Goal: Information Seeking & Learning: Compare options

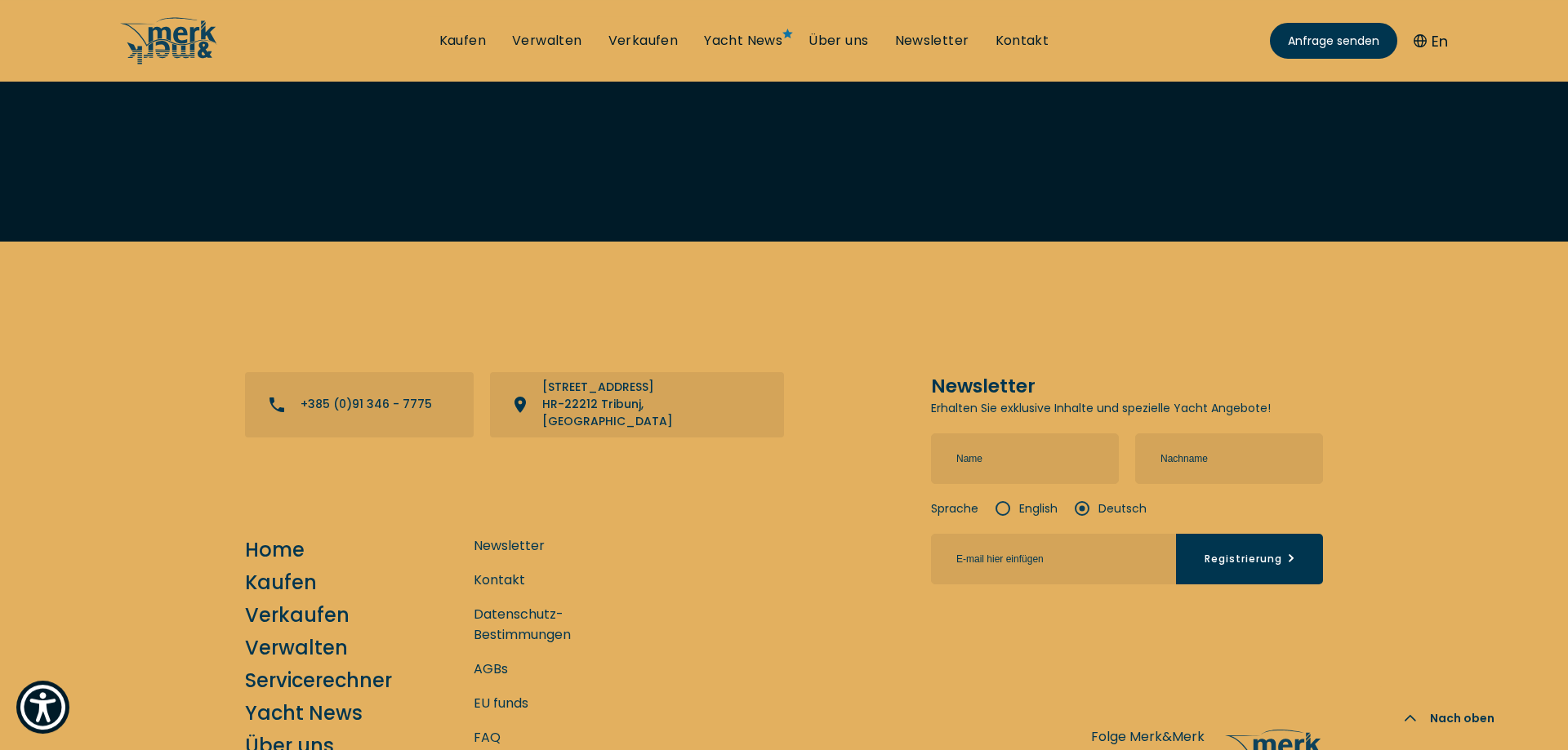
scroll to position [4344, 0]
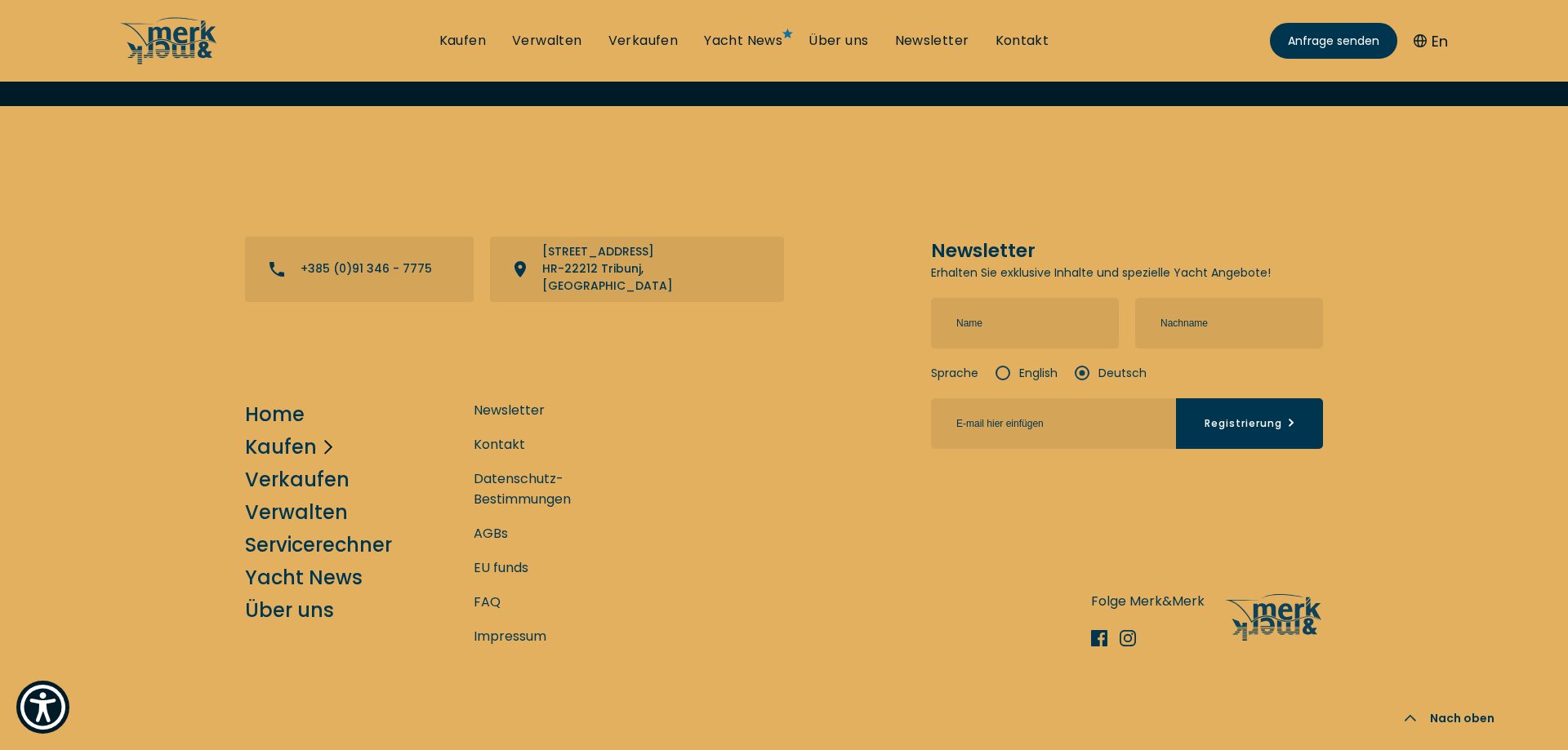
click at [292, 432] on link "Kaufen" at bounding box center [281, 446] width 72 height 29
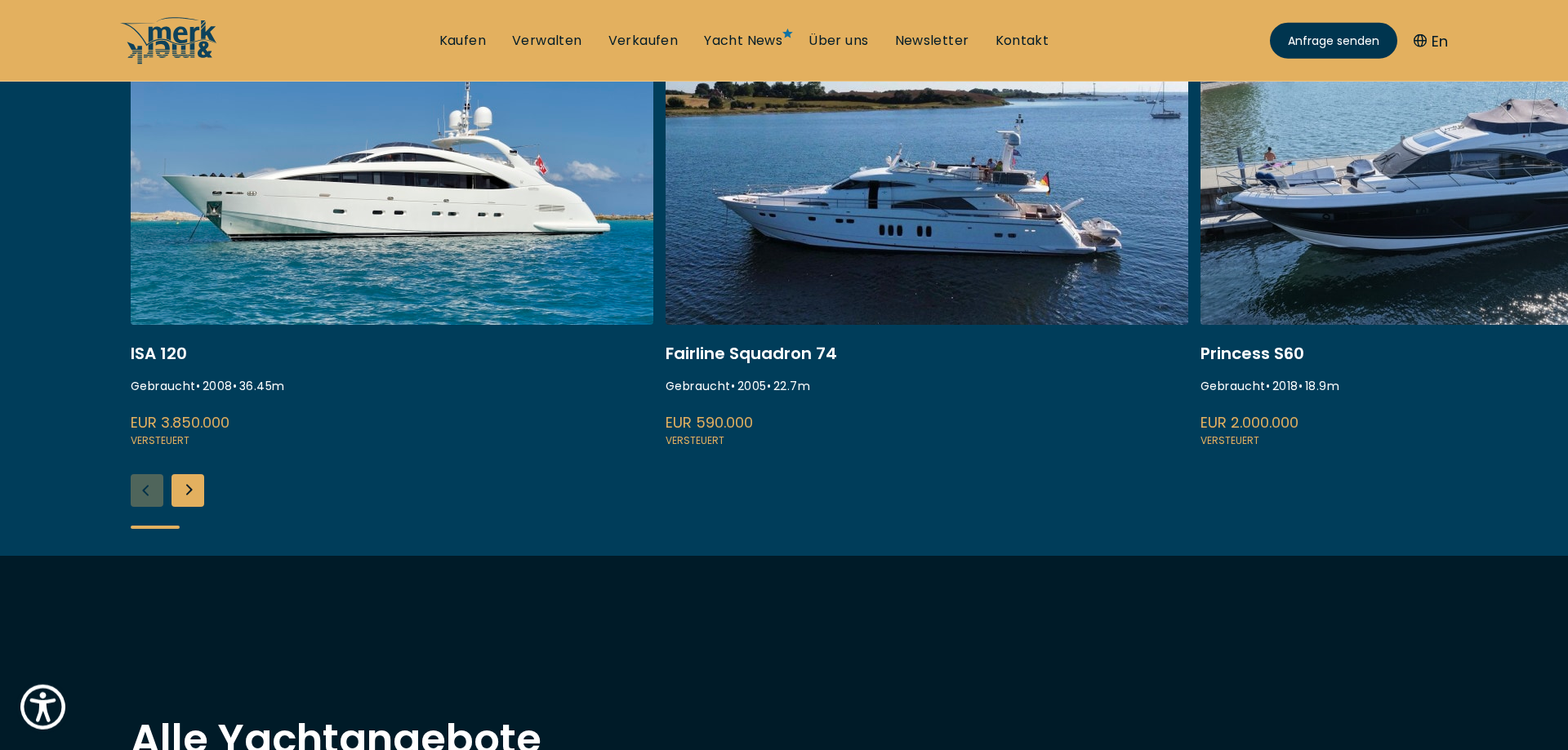
scroll to position [780, 0]
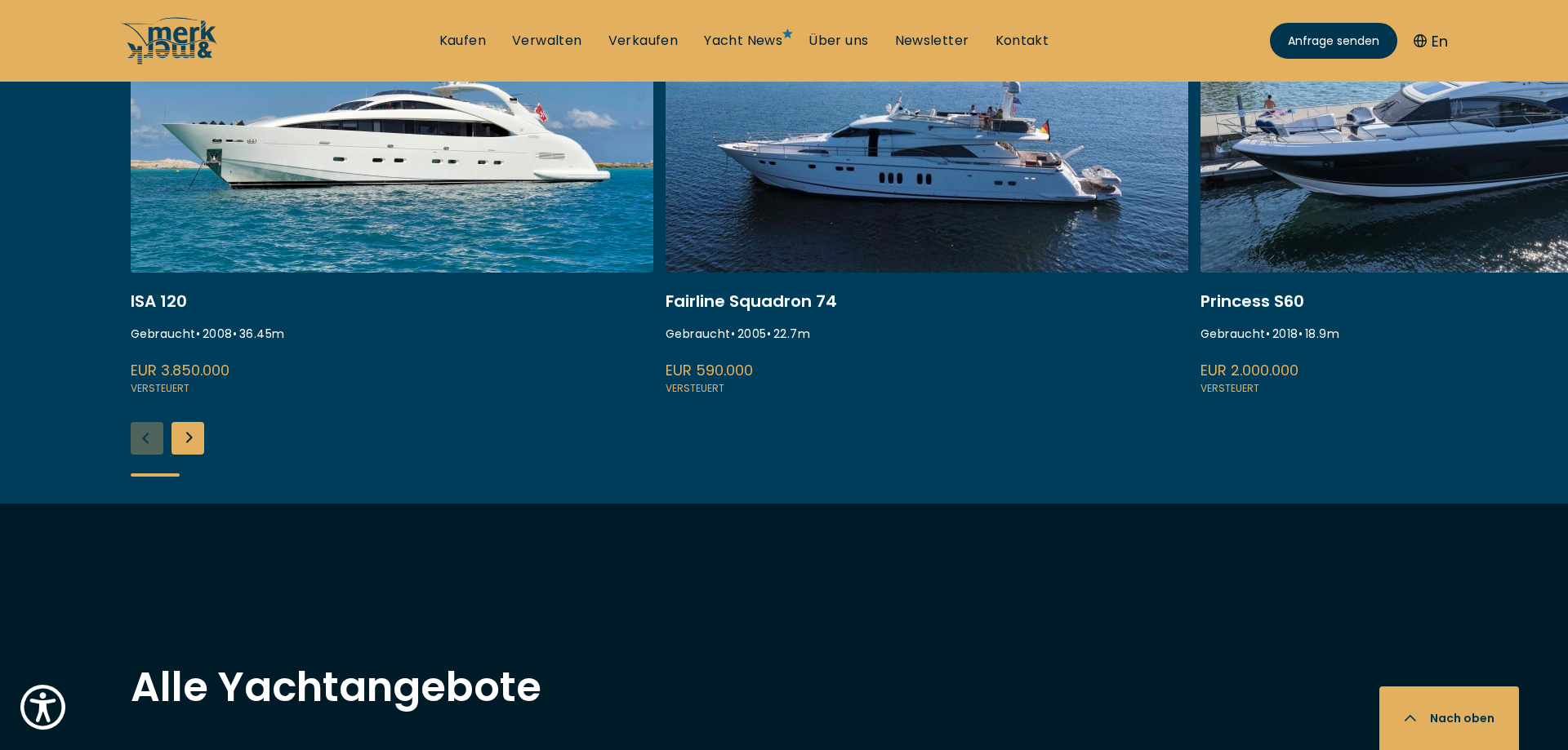
click at [1385, 142] on link at bounding box center [1461, 180] width 523 height 435
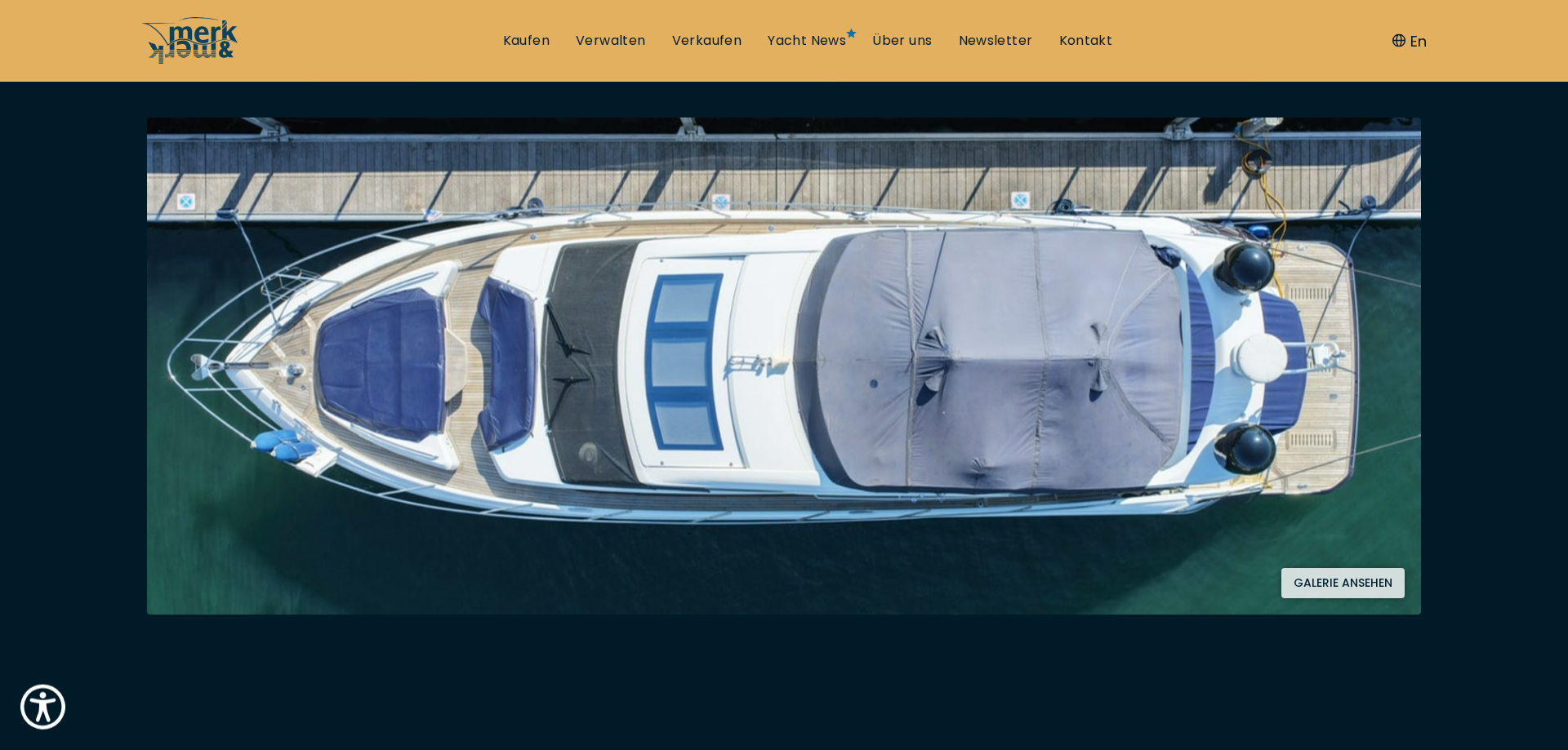
scroll to position [279, 0]
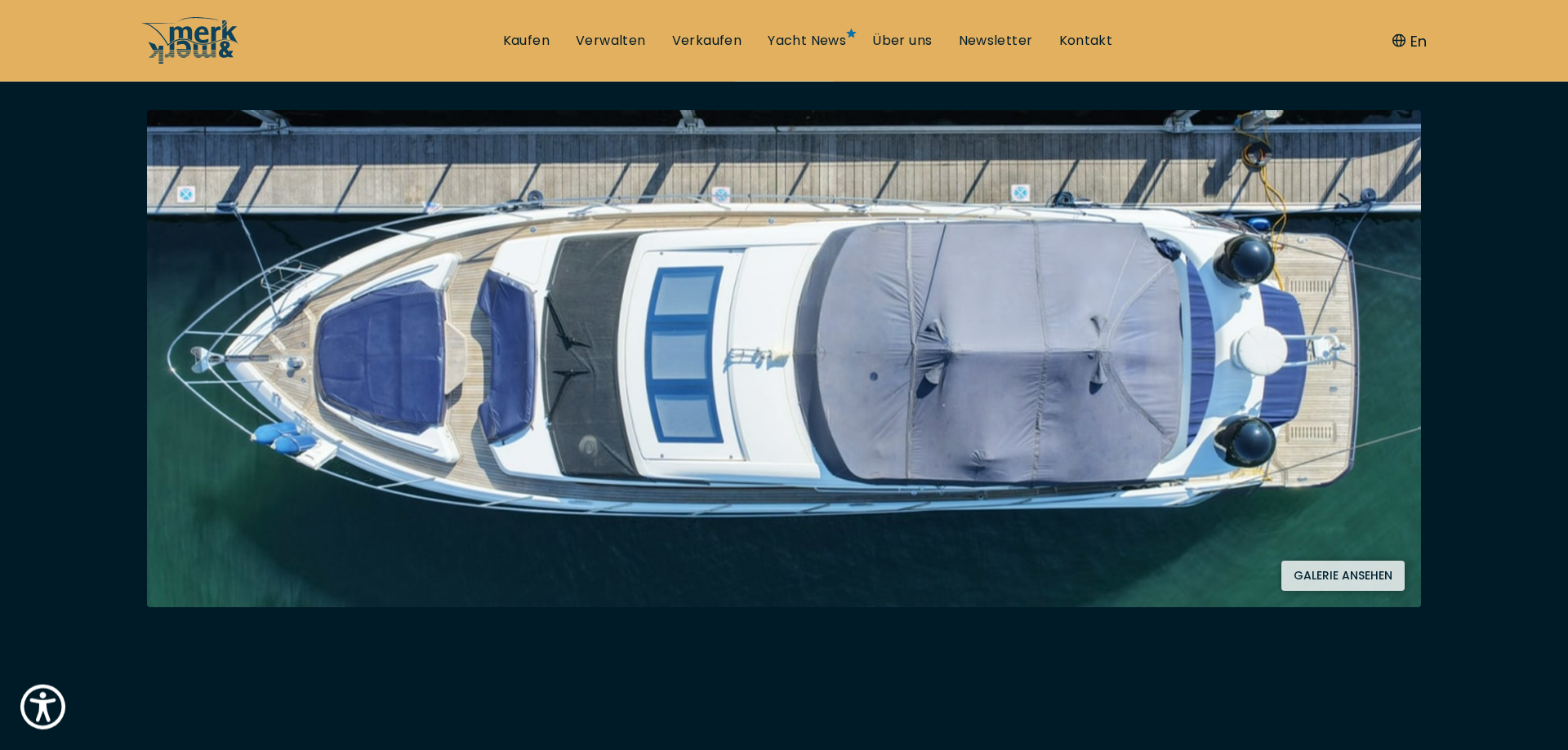
click at [1344, 575] on button "Galerie ansehen" at bounding box center [1343, 576] width 124 height 30
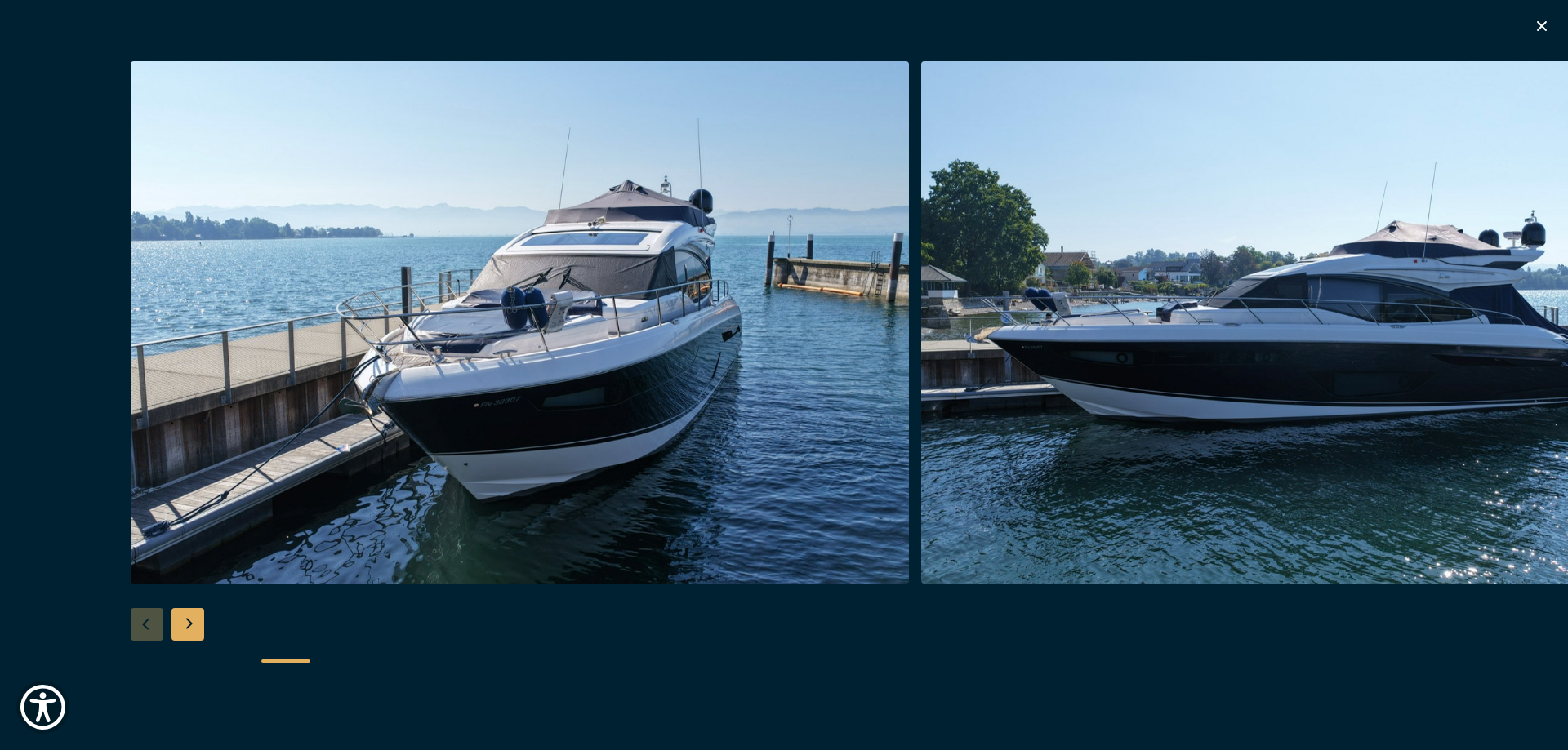
click at [1303, 382] on img "button" at bounding box center [1310, 322] width 778 height 523
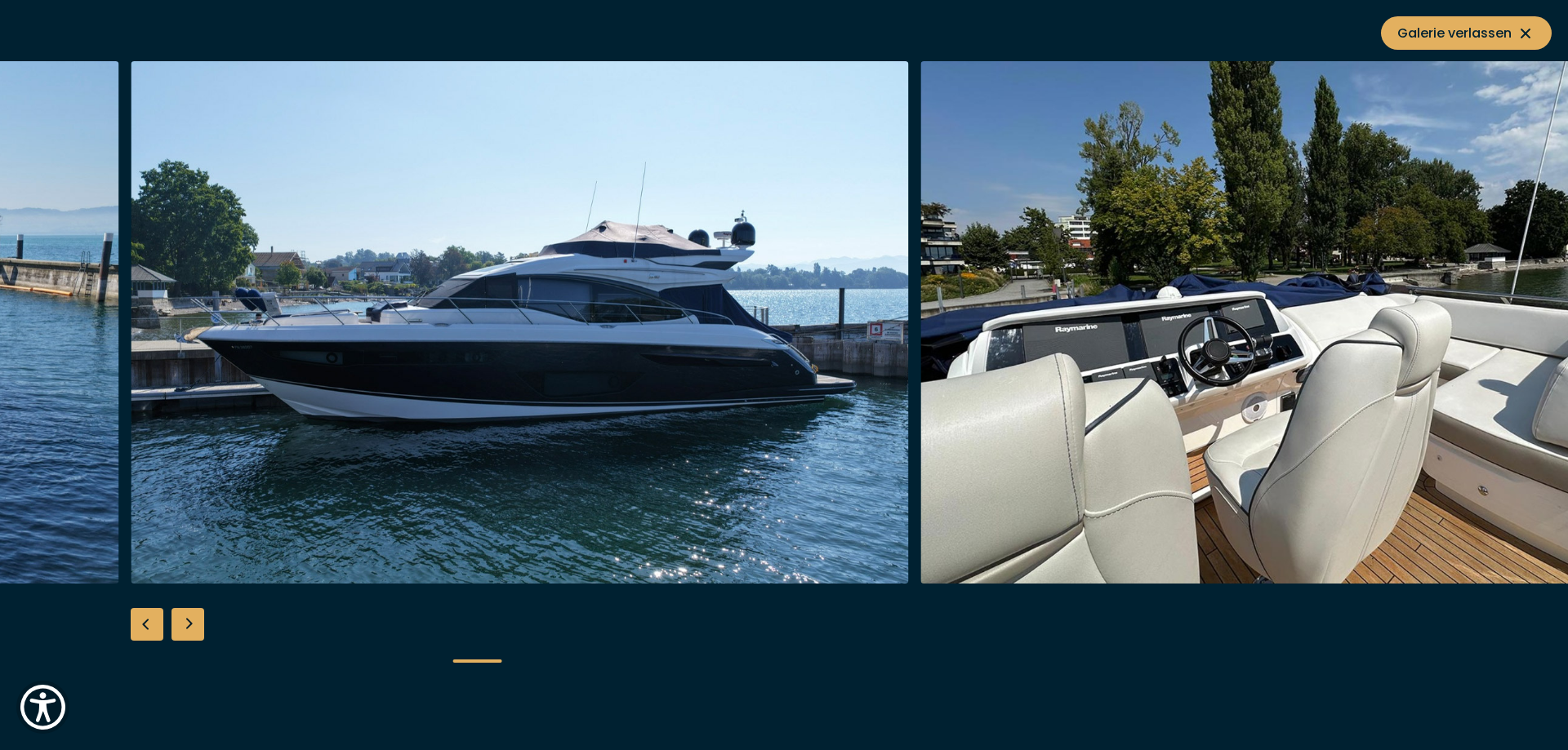
click at [1303, 382] on img "button" at bounding box center [1310, 322] width 778 height 523
click at [1289, 356] on img "button" at bounding box center [1310, 322] width 778 height 523
click at [198, 622] on div "Next slide" at bounding box center [188, 625] width 33 height 33
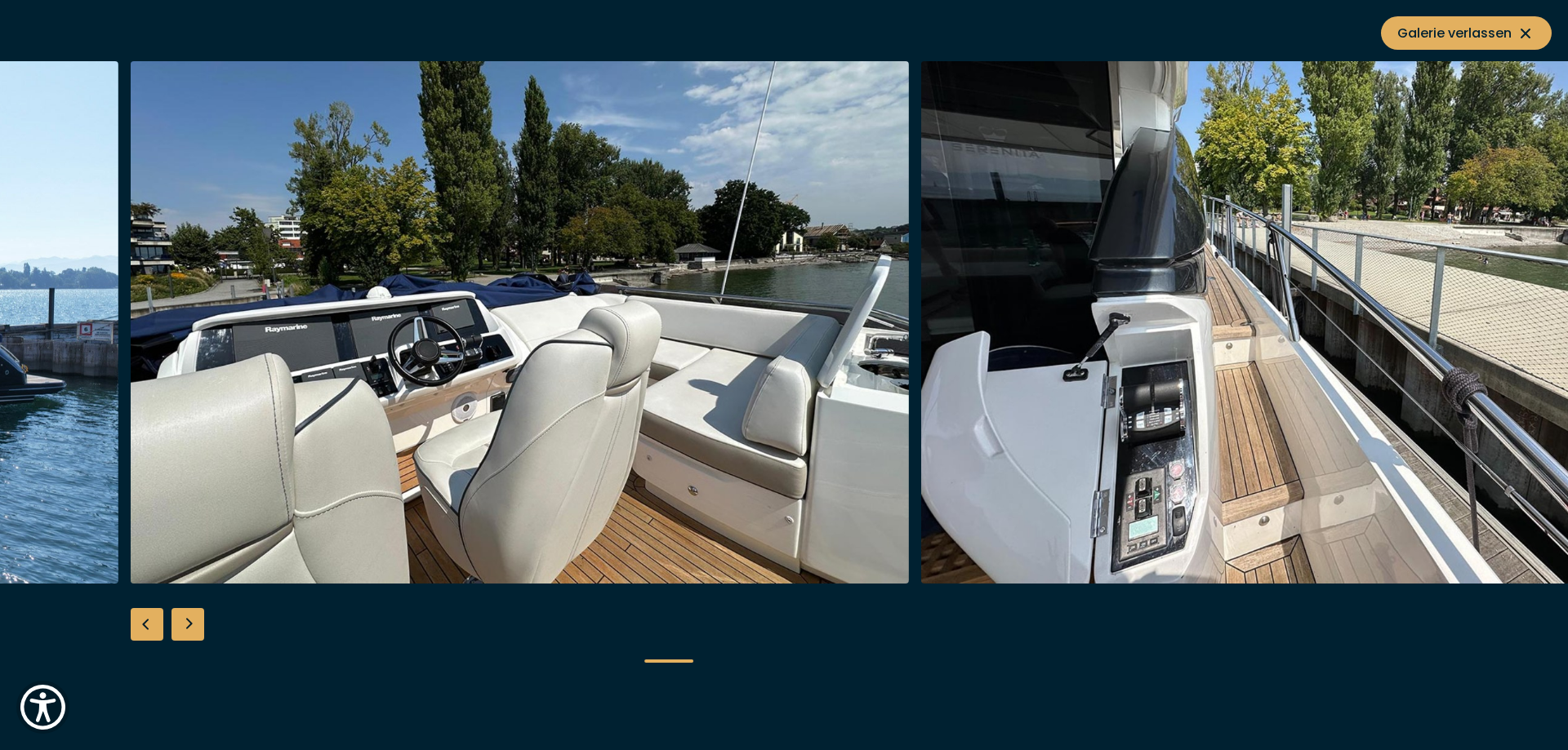
click at [198, 622] on div "Next slide" at bounding box center [188, 625] width 33 height 33
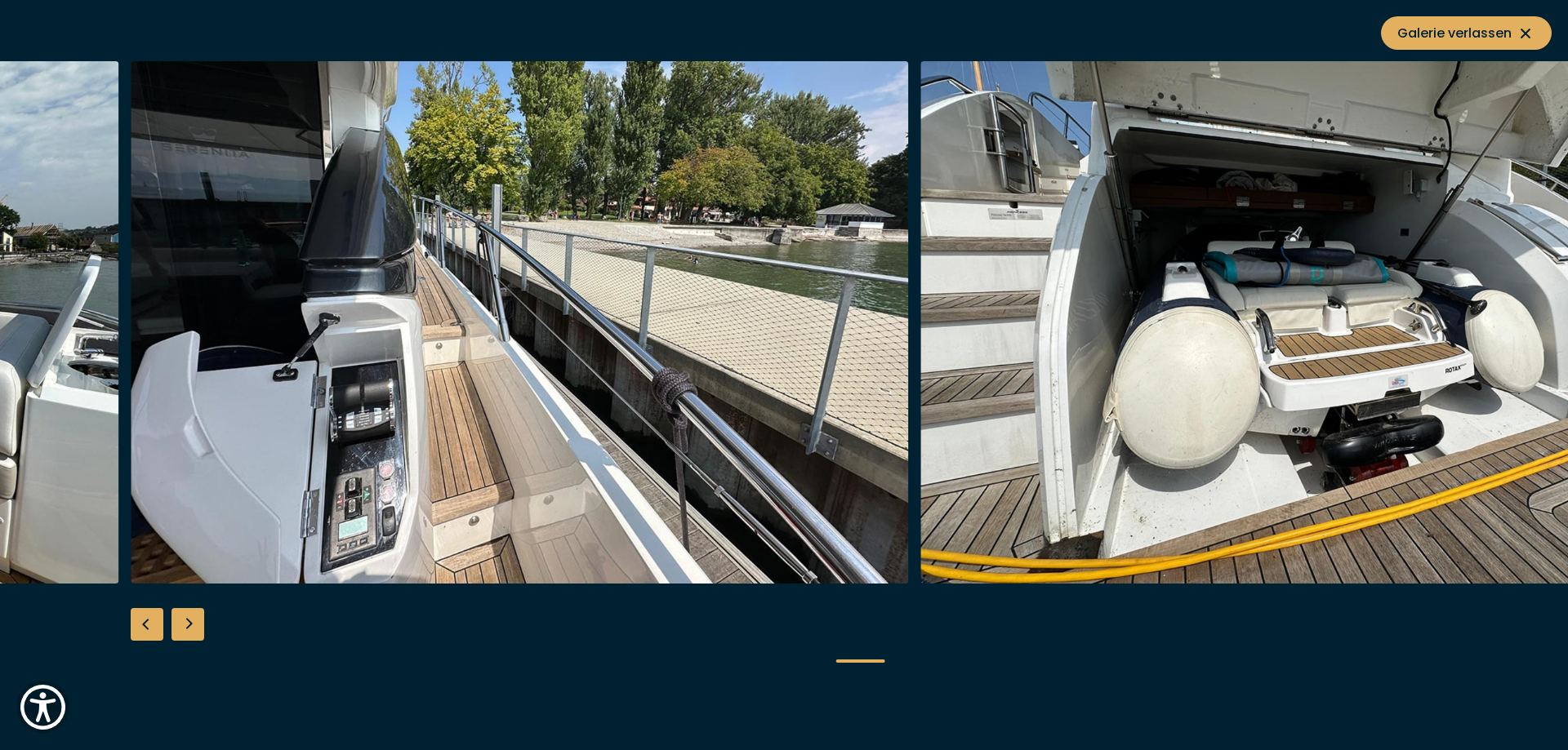
click at [198, 622] on div "Next slide" at bounding box center [188, 625] width 33 height 33
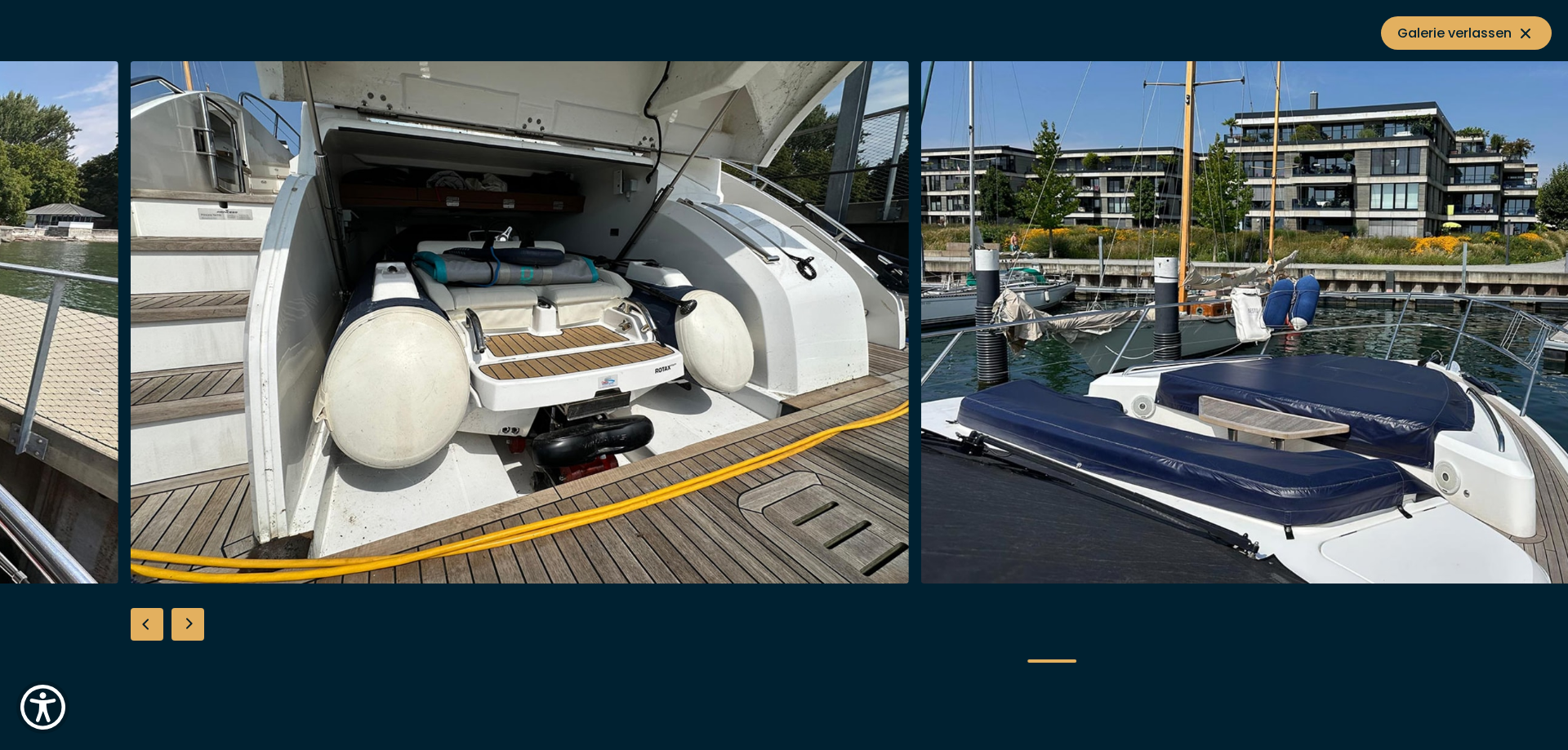
click at [198, 622] on div "Next slide" at bounding box center [188, 625] width 33 height 33
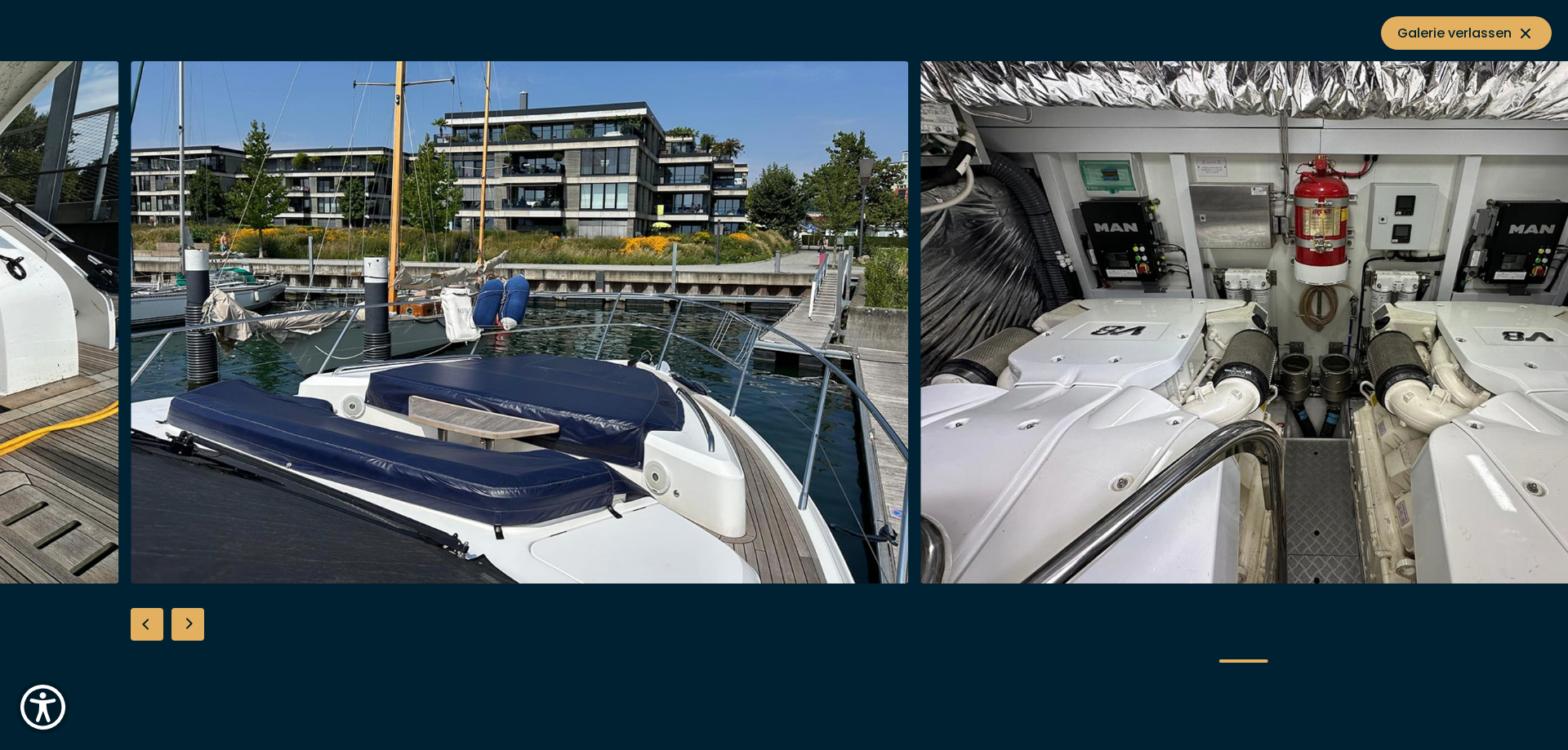
click at [198, 622] on div "Next slide" at bounding box center [188, 625] width 33 height 33
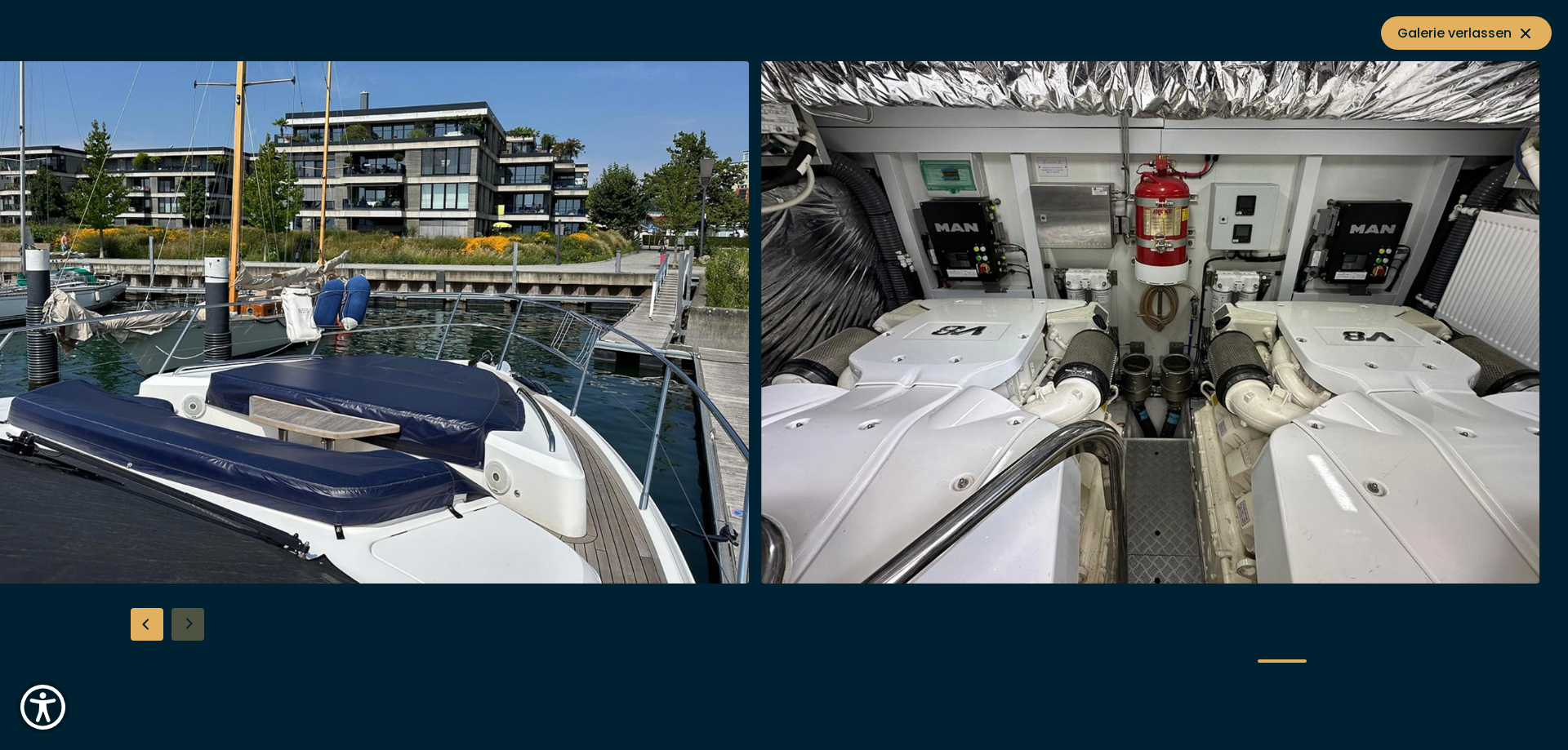
click at [198, 622] on div at bounding box center [784, 375] width 1568 height 629
click at [148, 618] on div "Previous slide" at bounding box center [147, 625] width 33 height 33
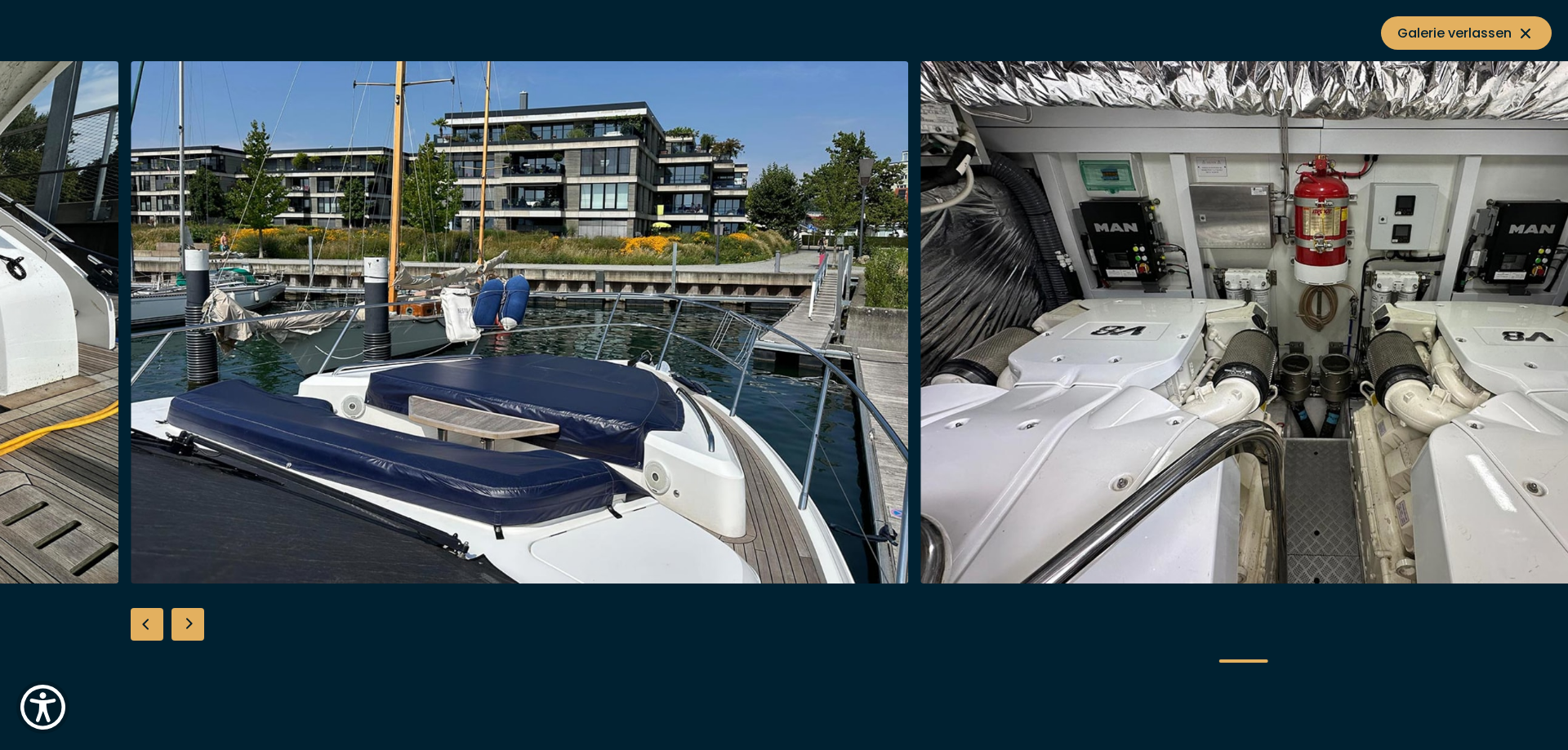
click at [148, 618] on div "Previous slide" at bounding box center [147, 625] width 33 height 33
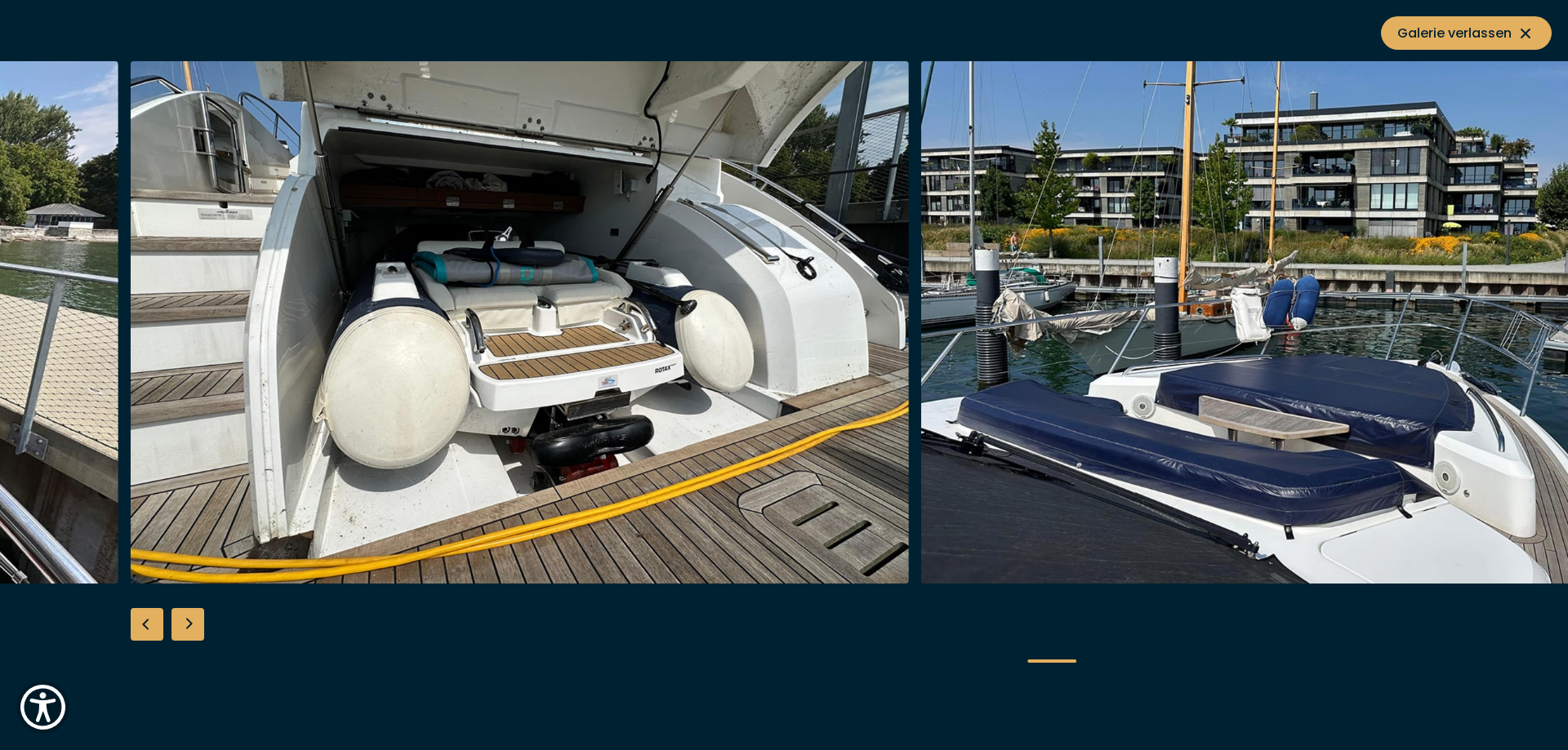
click at [148, 618] on div "Previous slide" at bounding box center [147, 625] width 33 height 33
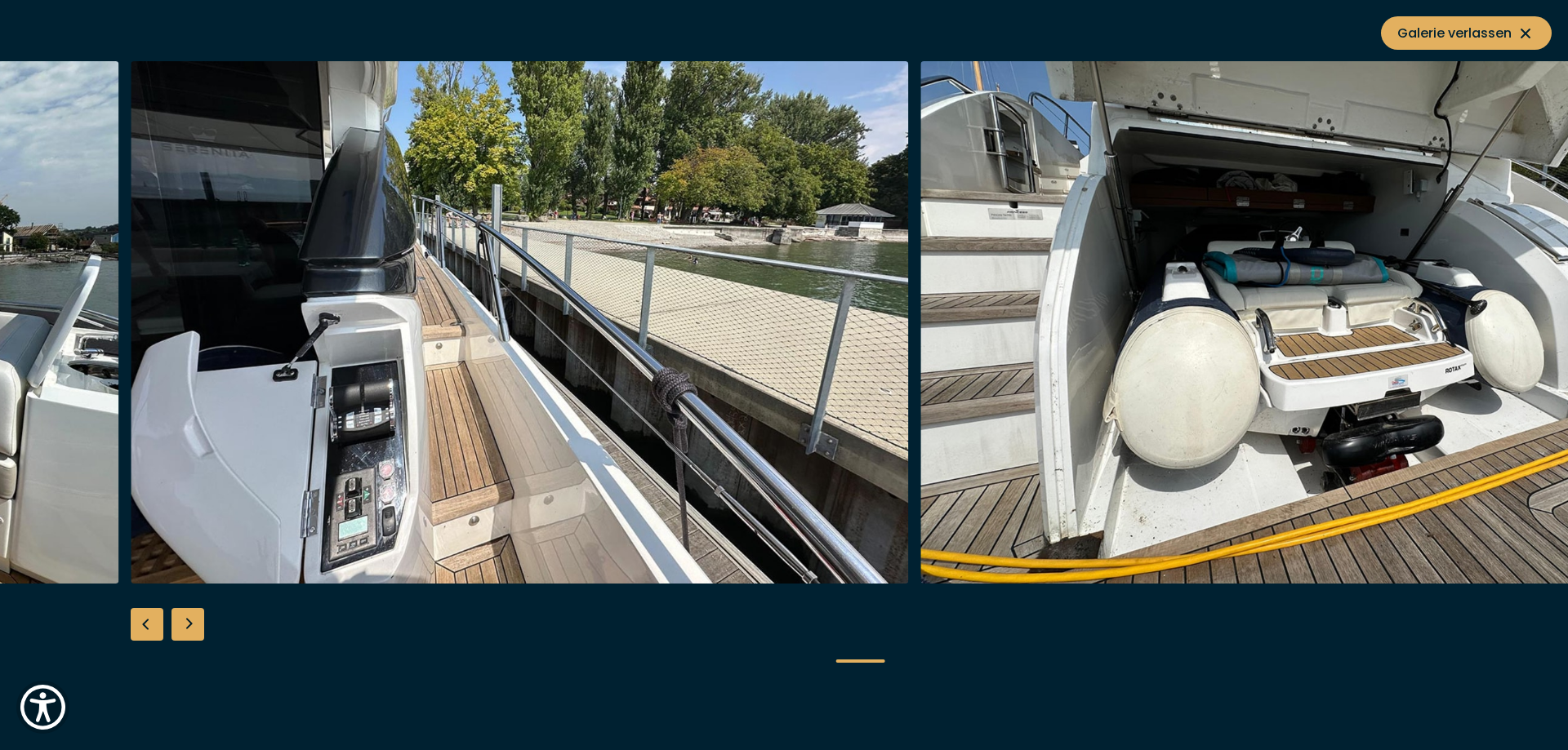
click at [148, 618] on div "Previous slide" at bounding box center [147, 625] width 33 height 33
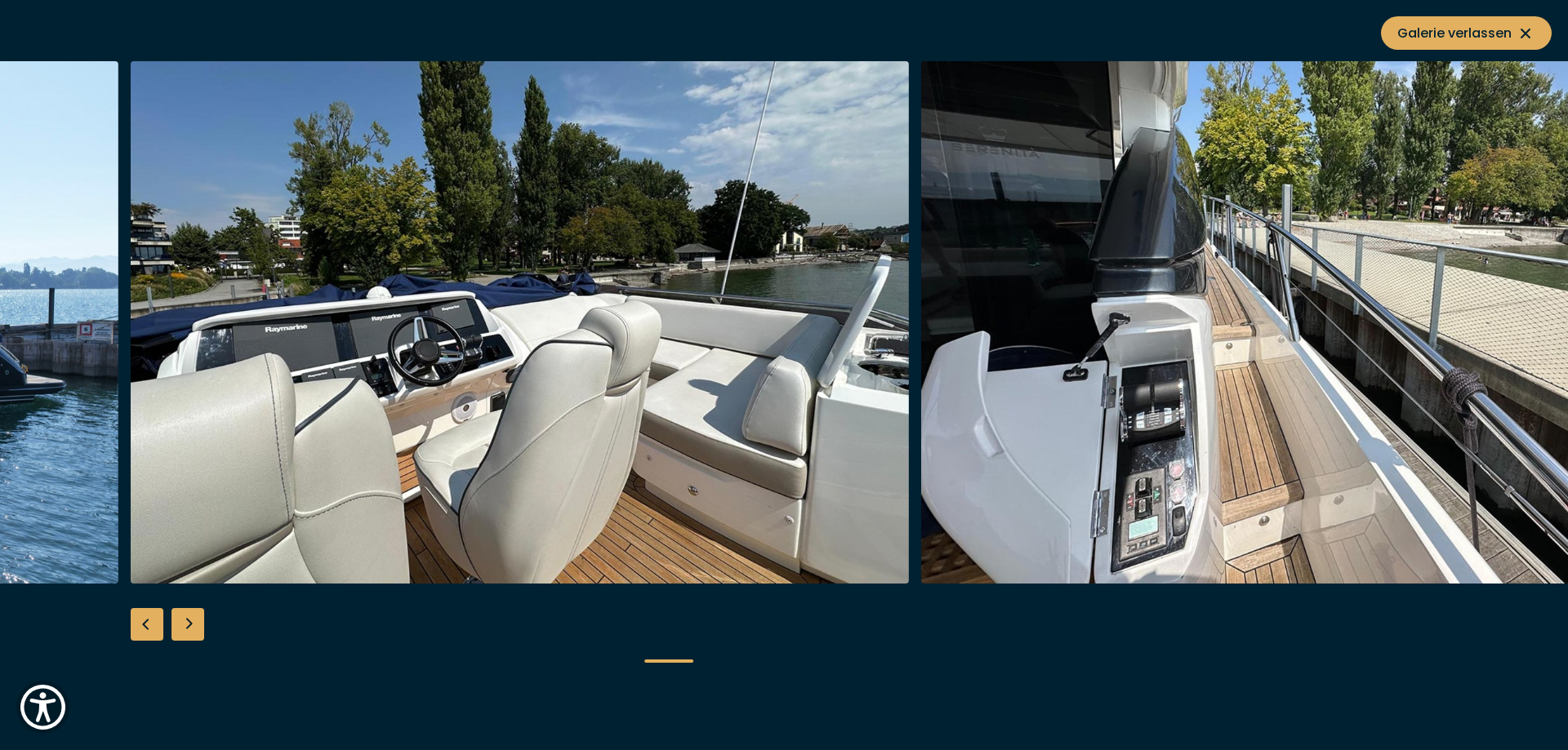
click at [148, 618] on div "Previous slide" at bounding box center [147, 625] width 33 height 33
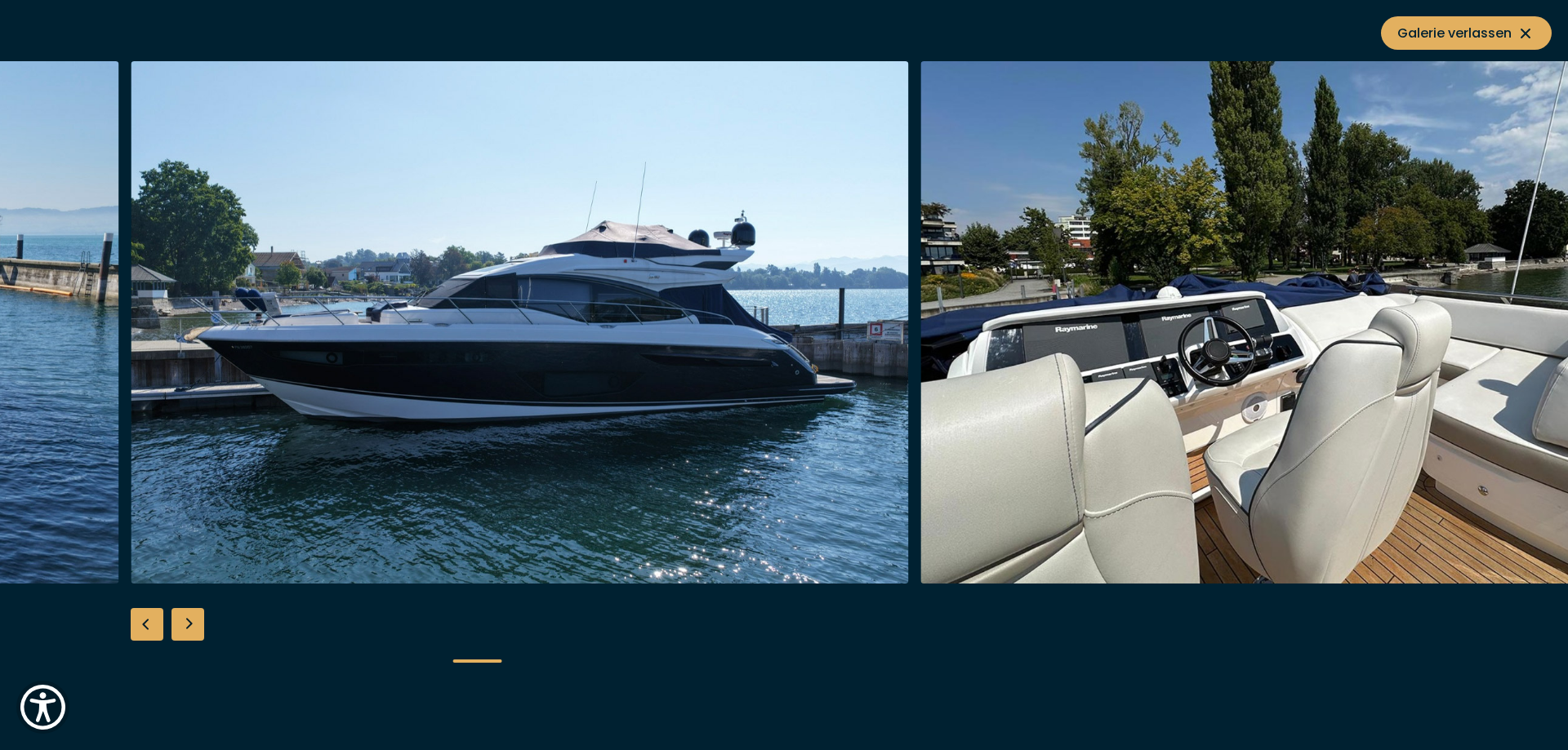
click at [148, 618] on div "Previous slide" at bounding box center [147, 625] width 33 height 33
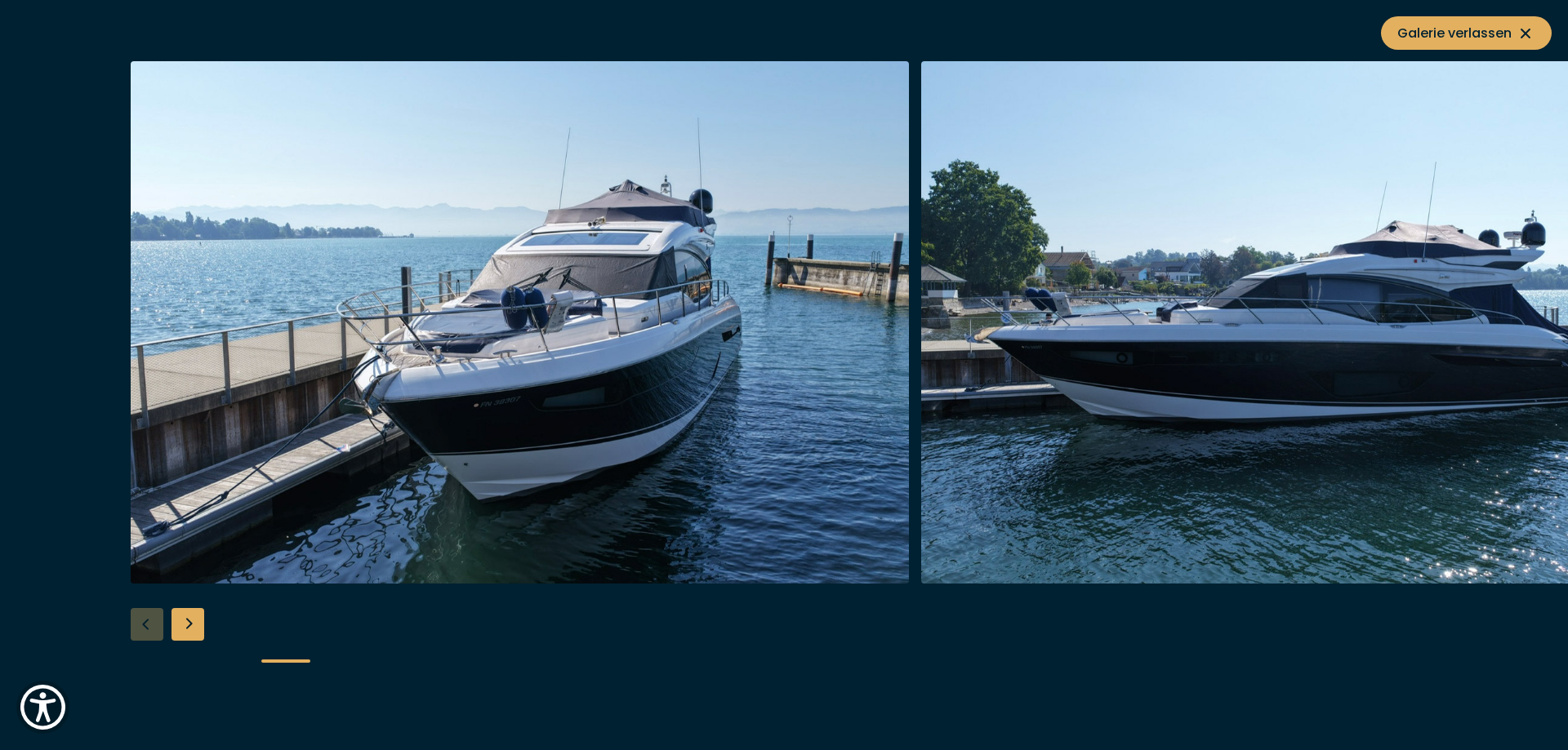
click at [148, 618] on div at bounding box center [784, 375] width 1568 height 629
click at [1457, 23] on span "Galerie verlassen" at bounding box center [1466, 32] width 138 height 20
click at [1539, 25] on icon "button" at bounding box center [1541, 26] width 20 height 20
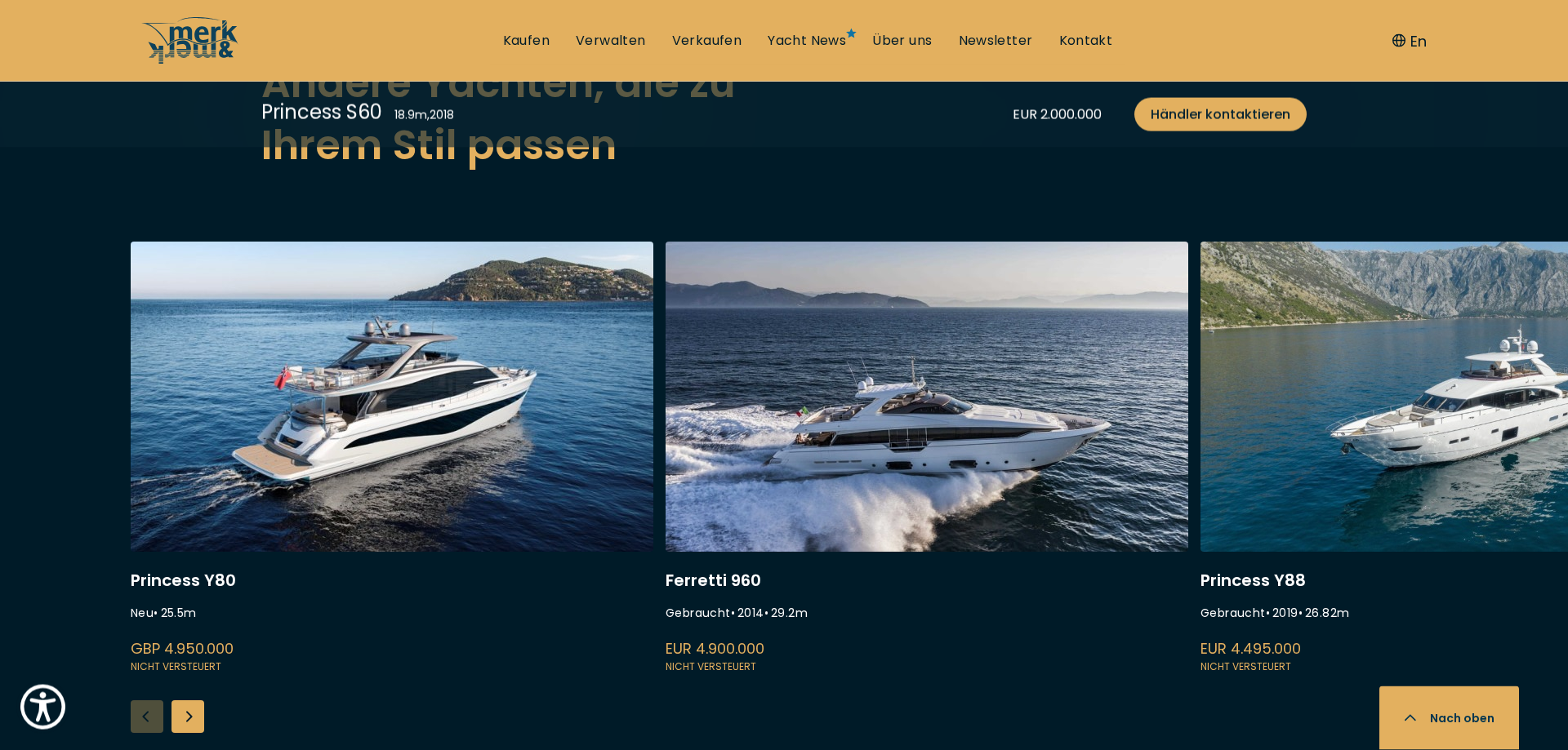
scroll to position [4222, 0]
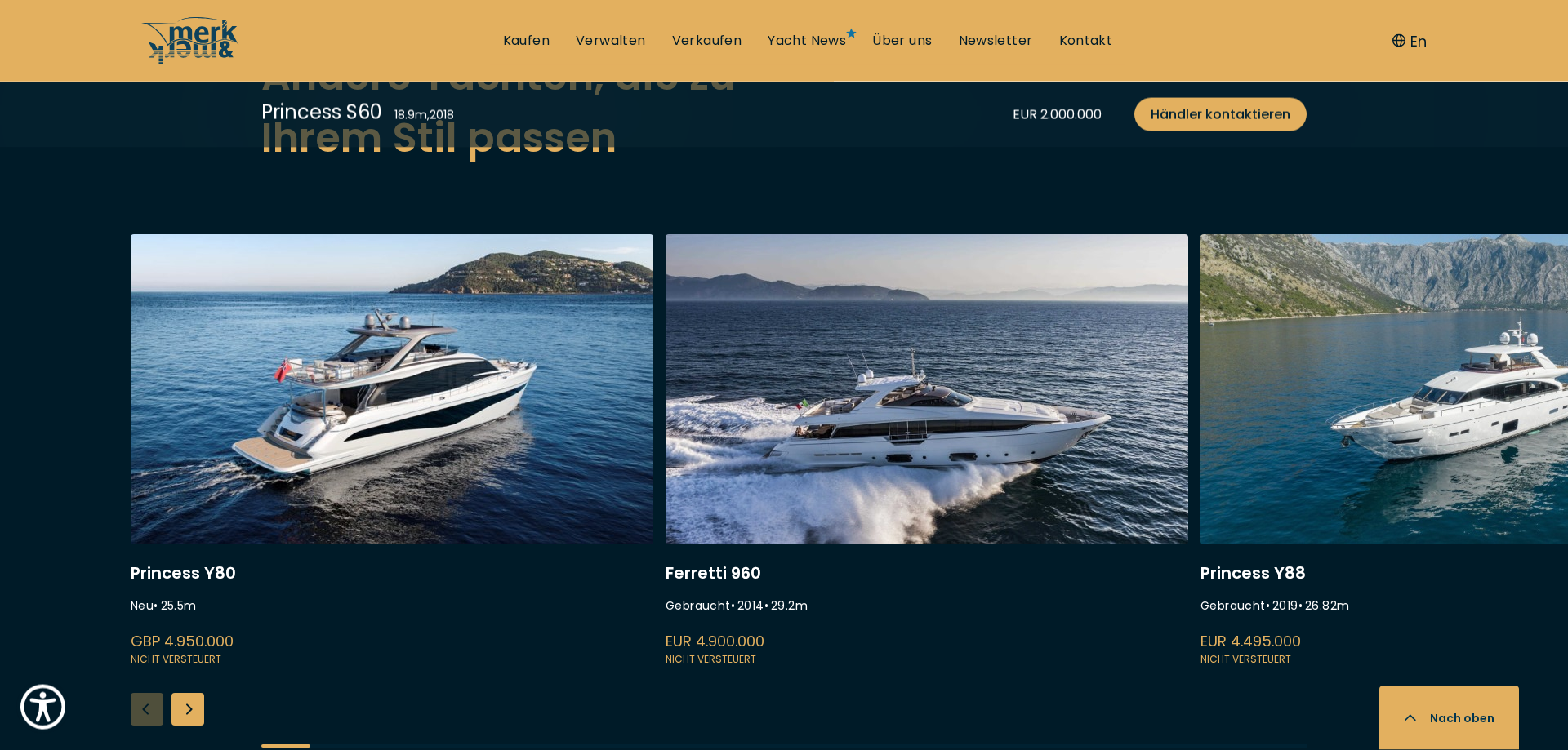
click at [452, 401] on link at bounding box center [392, 452] width 523 height 435
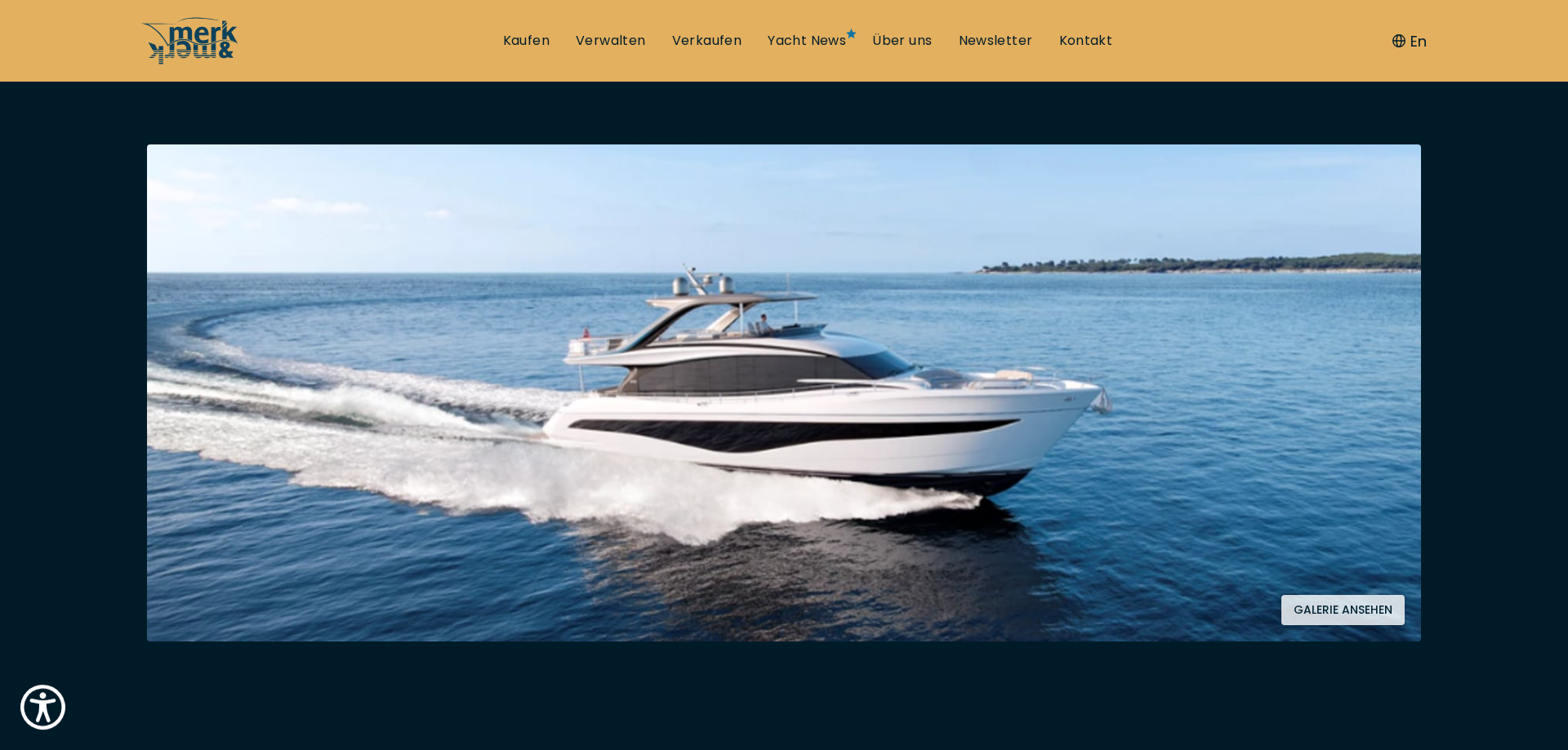
scroll to position [297, 0]
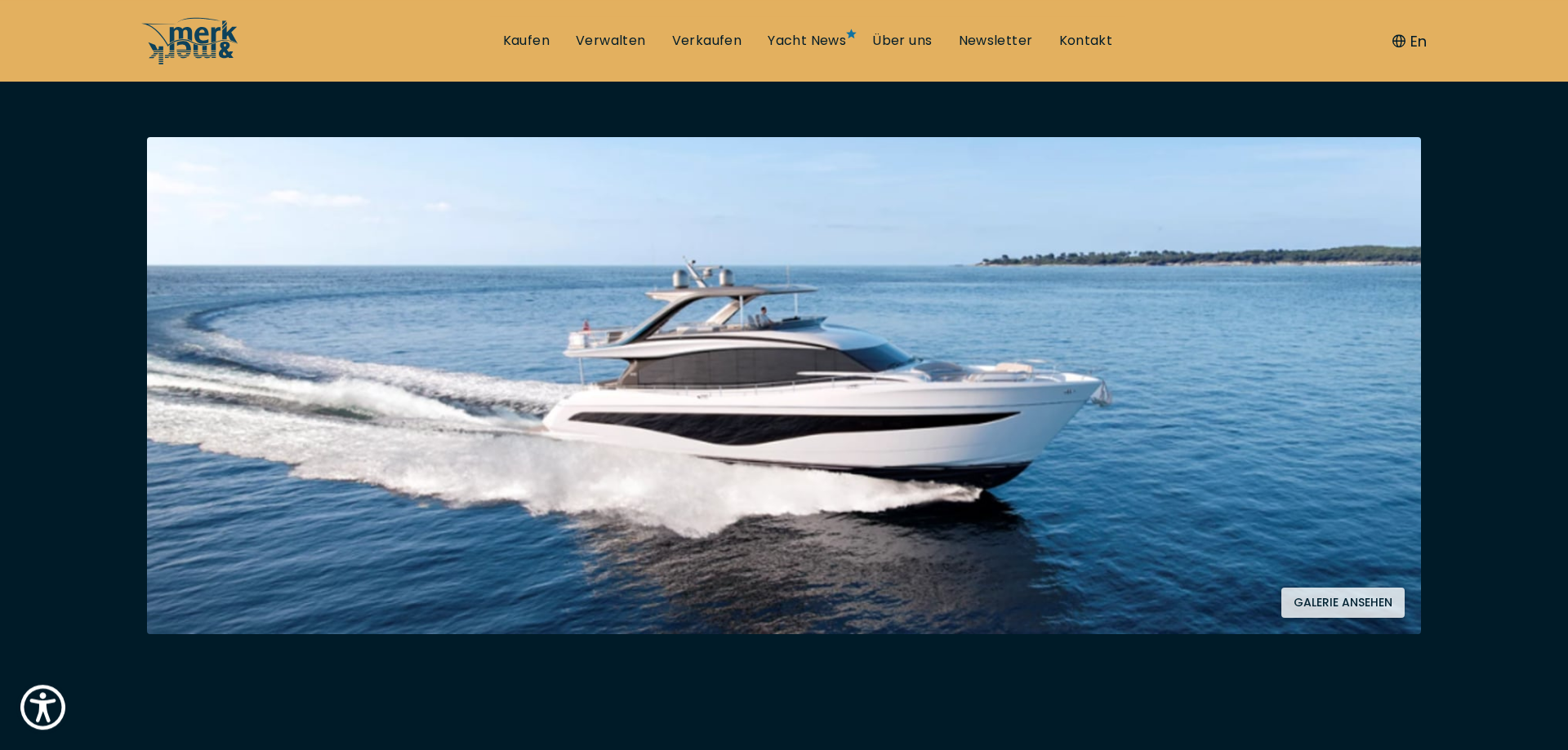
click at [1326, 612] on button "Galerie ansehen" at bounding box center [1343, 603] width 124 height 30
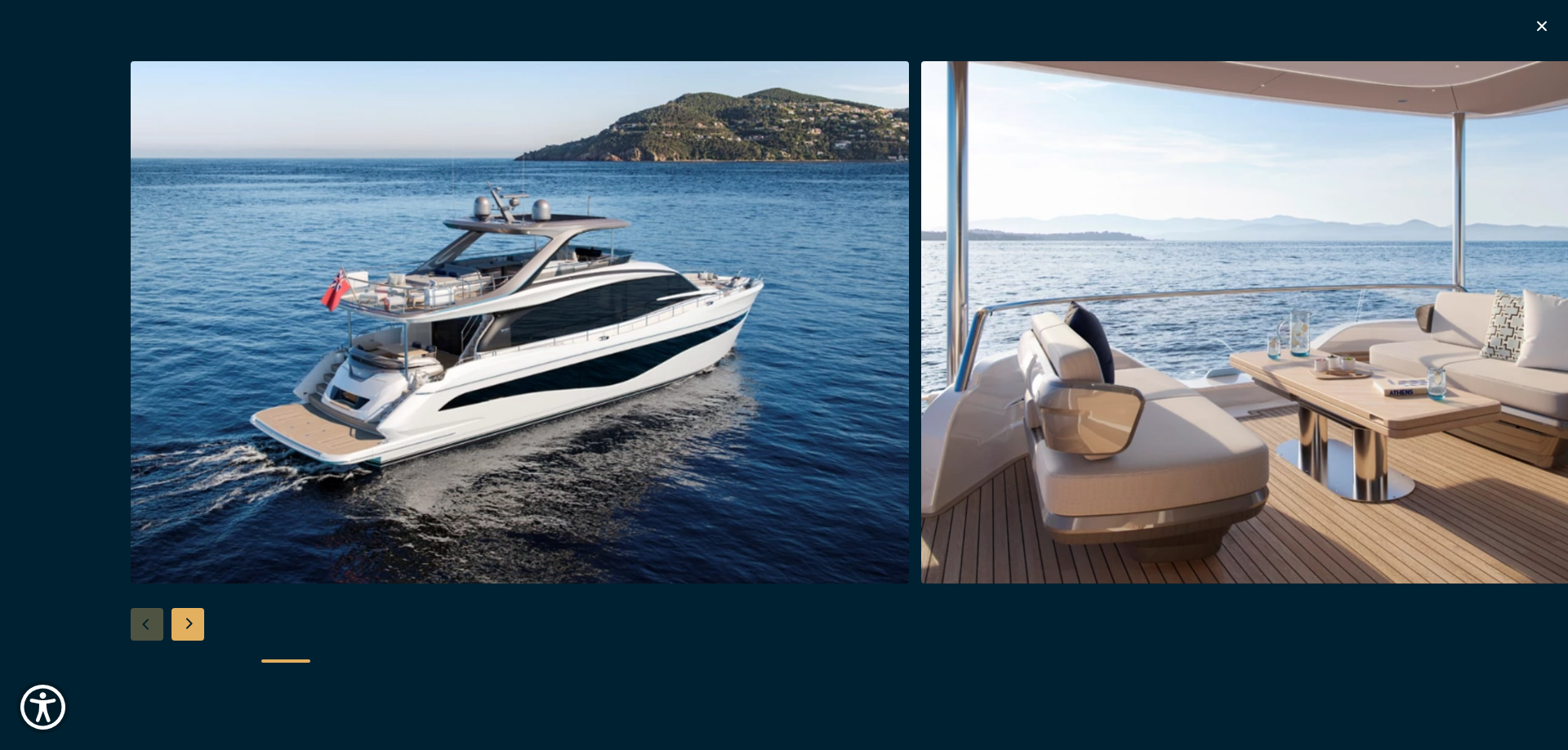
click at [1208, 289] on img "button" at bounding box center [1310, 322] width 778 height 523
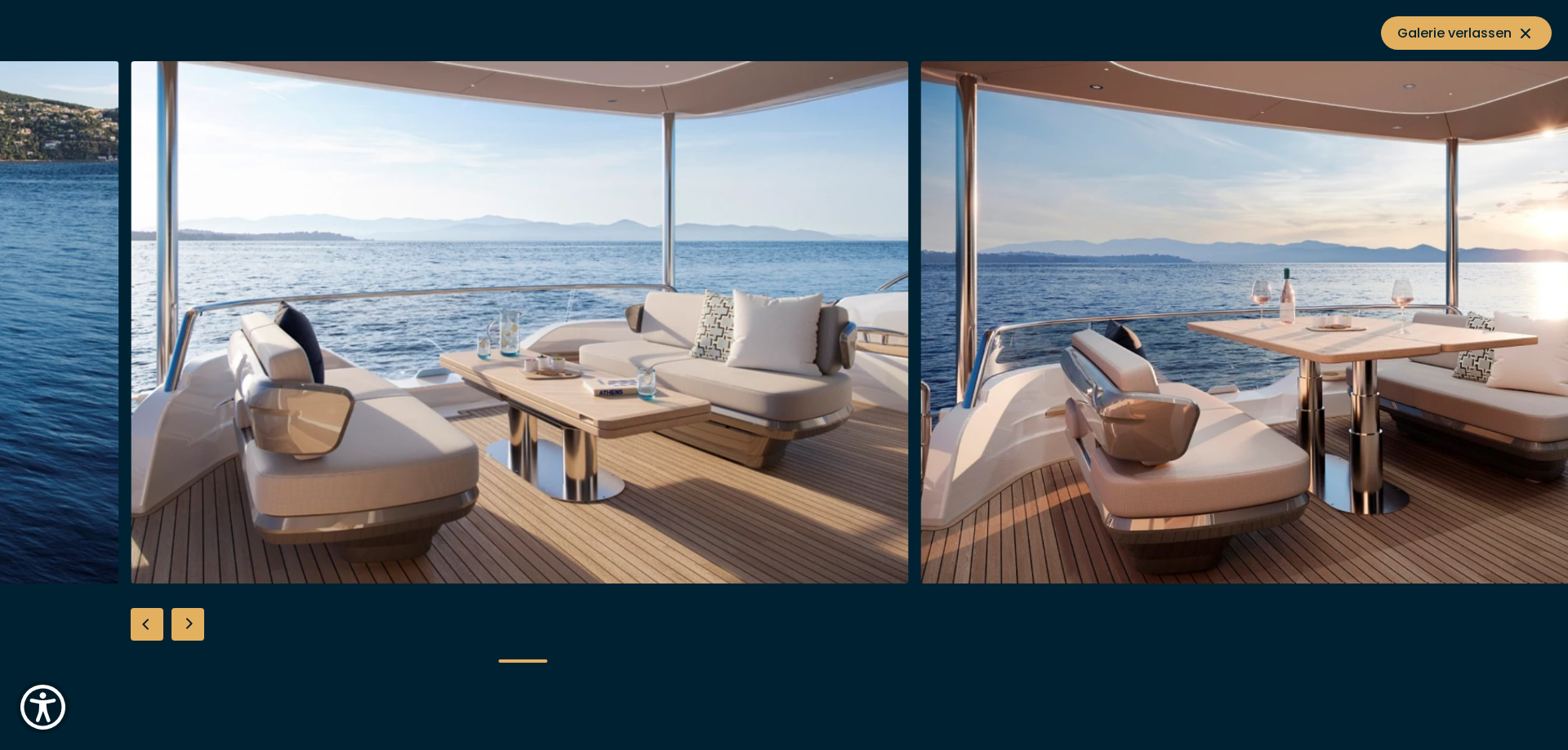
click at [1208, 289] on img "button" at bounding box center [1310, 322] width 778 height 523
click at [179, 634] on div "Next slide" at bounding box center [188, 625] width 33 height 33
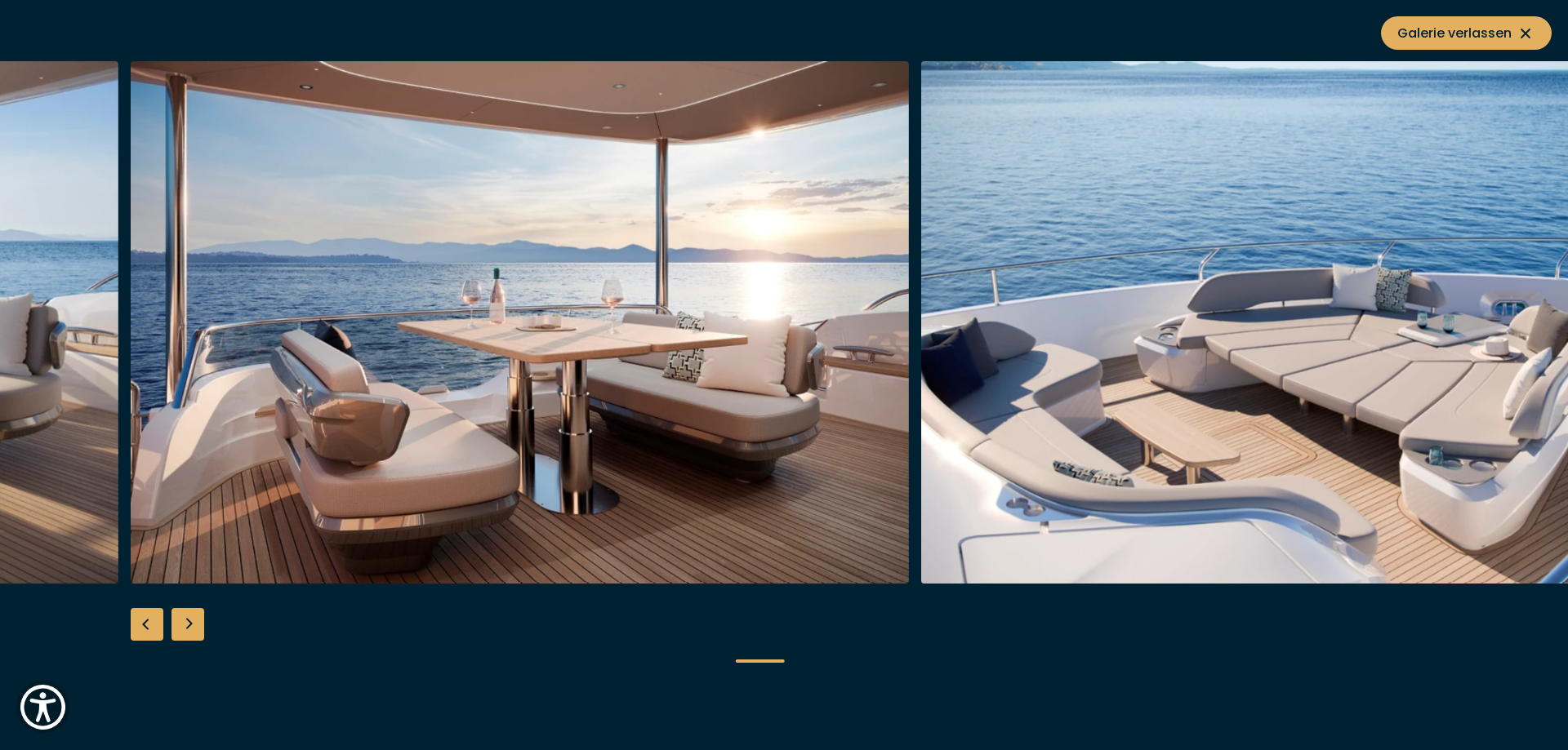
click at [179, 634] on div "Next slide" at bounding box center [188, 625] width 33 height 33
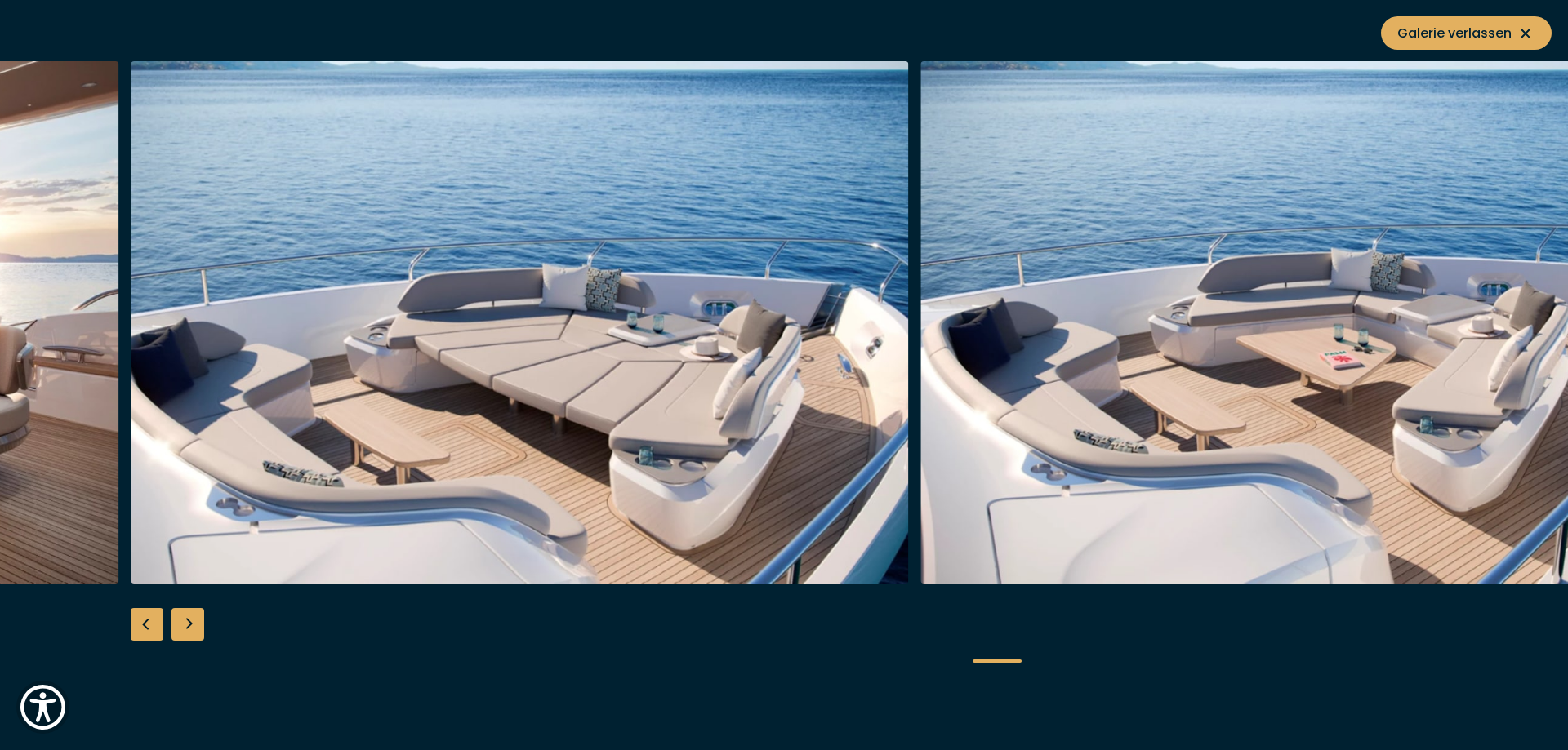
click at [179, 634] on div "Next slide" at bounding box center [188, 625] width 33 height 33
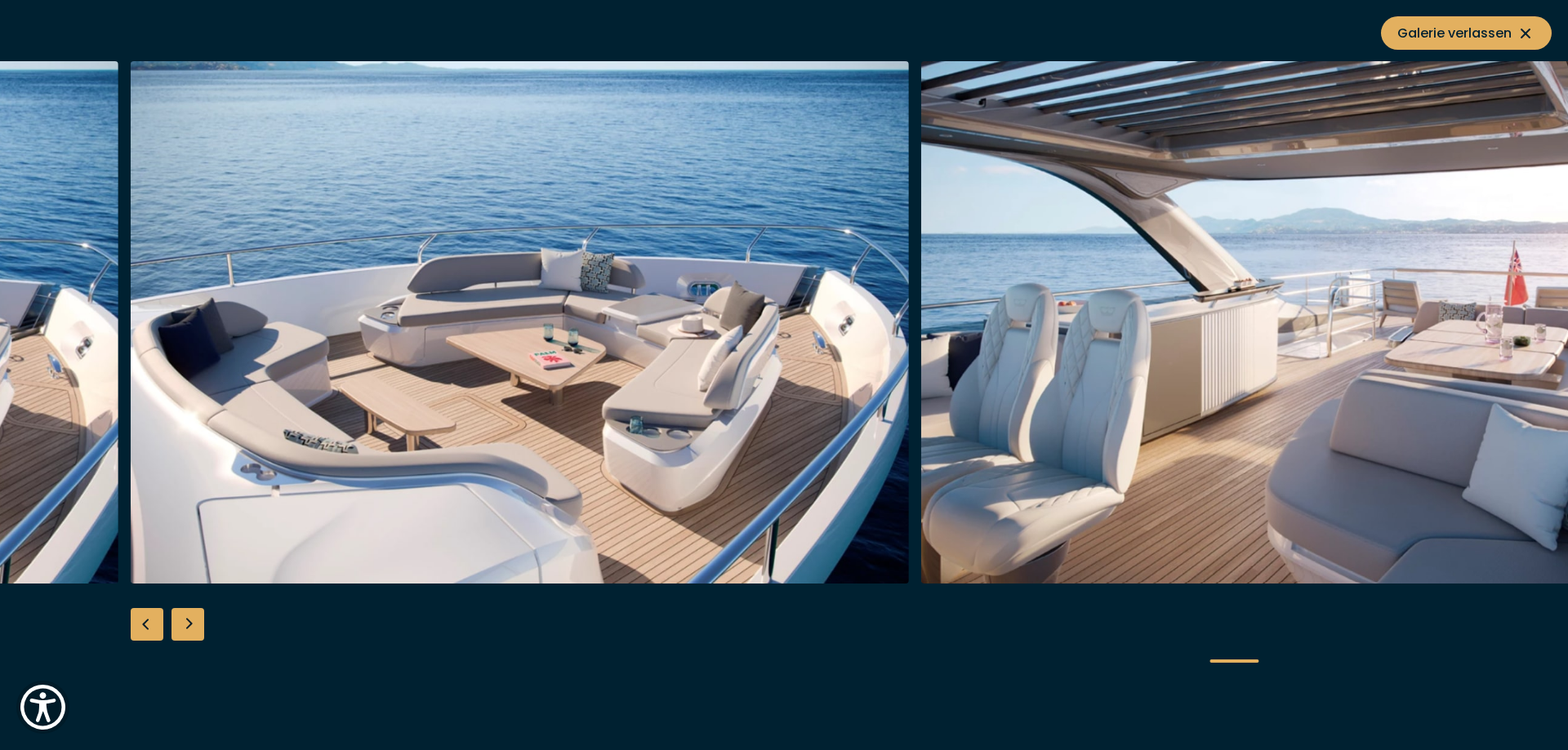
click at [179, 634] on div "Next slide" at bounding box center [188, 625] width 33 height 33
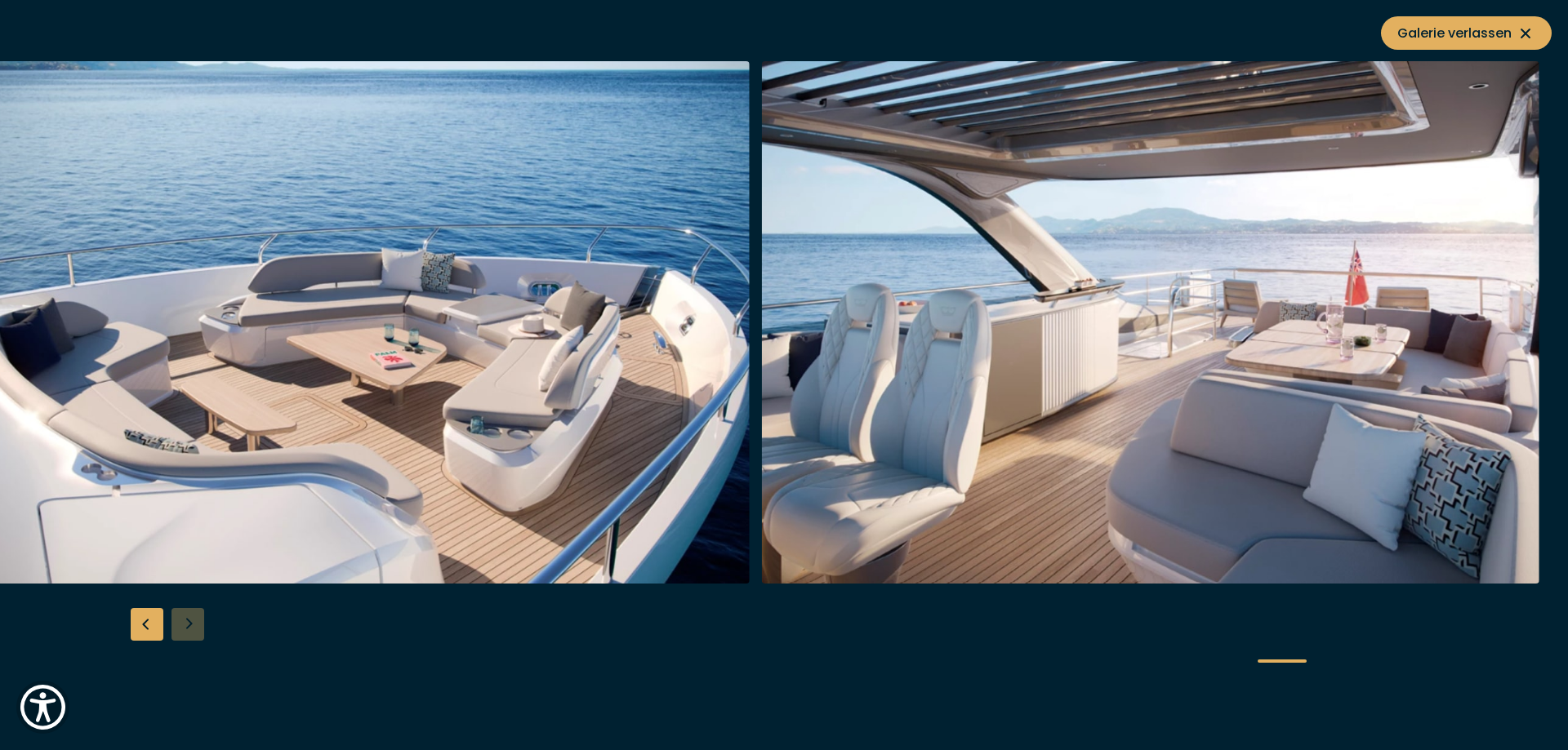
click at [179, 634] on div at bounding box center [784, 375] width 1568 height 629
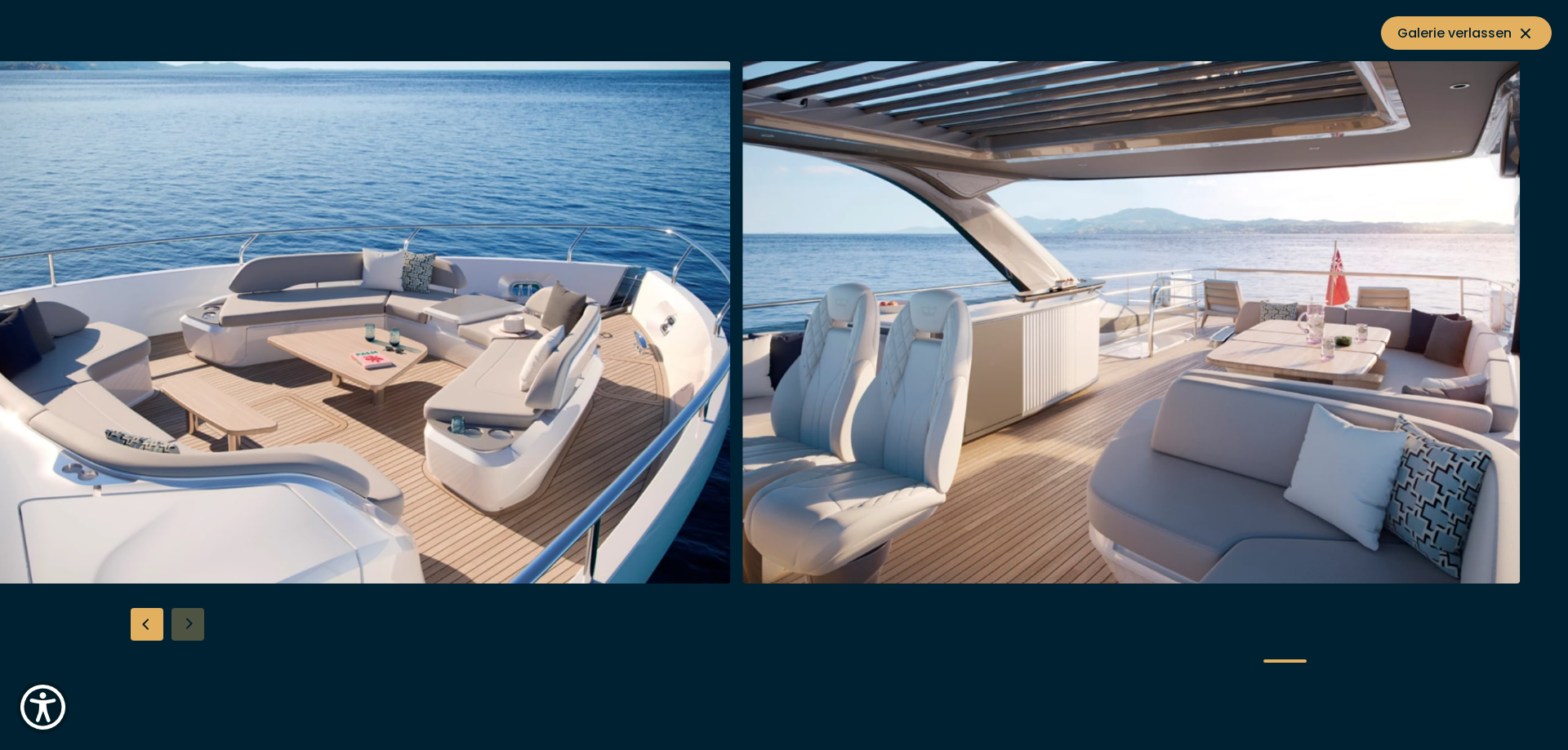
click at [142, 626] on div at bounding box center [784, 375] width 1568 height 629
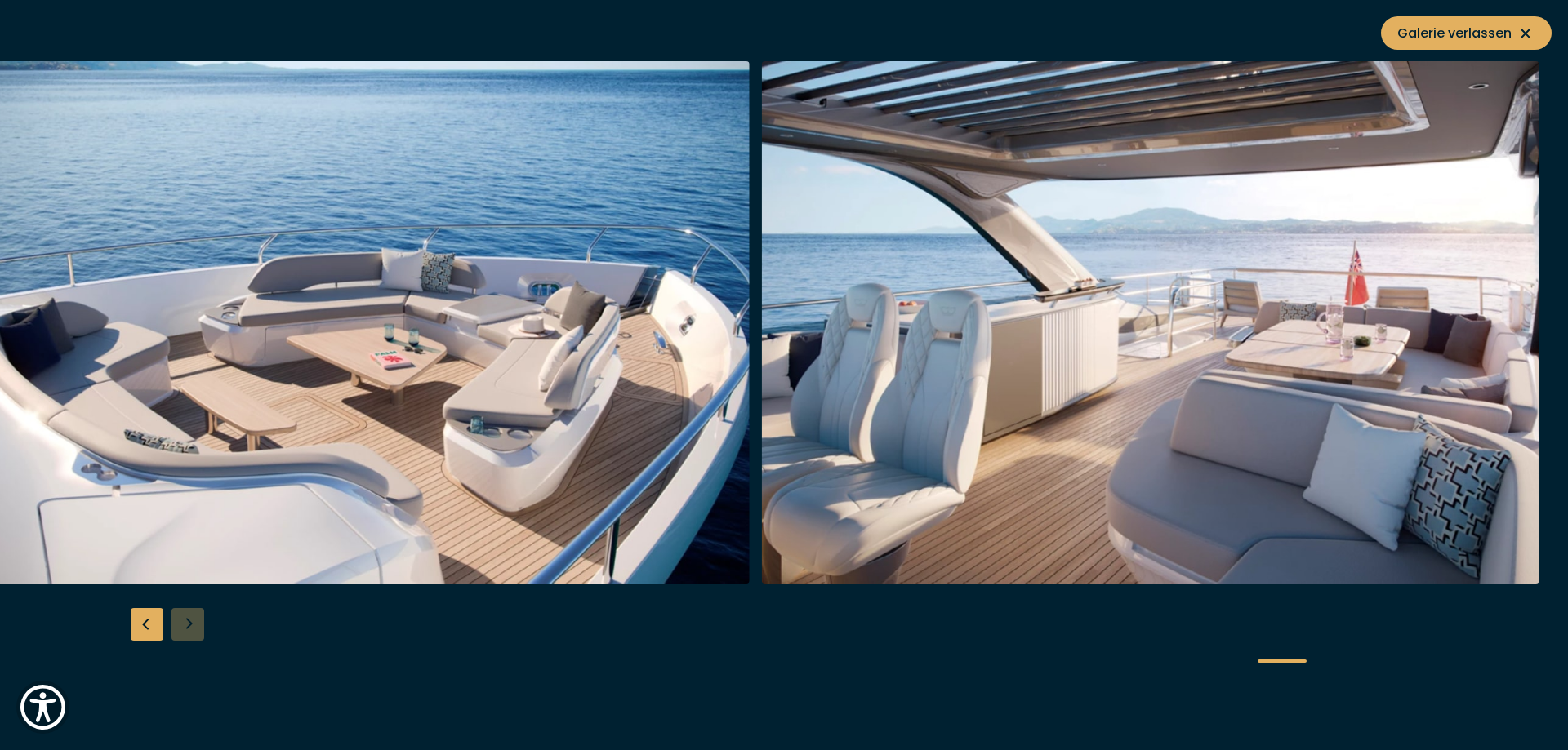
click at [142, 626] on div "Previous slide" at bounding box center [147, 625] width 33 height 33
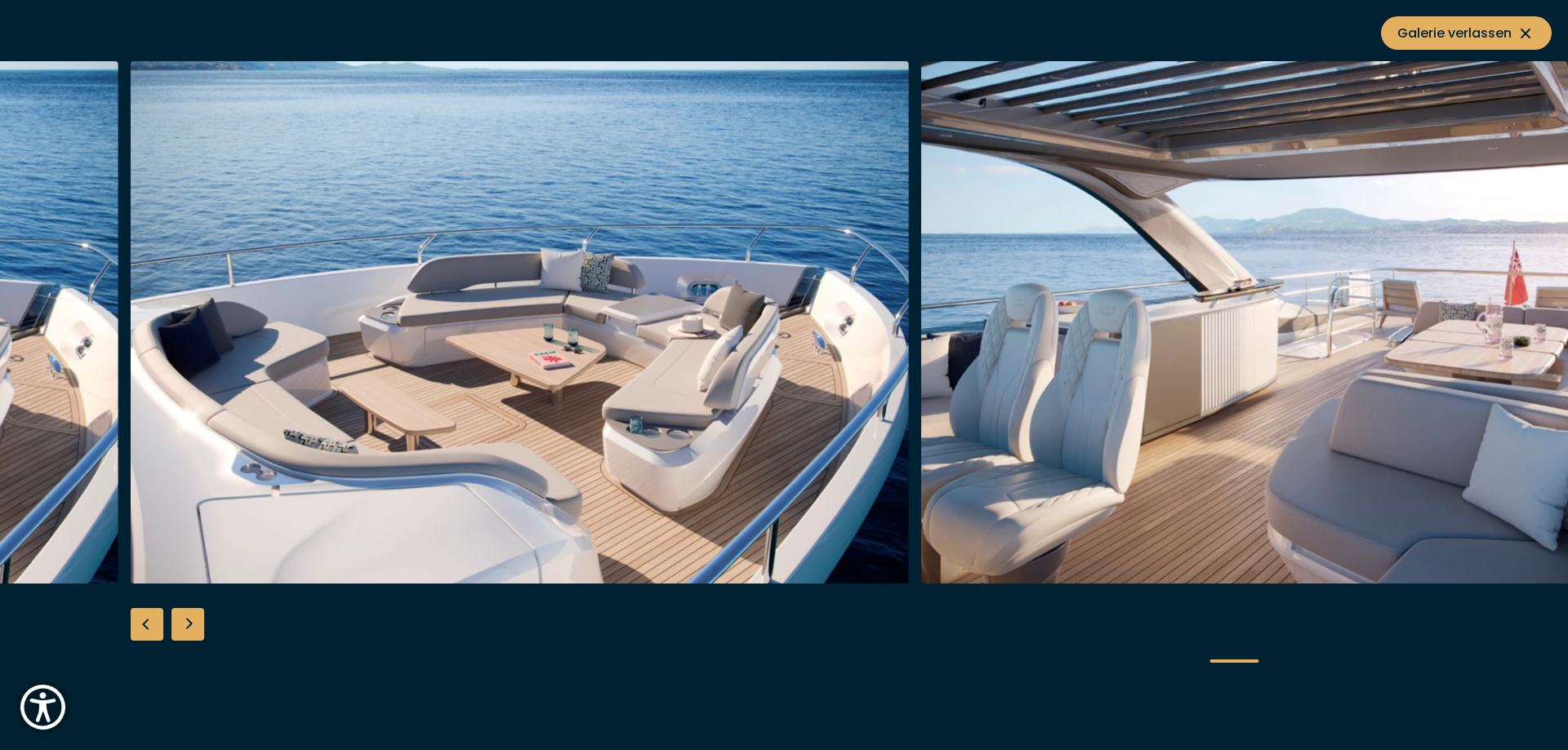
click at [142, 626] on div "Previous slide" at bounding box center [147, 625] width 33 height 33
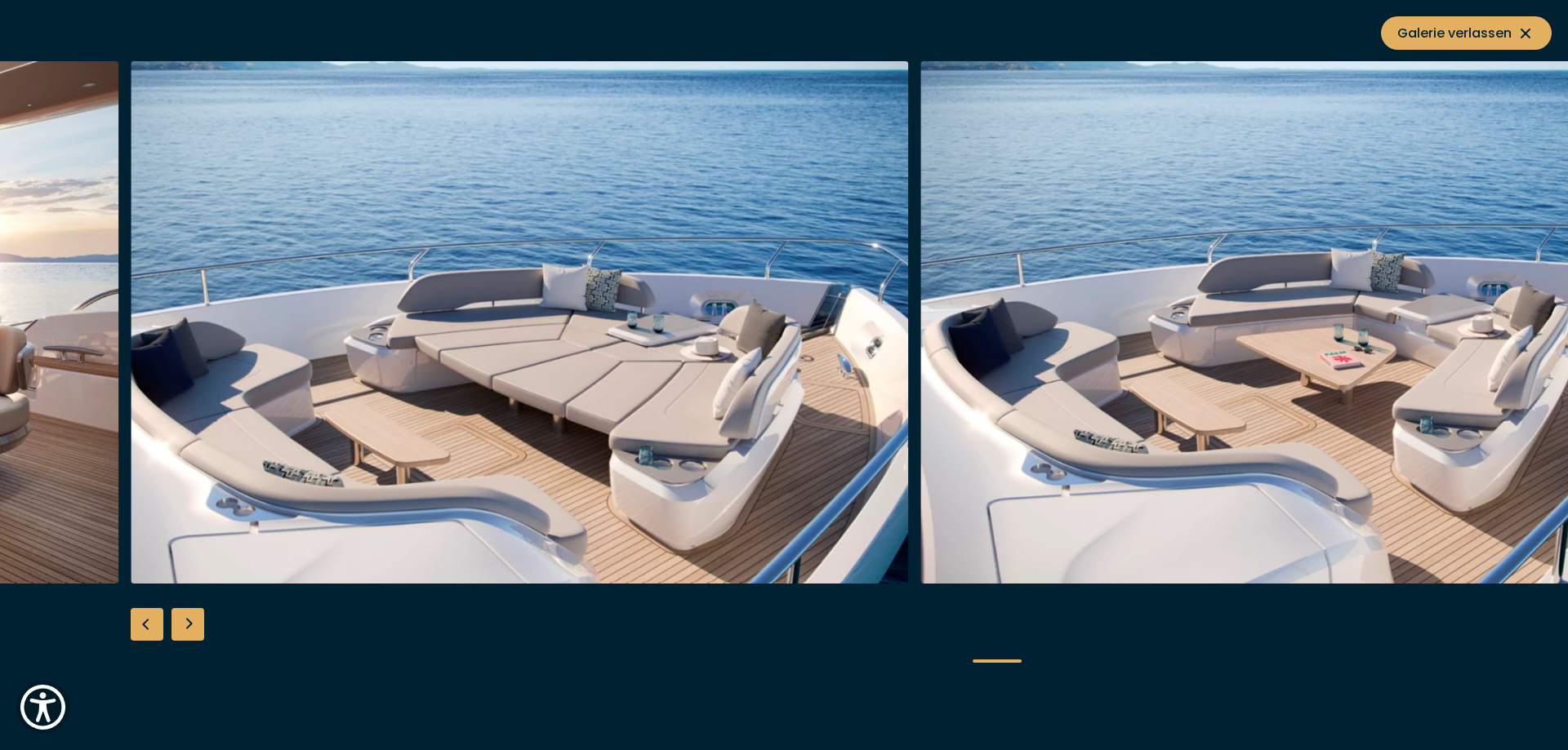
click at [142, 626] on div "Previous slide" at bounding box center [147, 625] width 33 height 33
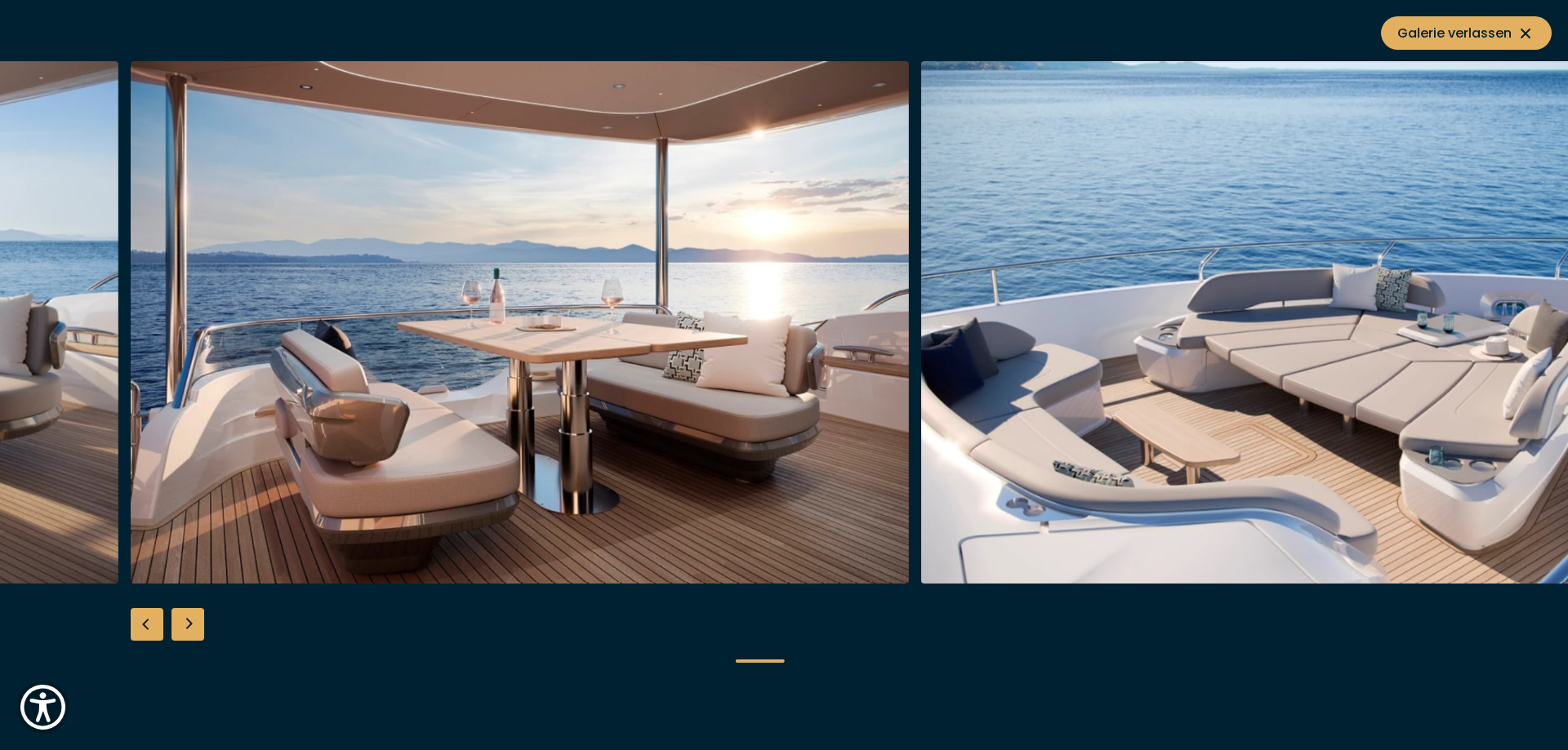
click at [142, 626] on div "Previous slide" at bounding box center [147, 625] width 33 height 33
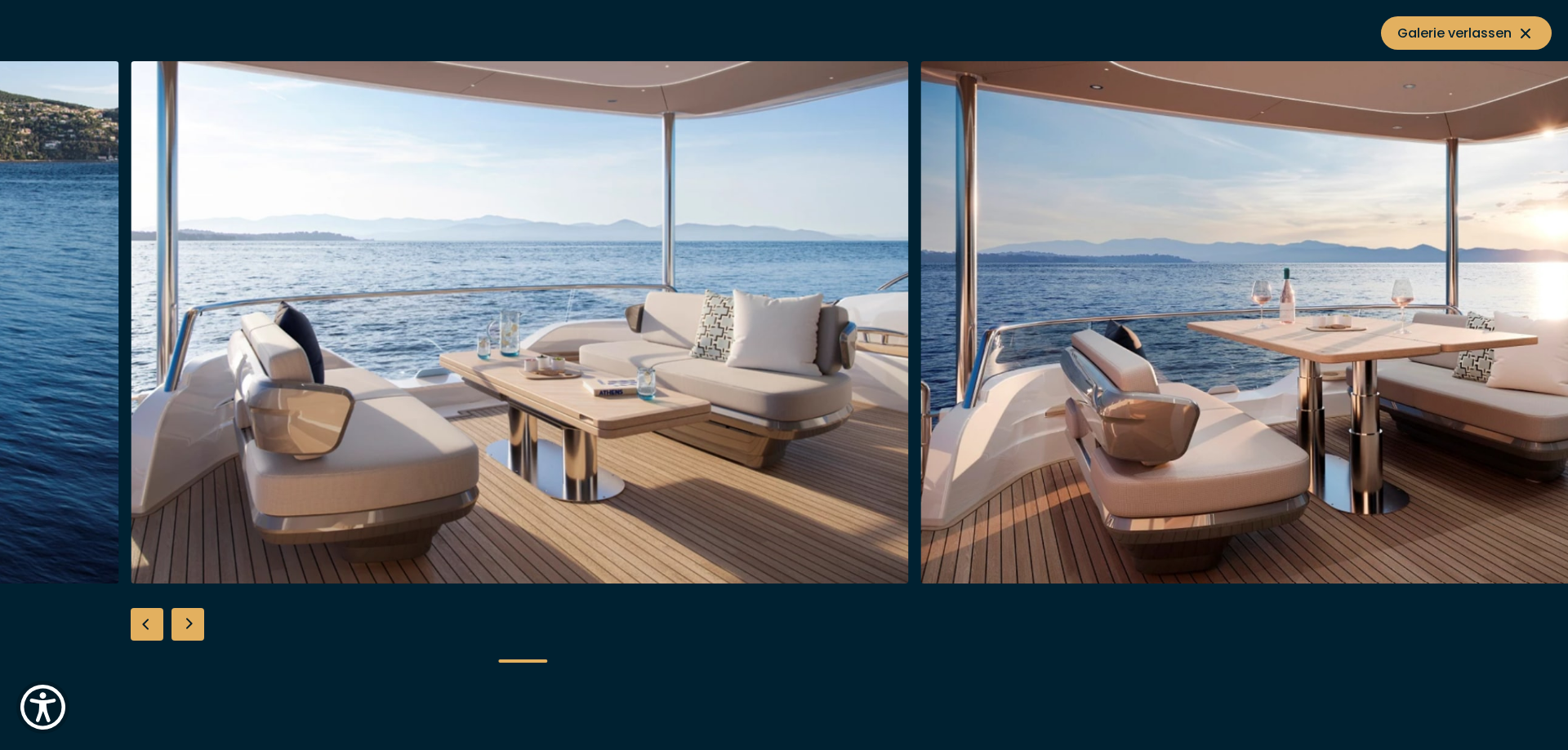
click at [142, 626] on div "Previous slide" at bounding box center [147, 625] width 33 height 33
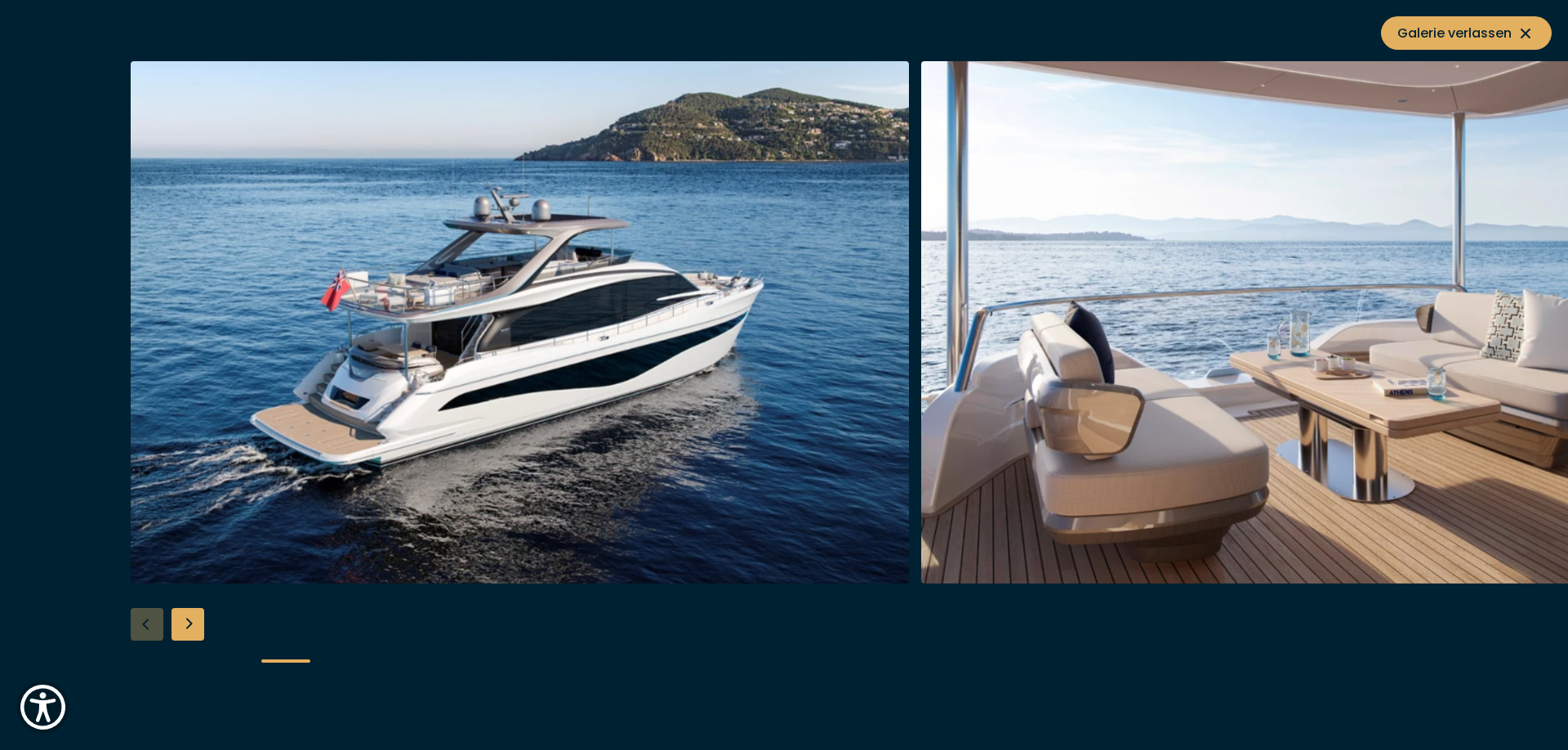
click at [178, 618] on div "Next slide" at bounding box center [188, 625] width 33 height 33
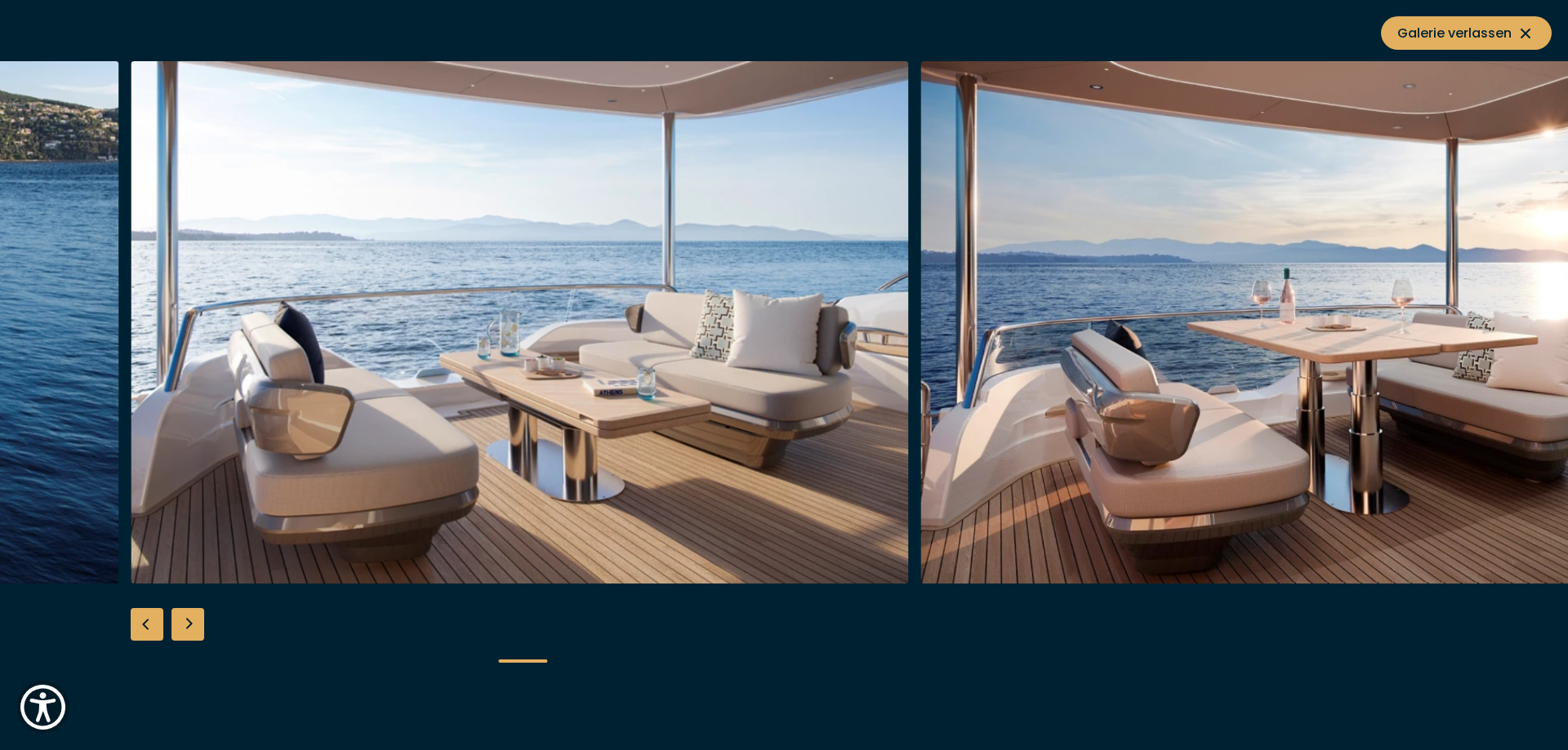
click at [178, 618] on div "Next slide" at bounding box center [188, 625] width 33 height 33
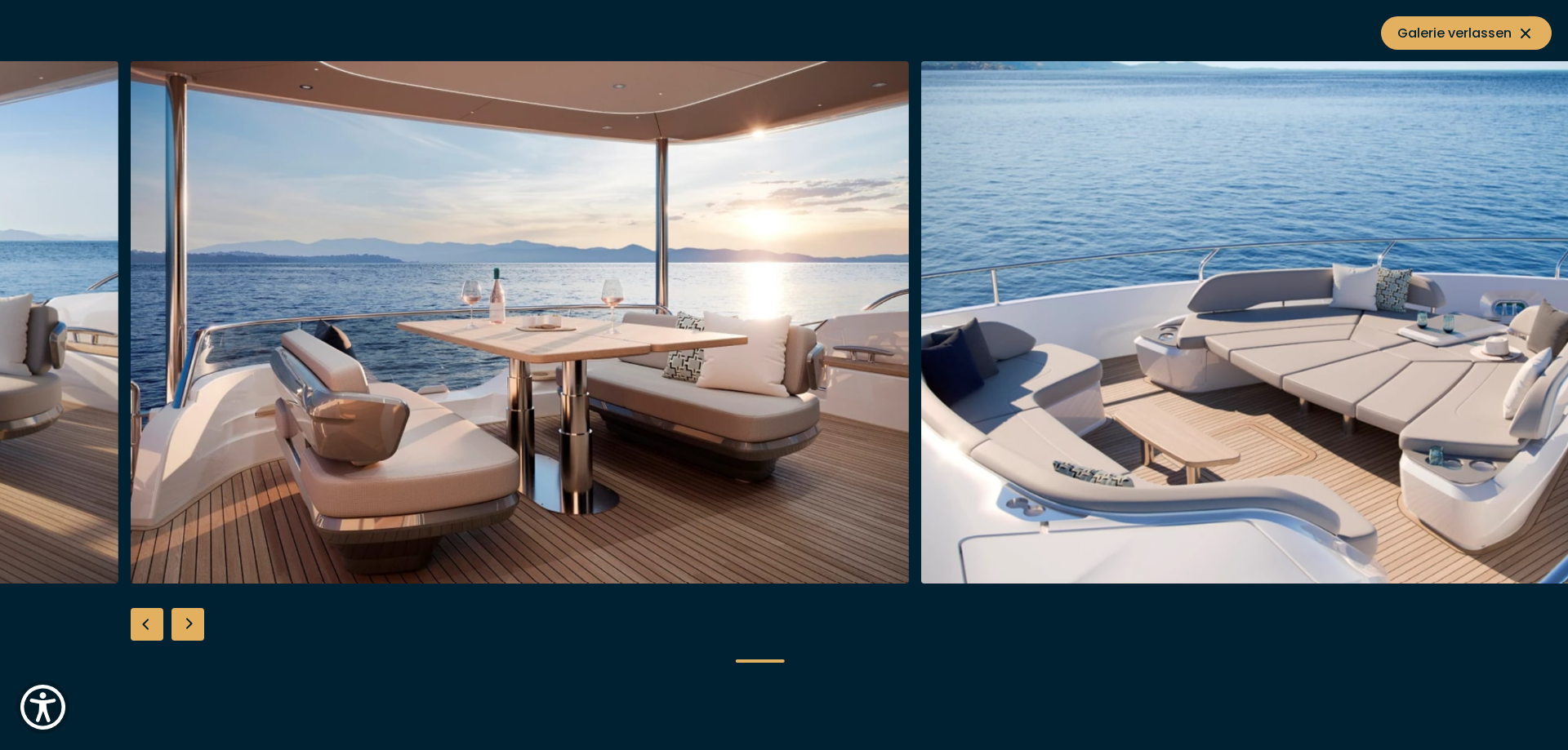
click at [178, 618] on div "Next slide" at bounding box center [188, 625] width 33 height 33
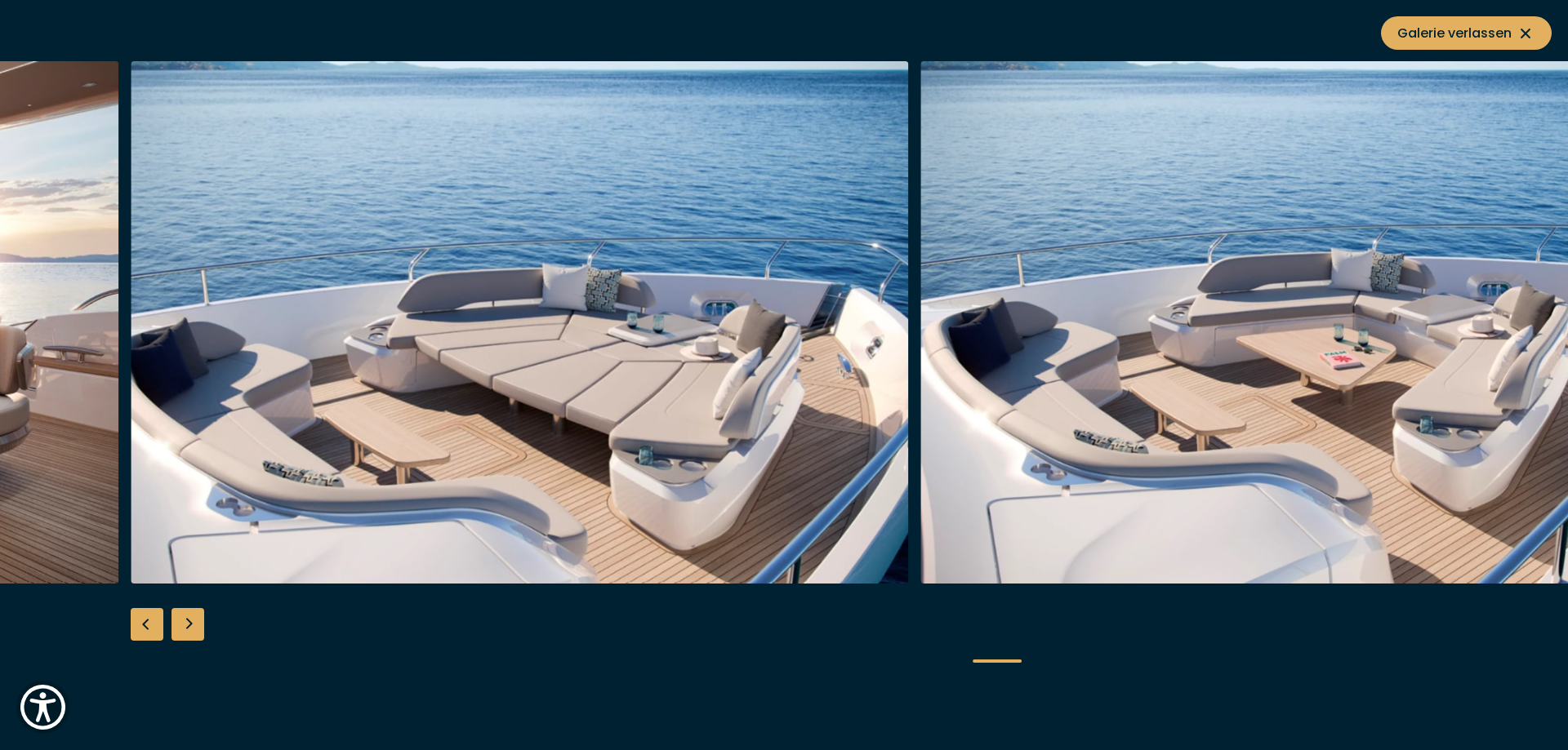
click at [178, 618] on div "Next slide" at bounding box center [188, 625] width 33 height 33
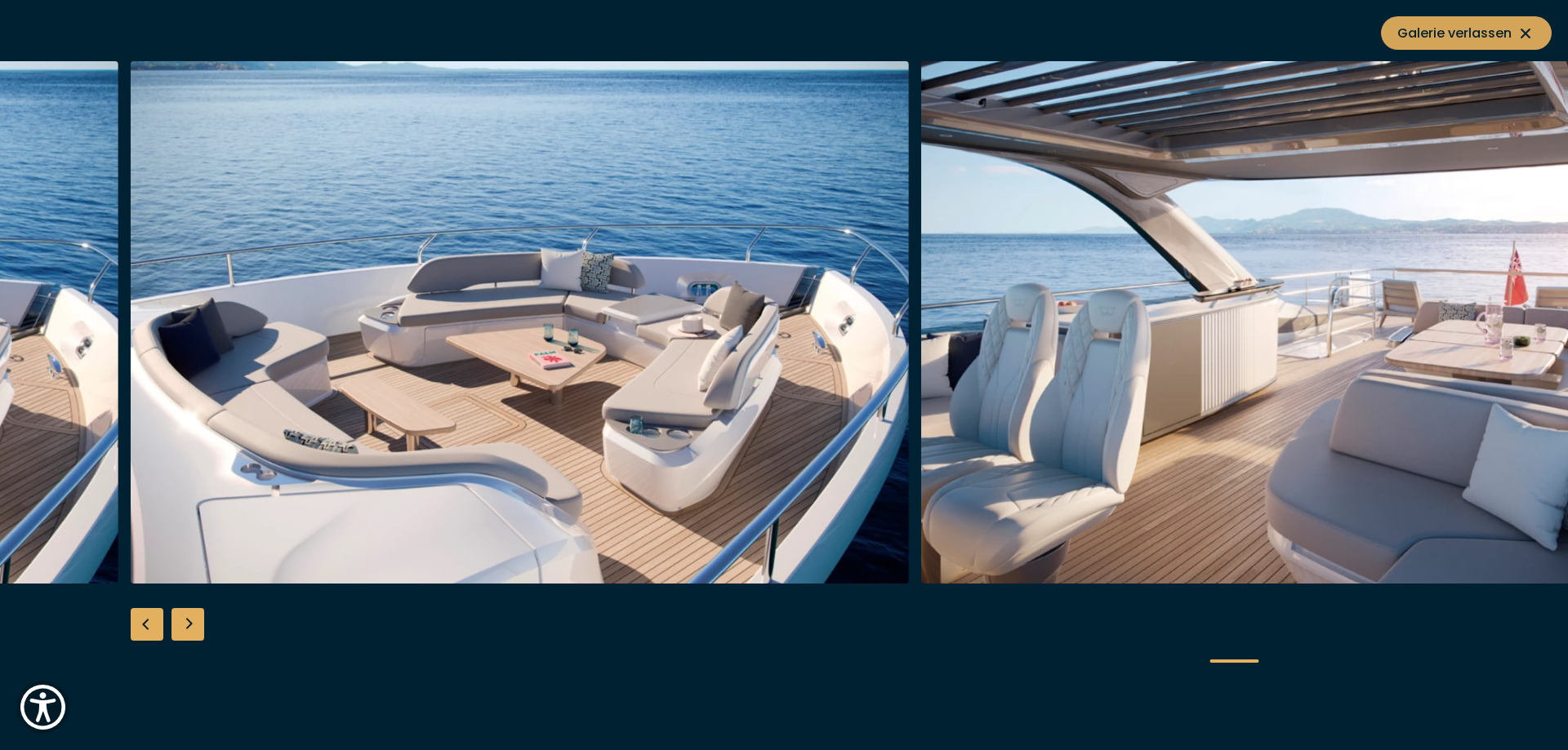
click at [1523, 26] on icon at bounding box center [1525, 33] width 20 height 20
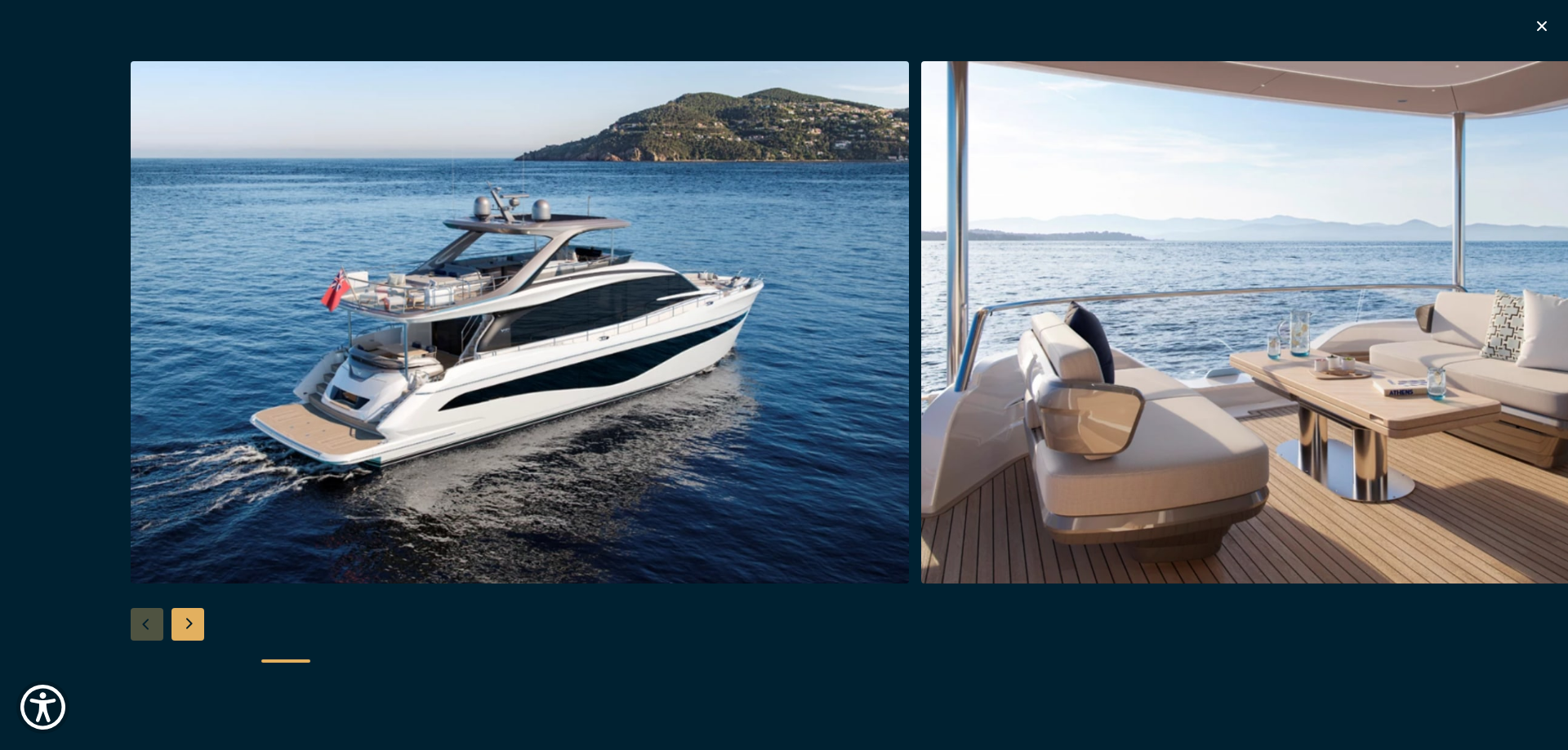
scroll to position [1828, 0]
click at [1555, 250] on img "button" at bounding box center [1310, 322] width 778 height 523
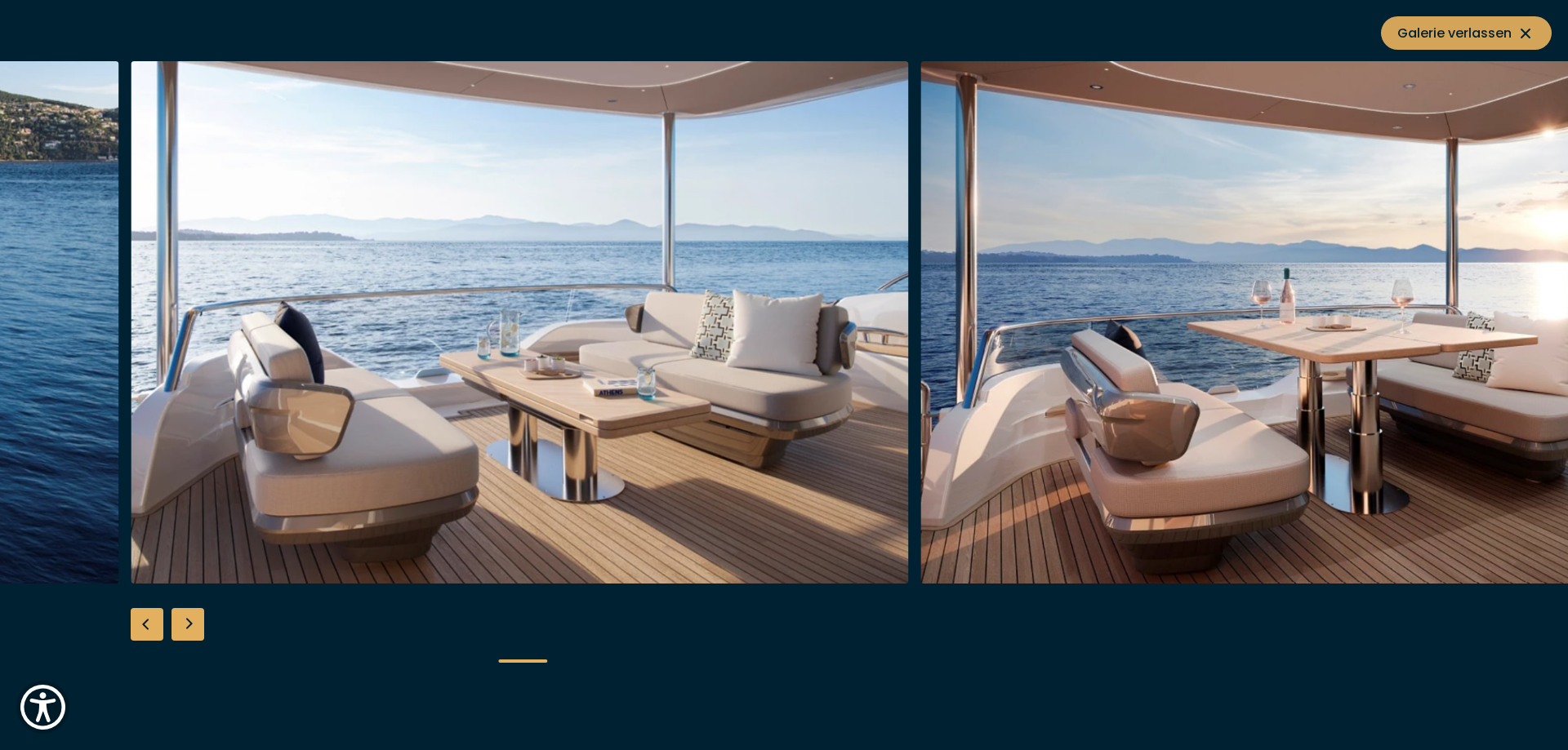
click at [1533, 32] on icon at bounding box center [1525, 33] width 20 height 20
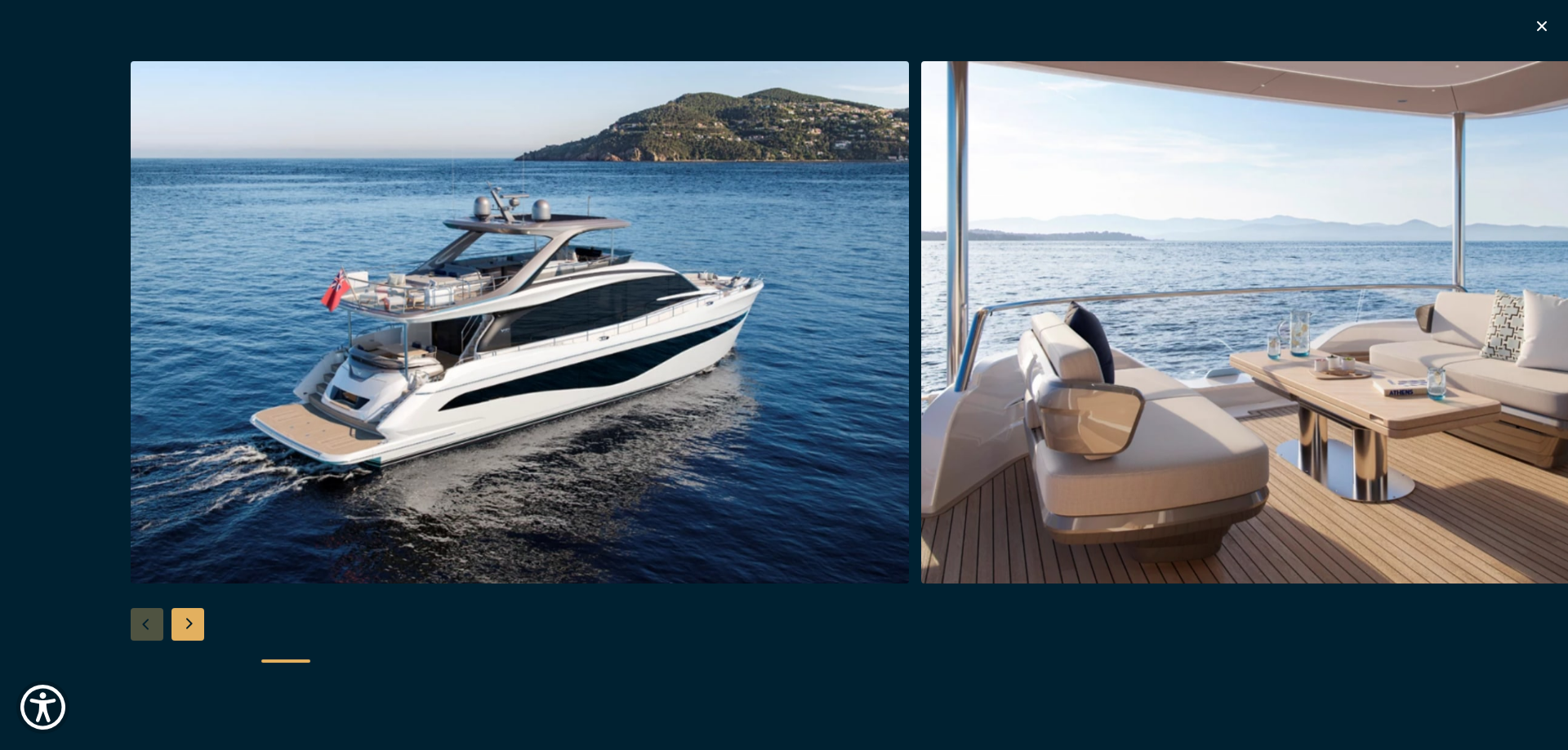
scroll to position [398, 0]
click at [1539, 29] on icon "button" at bounding box center [1541, 25] width 10 height 10
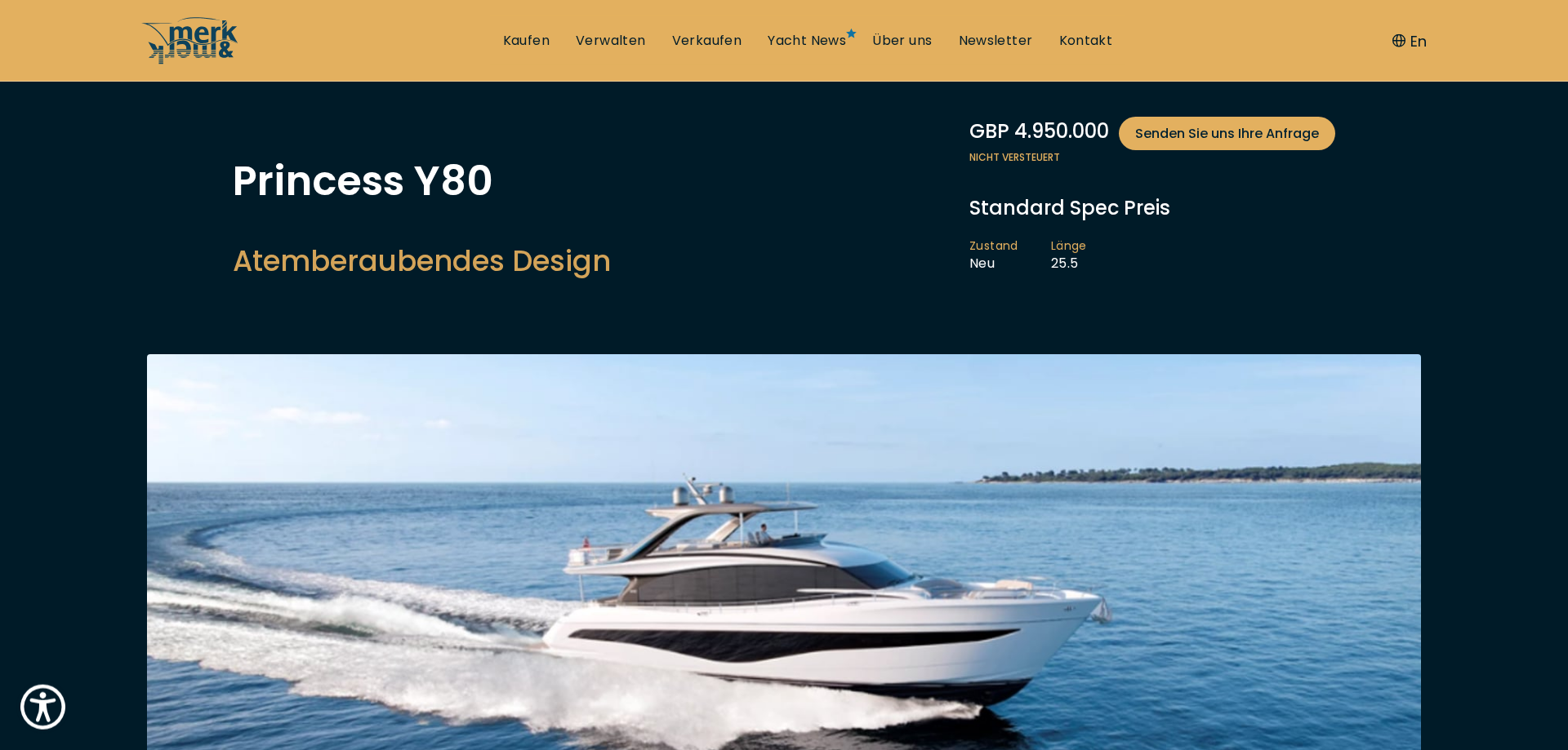
scroll to position [0, 0]
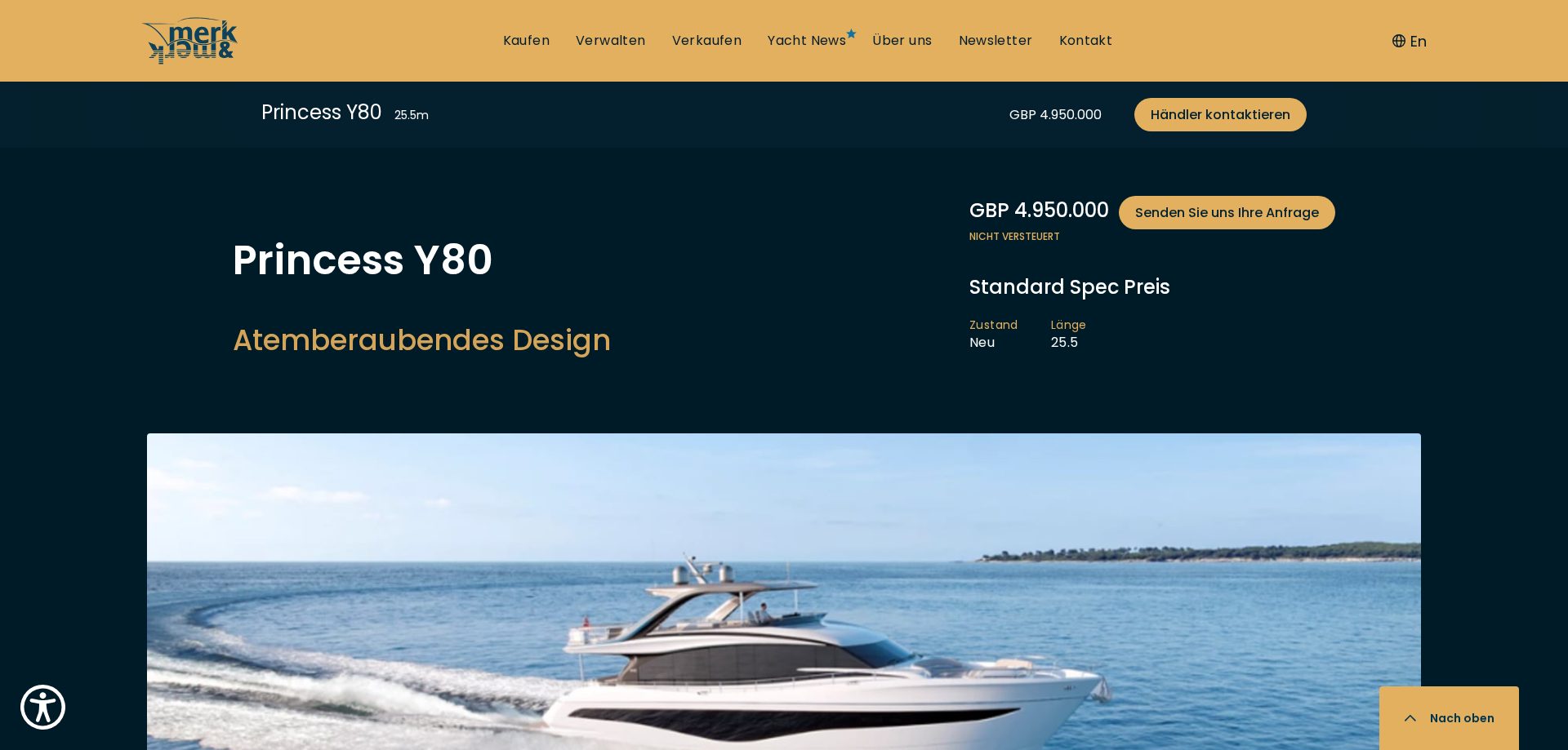
scroll to position [4222, 0]
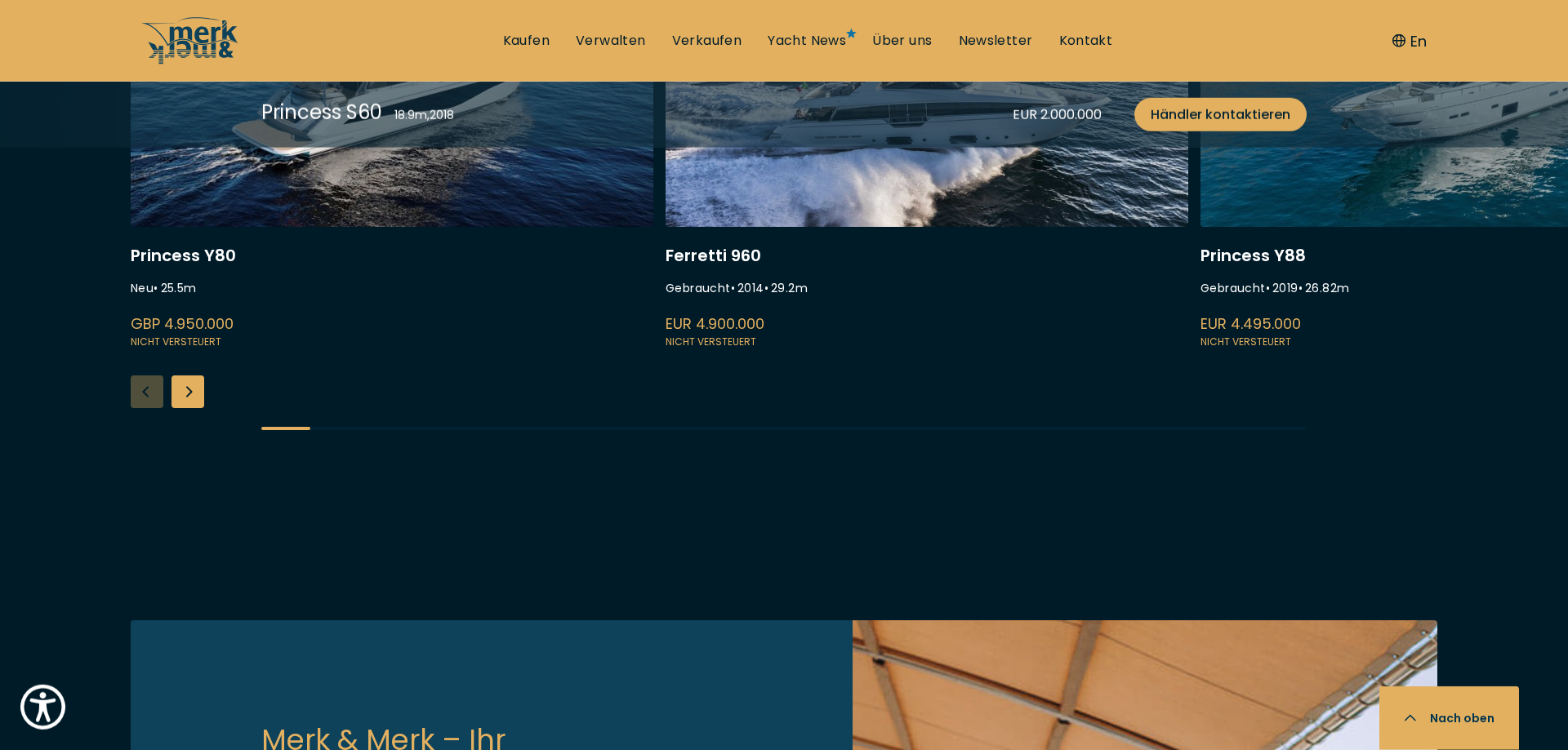
scroll to position [4298, 0]
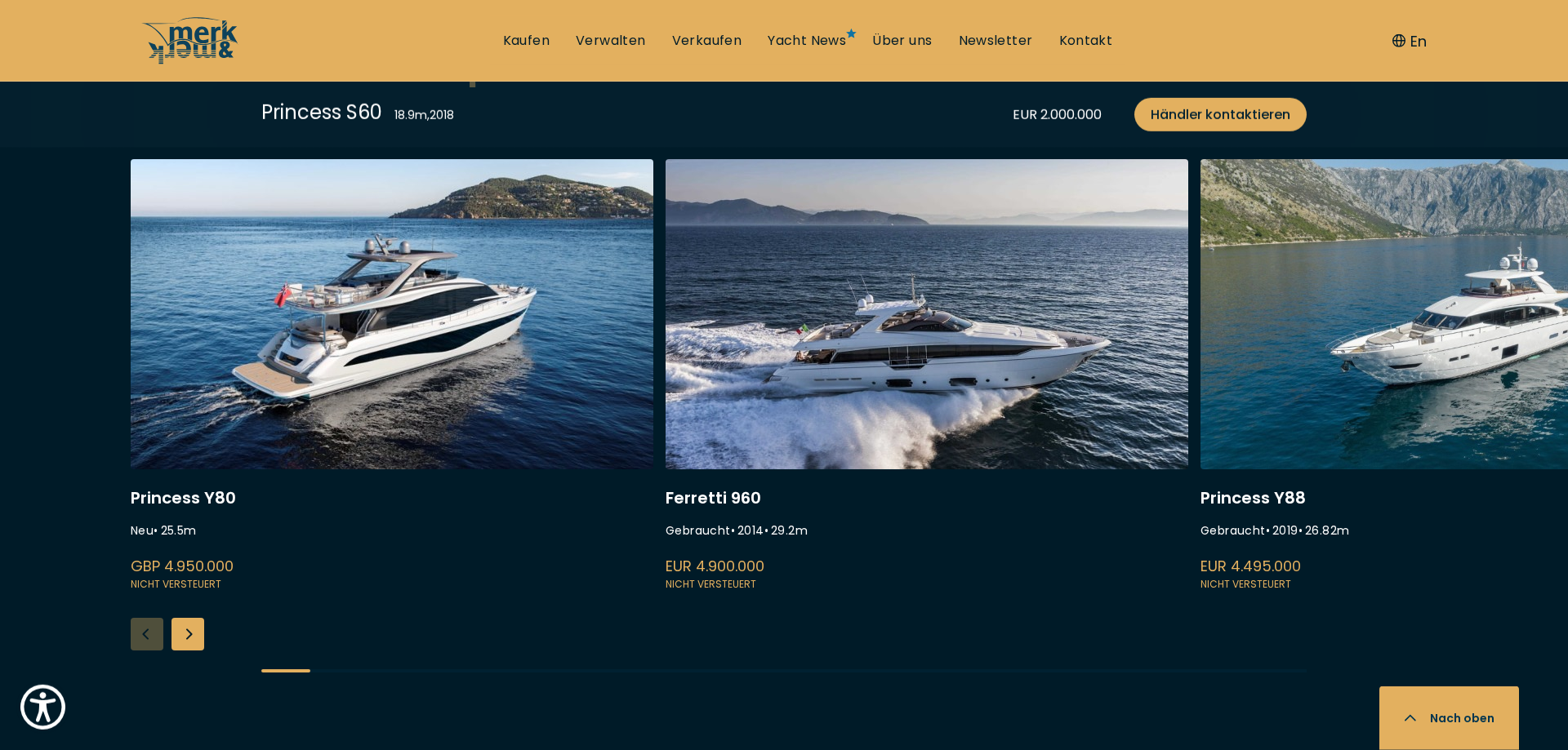
click at [182, 641] on div "Next slide" at bounding box center [188, 634] width 33 height 33
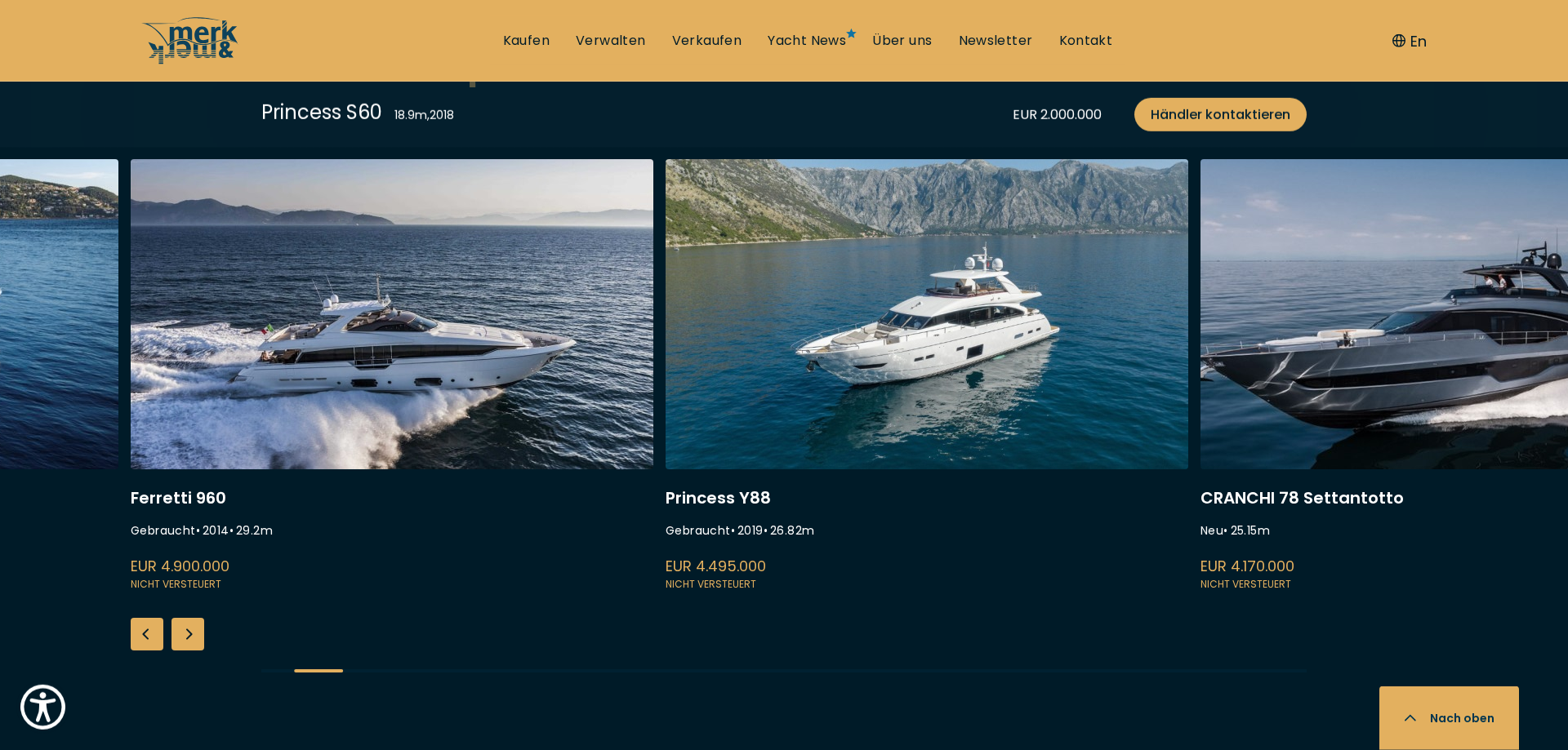
click at [182, 641] on div "Next slide" at bounding box center [188, 634] width 33 height 33
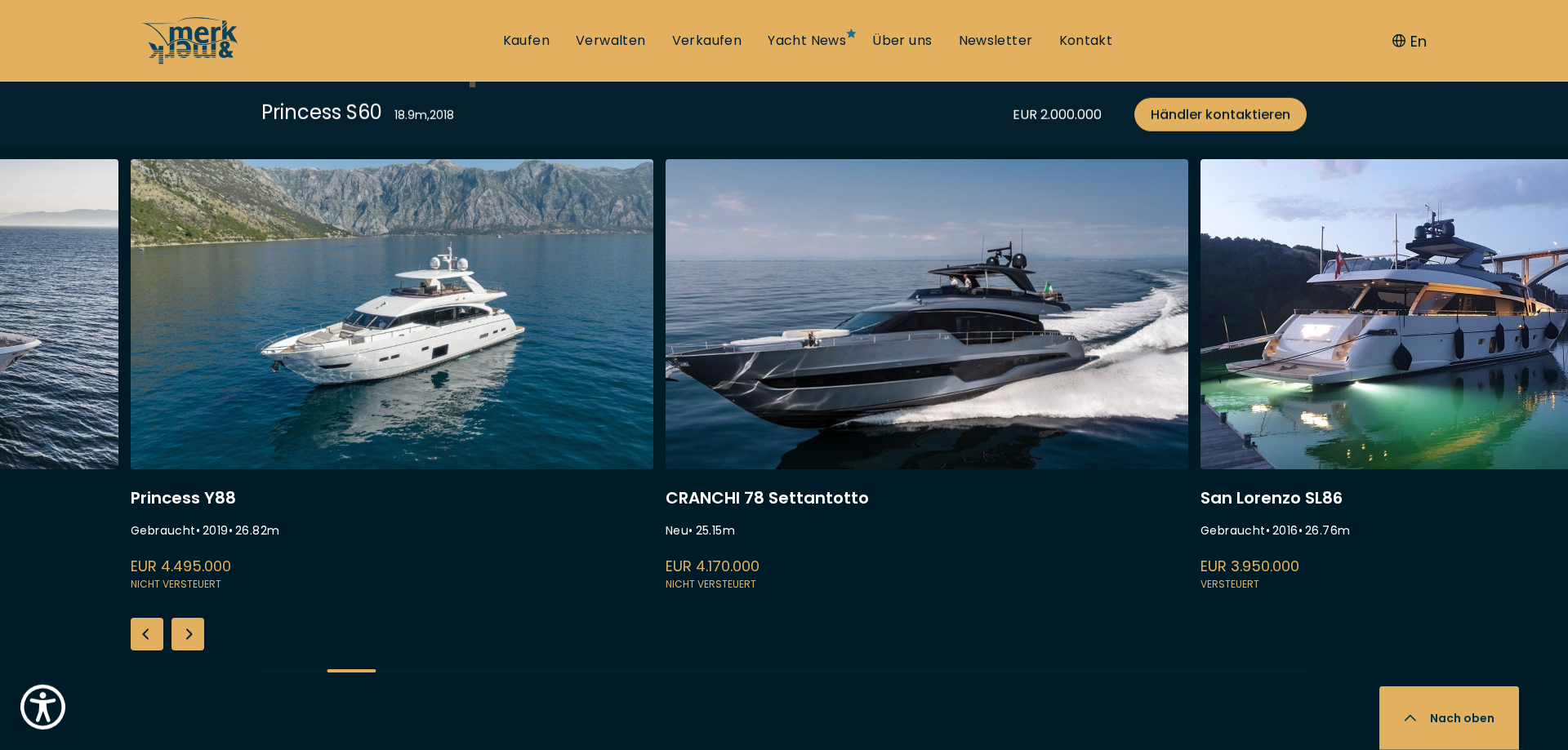
click at [1304, 396] on link at bounding box center [1461, 377] width 523 height 435
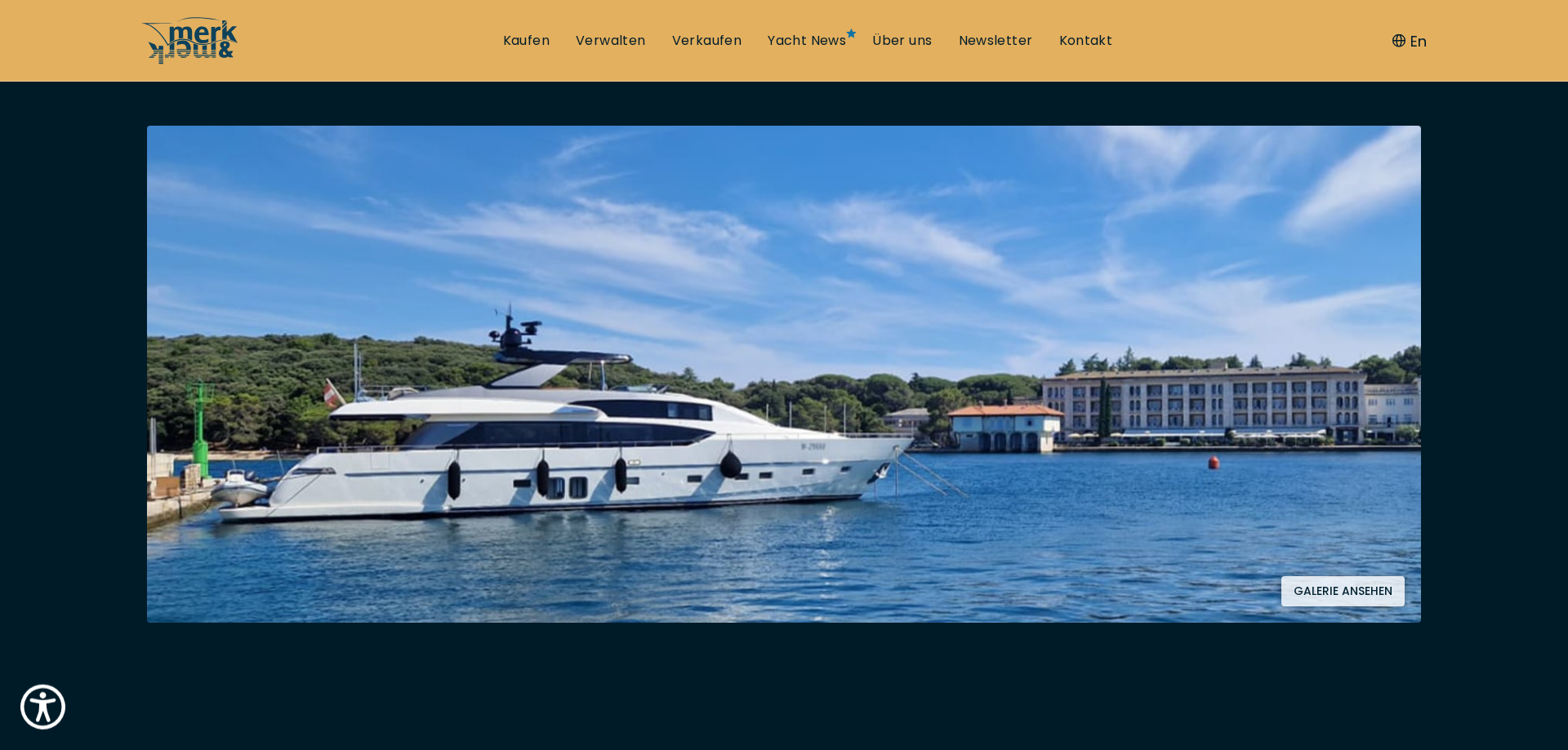
scroll to position [289, 0]
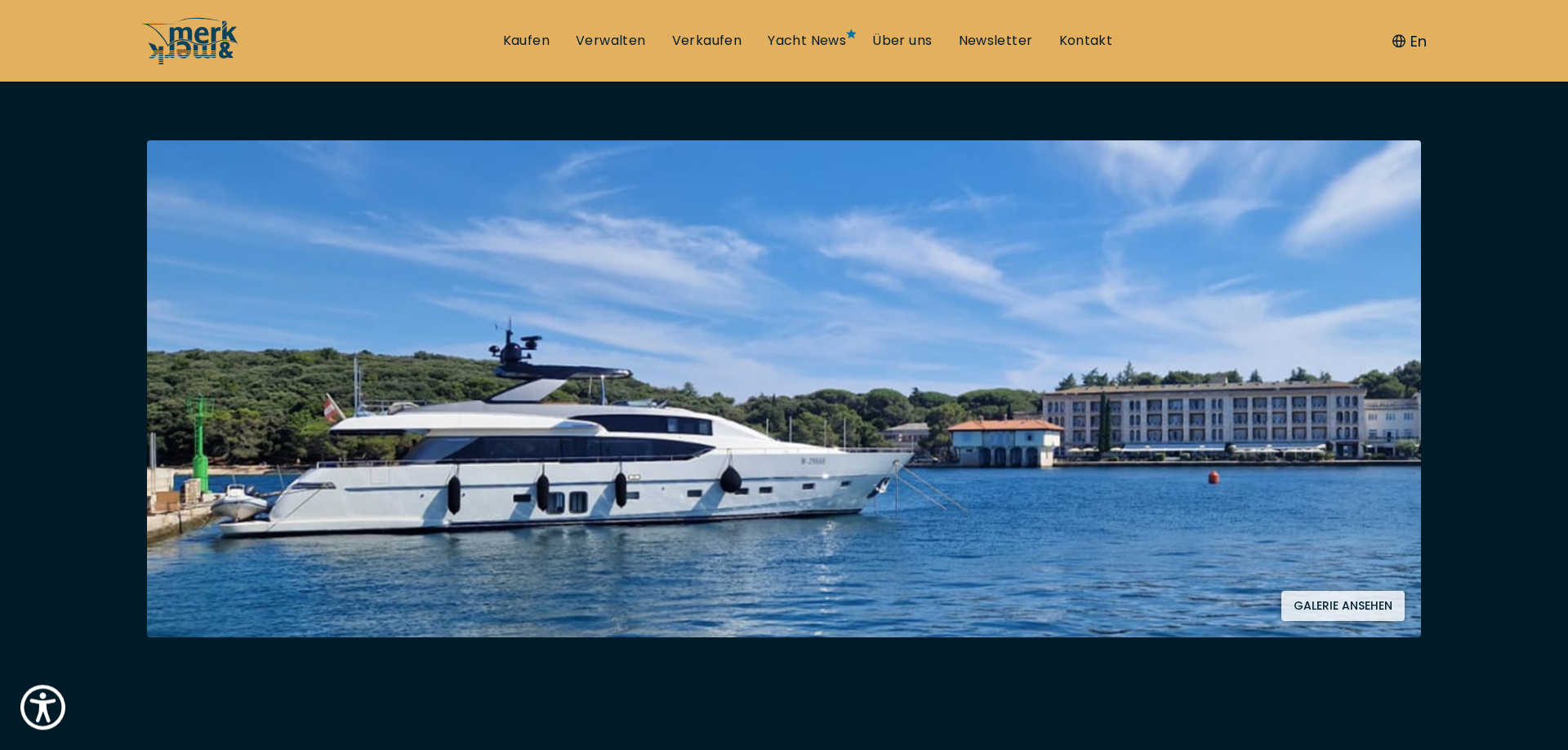
click at [897, 321] on img at bounding box center [784, 388] width 1274 height 497
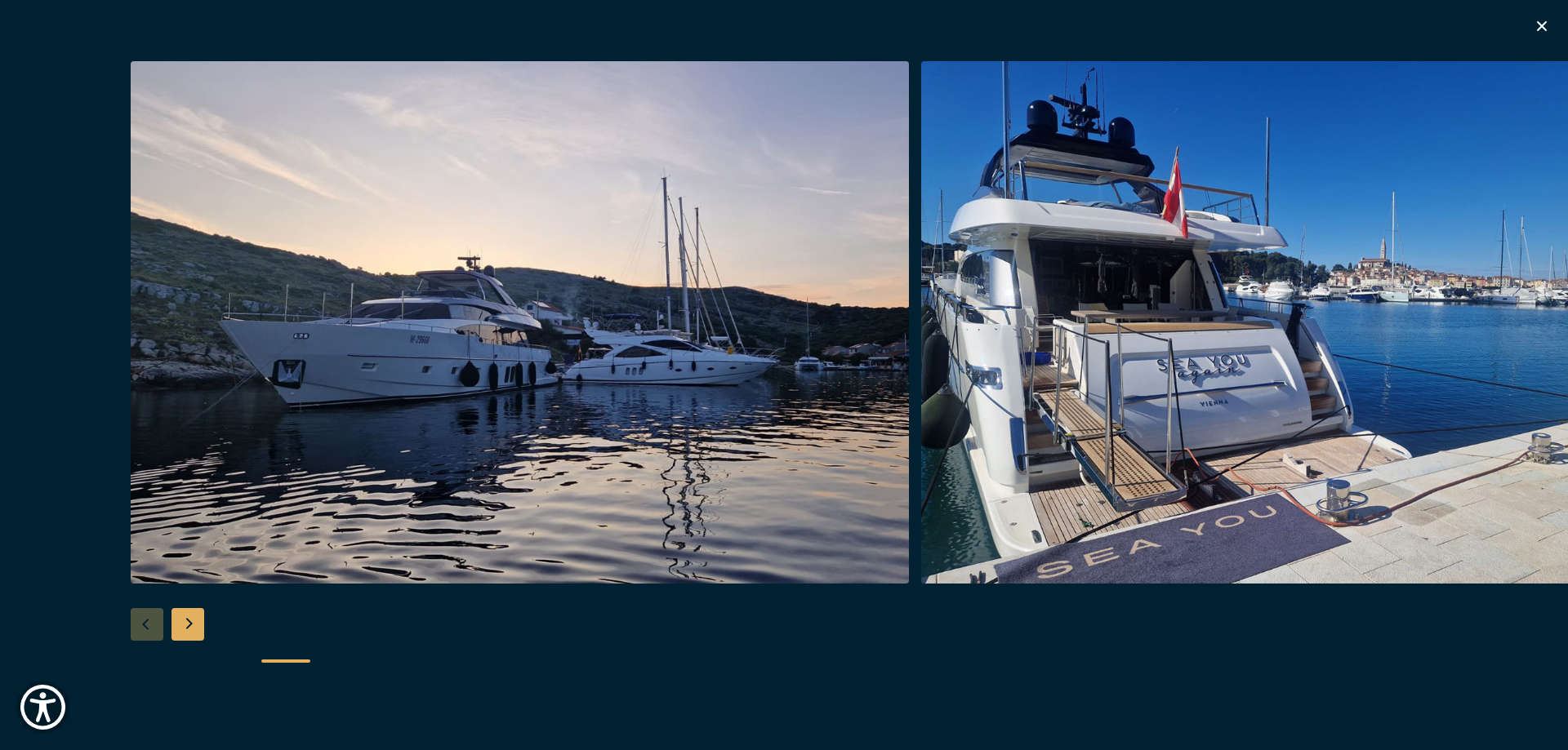
click at [897, 321] on img "button" at bounding box center [519, 322] width 778 height 523
click at [192, 617] on div "Next slide" at bounding box center [188, 625] width 33 height 33
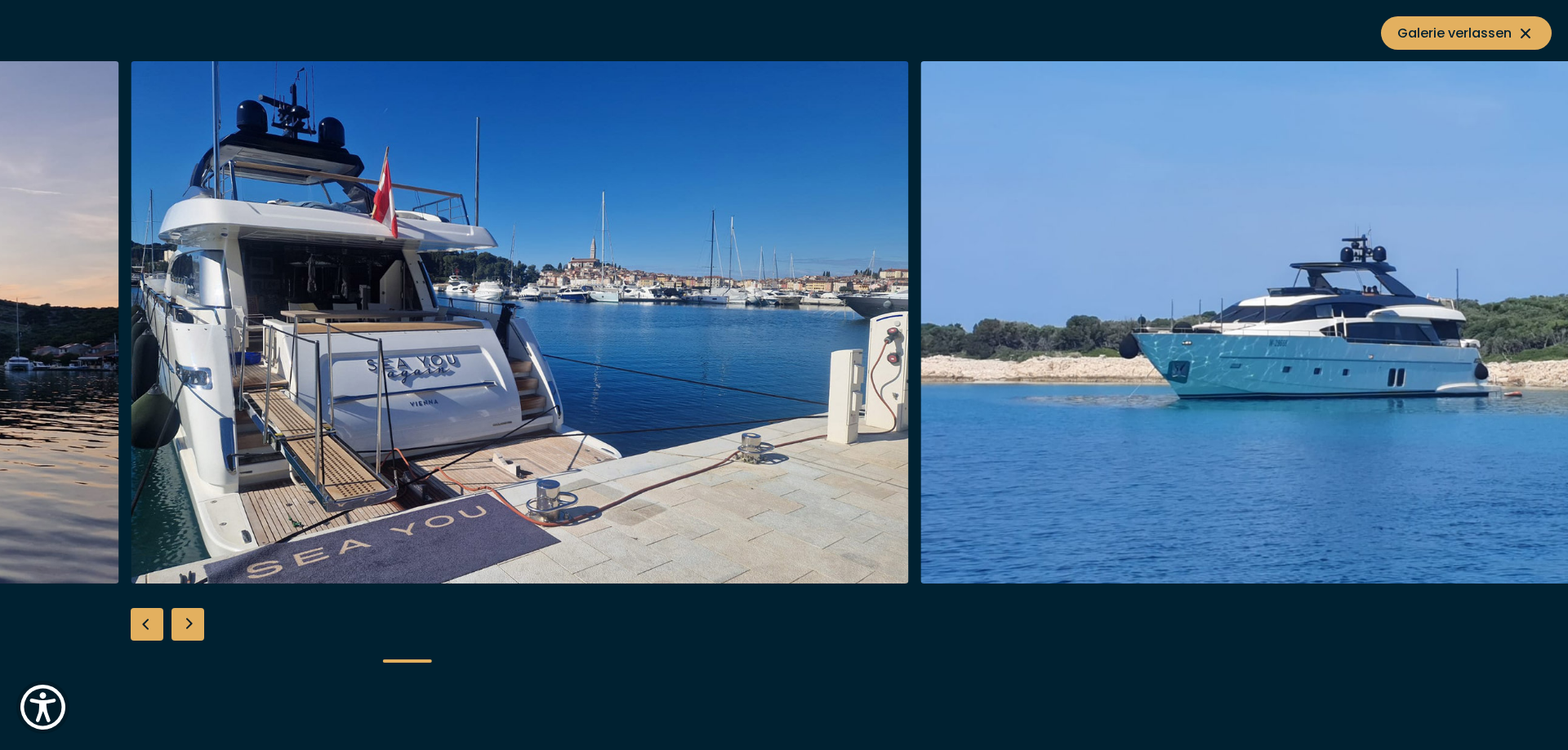
click at [192, 617] on div "Next slide" at bounding box center [188, 625] width 33 height 33
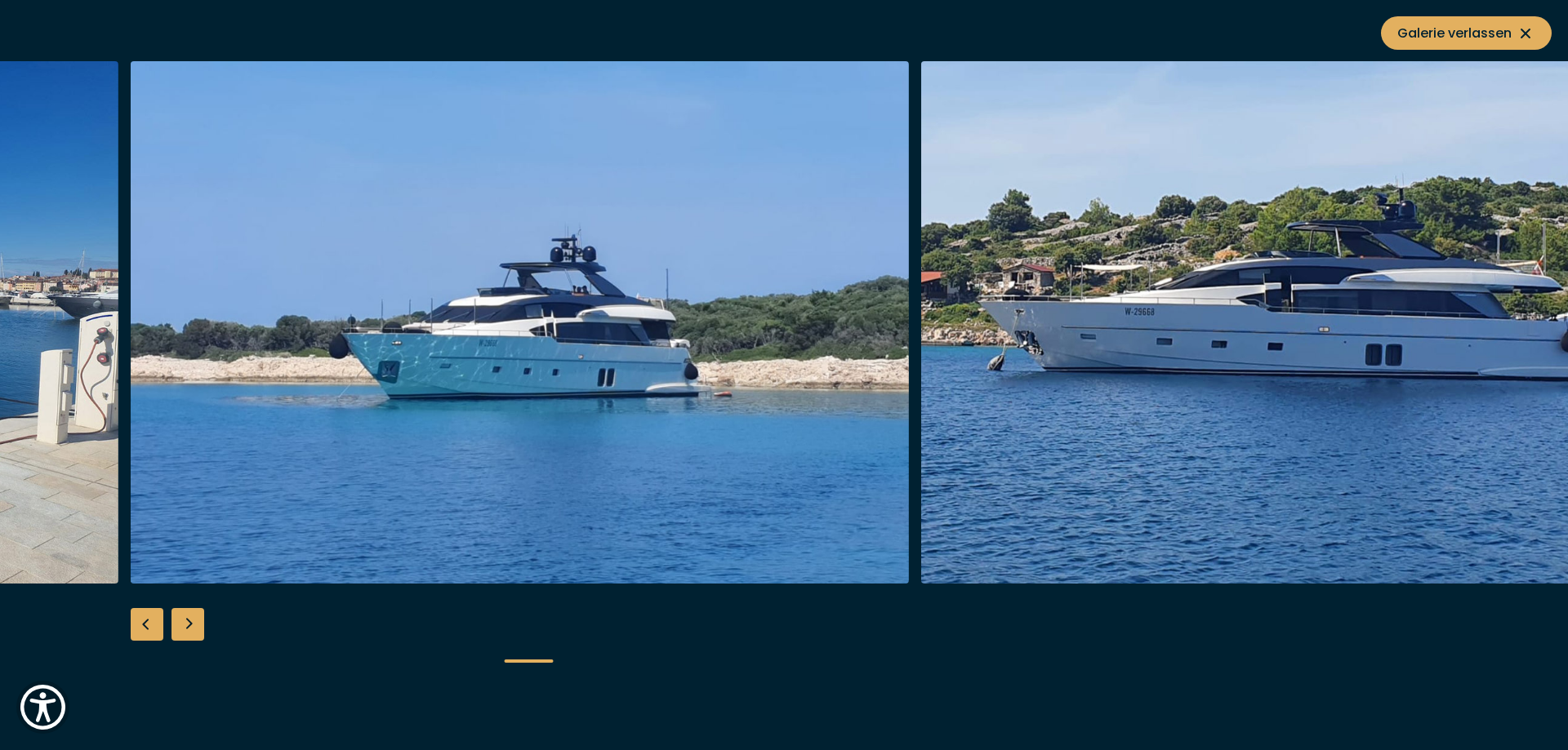
click at [192, 617] on div "Next slide" at bounding box center [188, 625] width 33 height 33
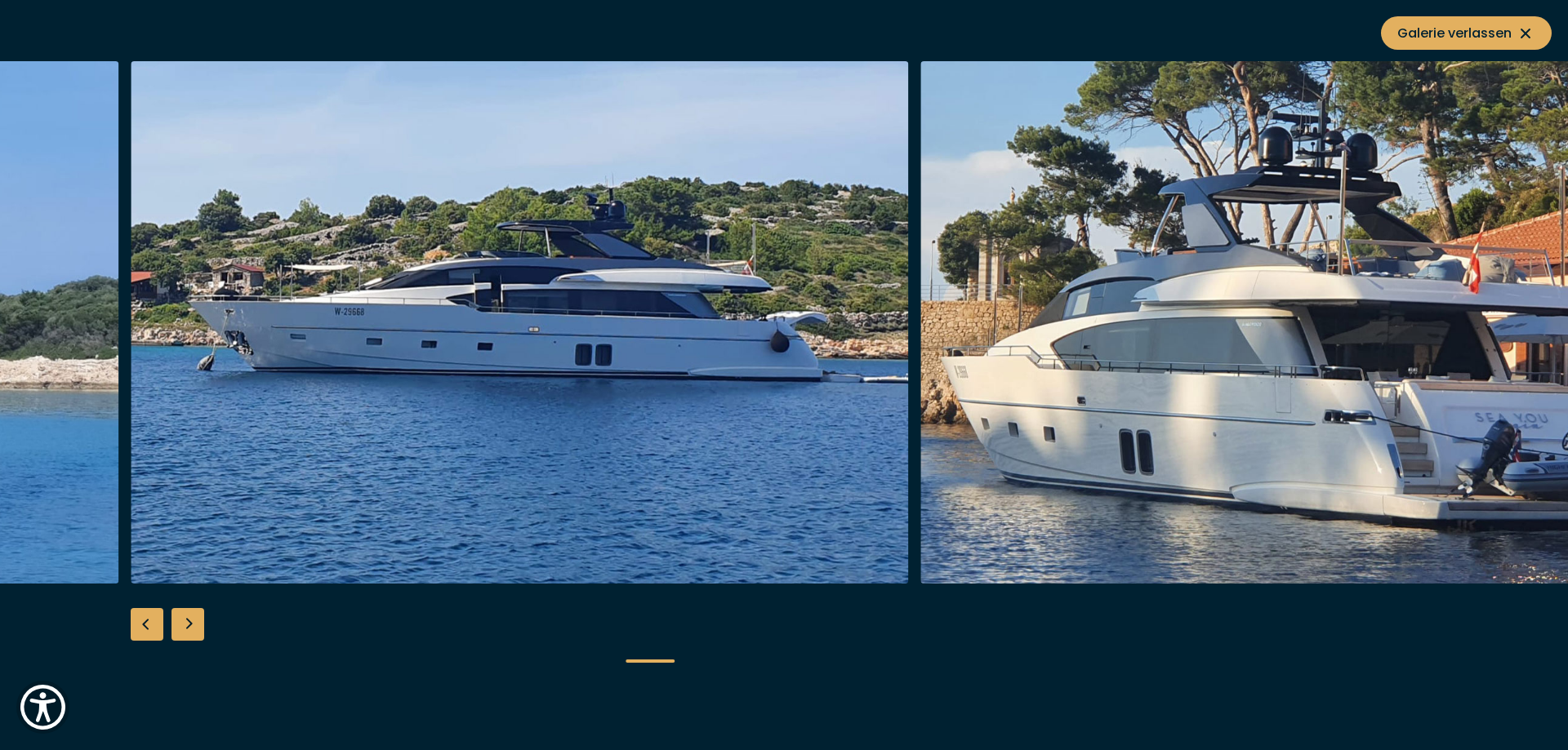
click at [192, 617] on div "Next slide" at bounding box center [188, 625] width 33 height 33
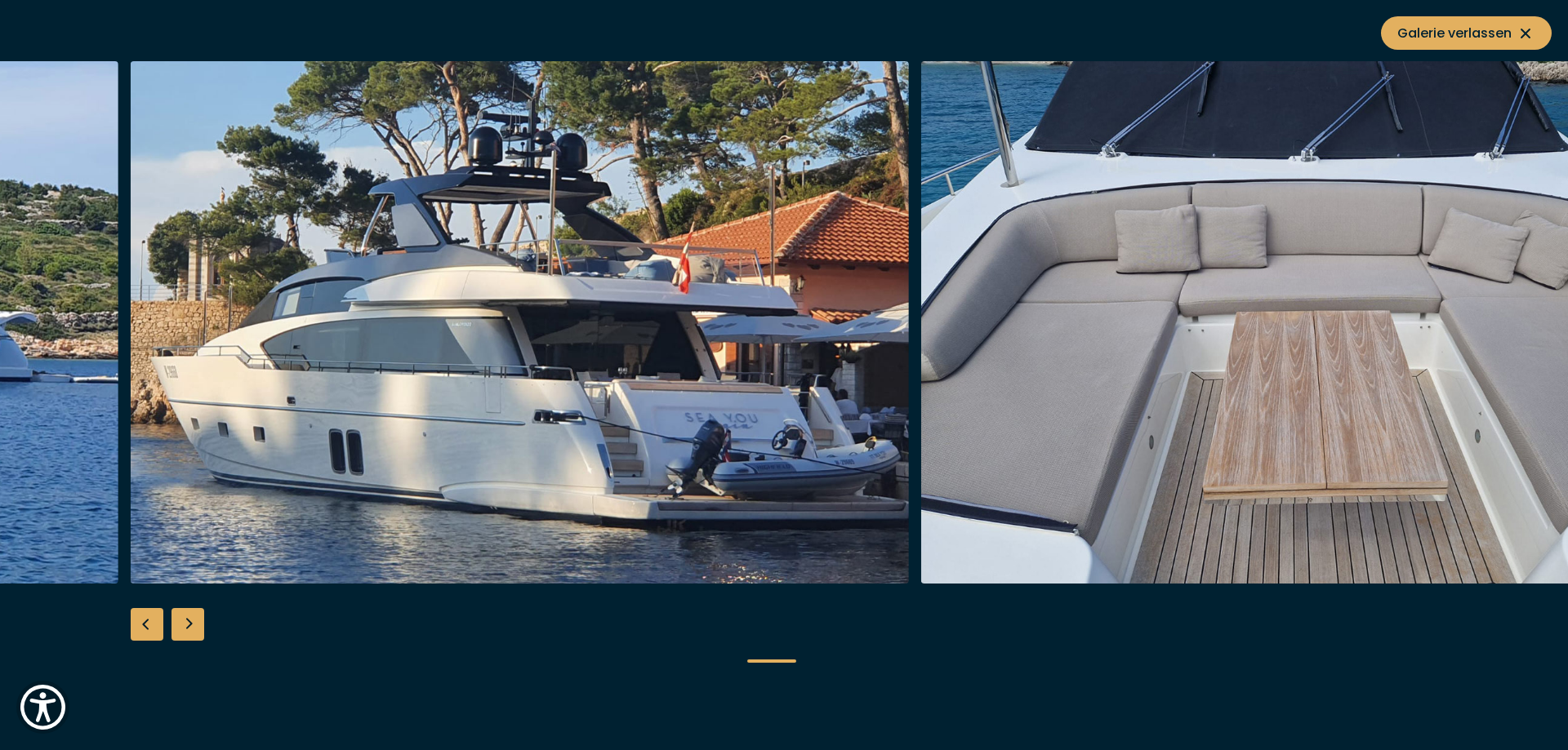
click at [192, 617] on div "Next slide" at bounding box center [188, 625] width 33 height 33
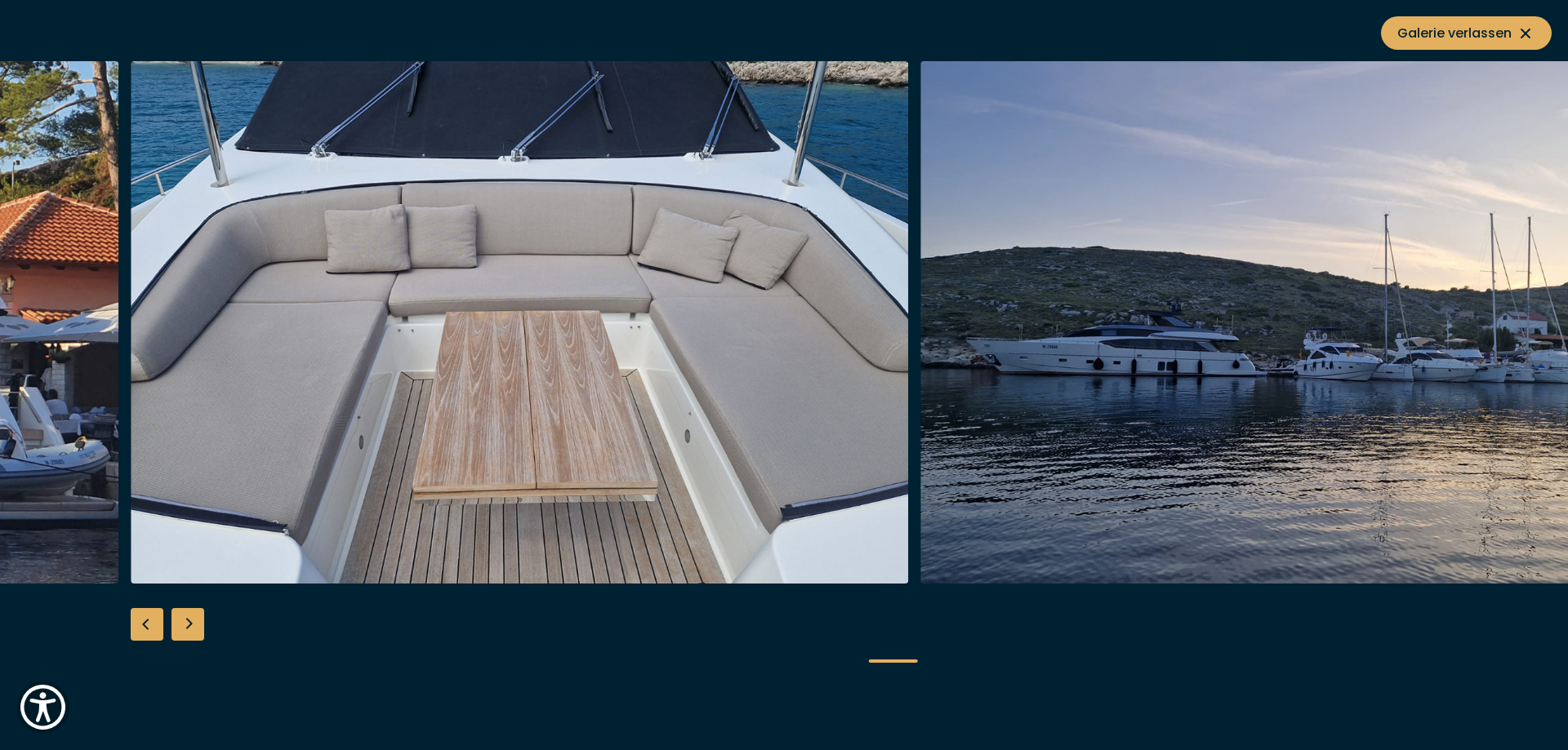
click at [192, 617] on div "Next slide" at bounding box center [188, 625] width 33 height 33
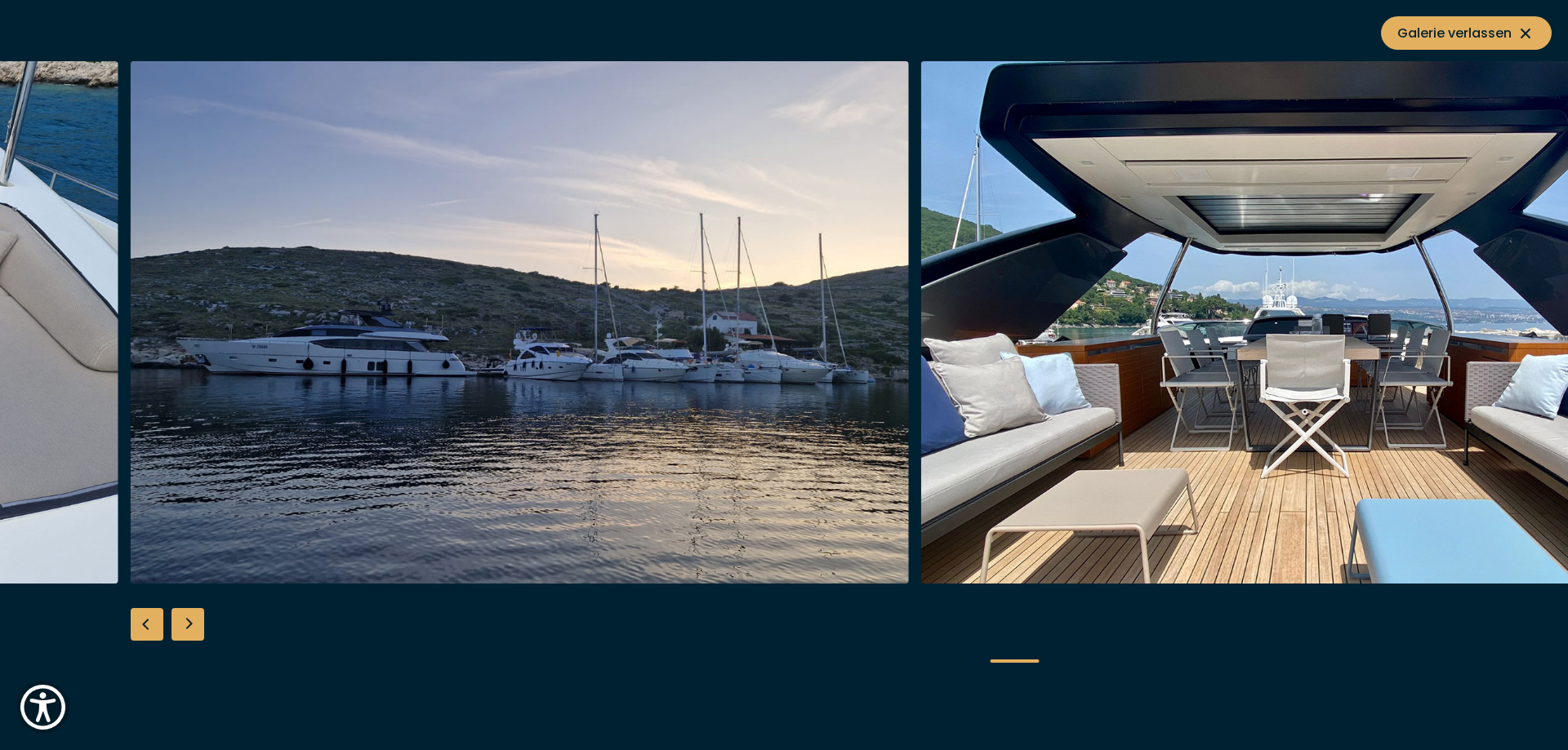
click at [192, 617] on div "Next slide" at bounding box center [188, 625] width 33 height 33
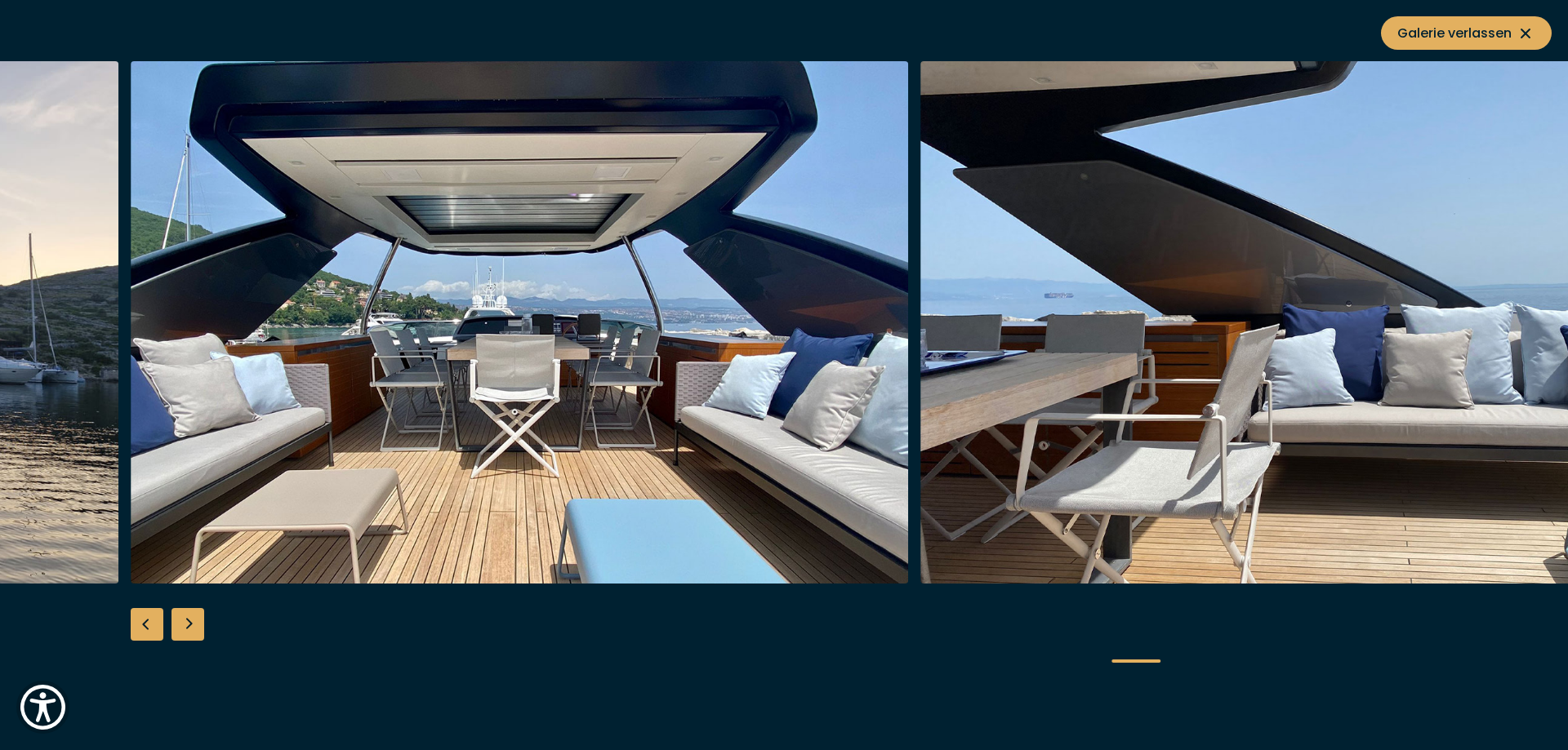
click at [192, 617] on div "Next slide" at bounding box center [188, 625] width 33 height 33
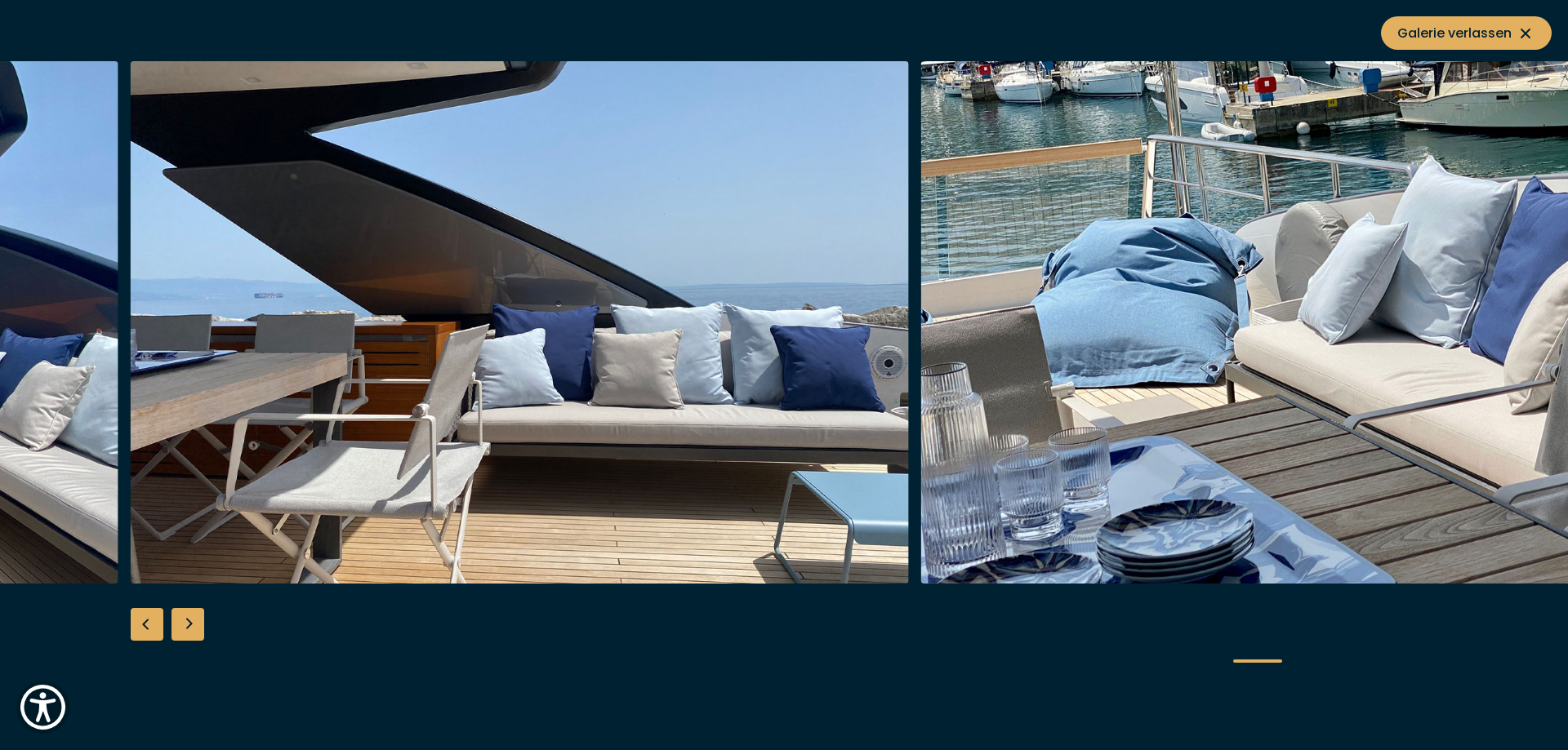
click at [192, 617] on div "Next slide" at bounding box center [188, 625] width 33 height 33
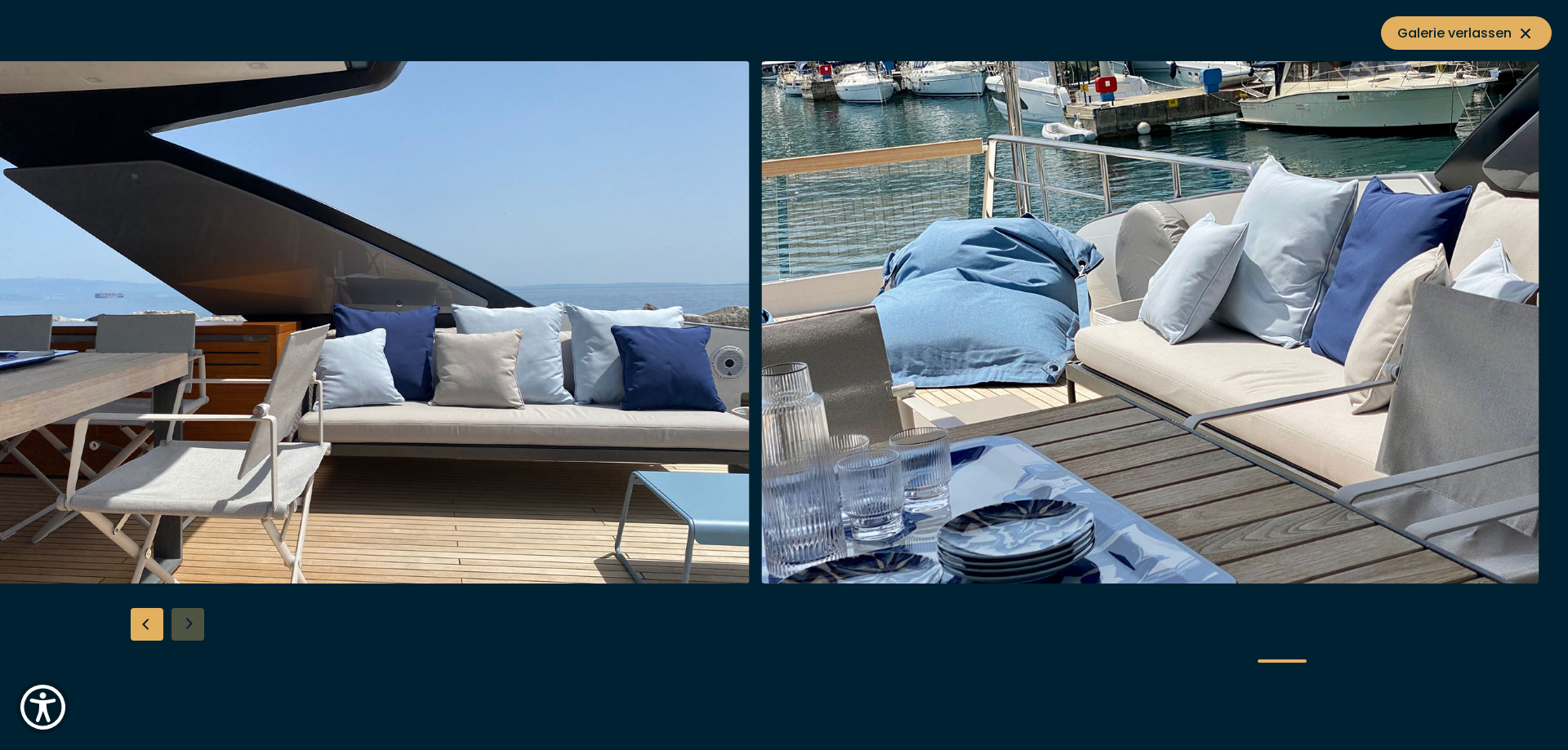
click at [192, 617] on div at bounding box center [784, 375] width 1568 height 629
click at [1532, 33] on icon at bounding box center [1525, 33] width 20 height 20
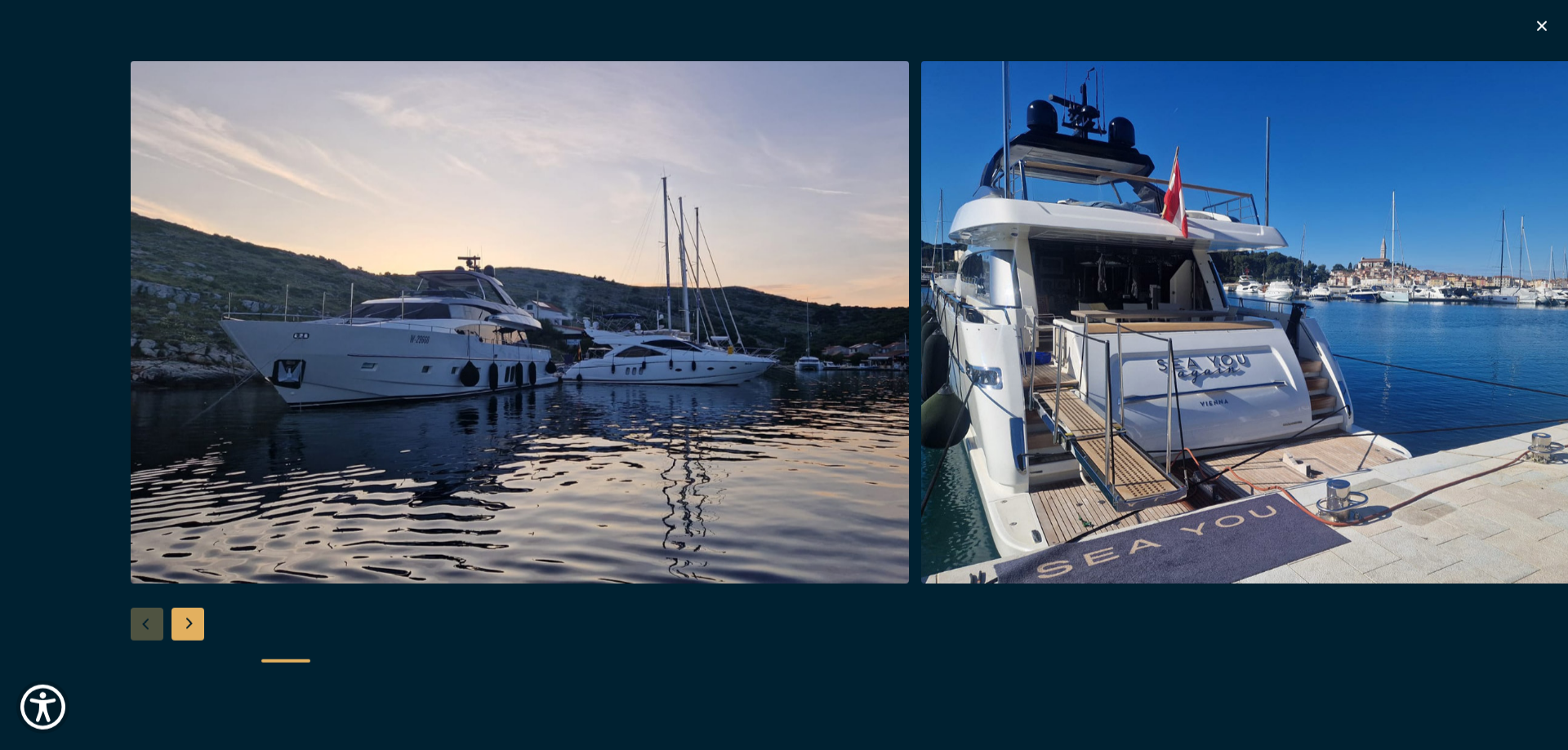
scroll to position [1817, 0]
click at [1540, 21] on icon "button" at bounding box center [1541, 26] width 20 height 20
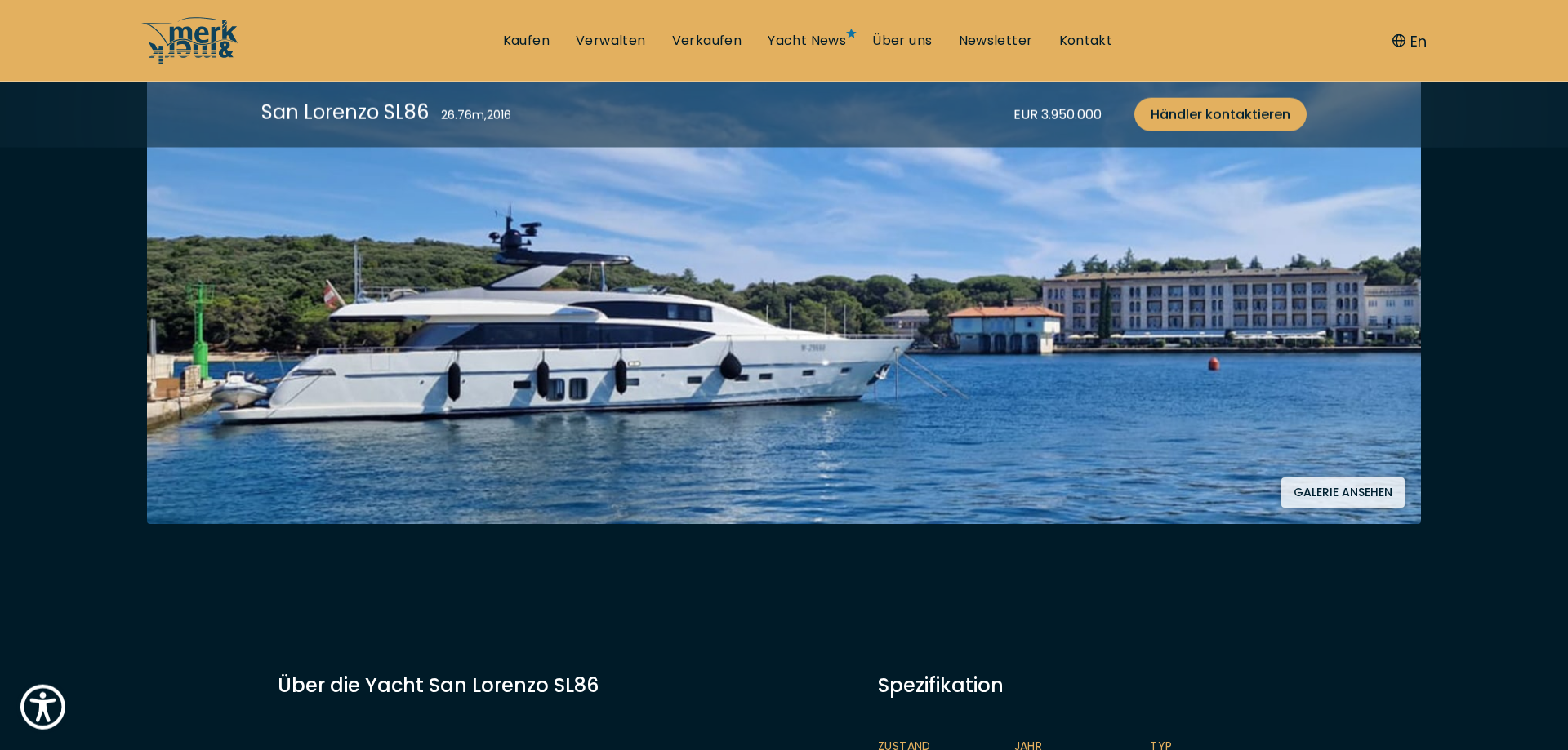
scroll to position [0, 0]
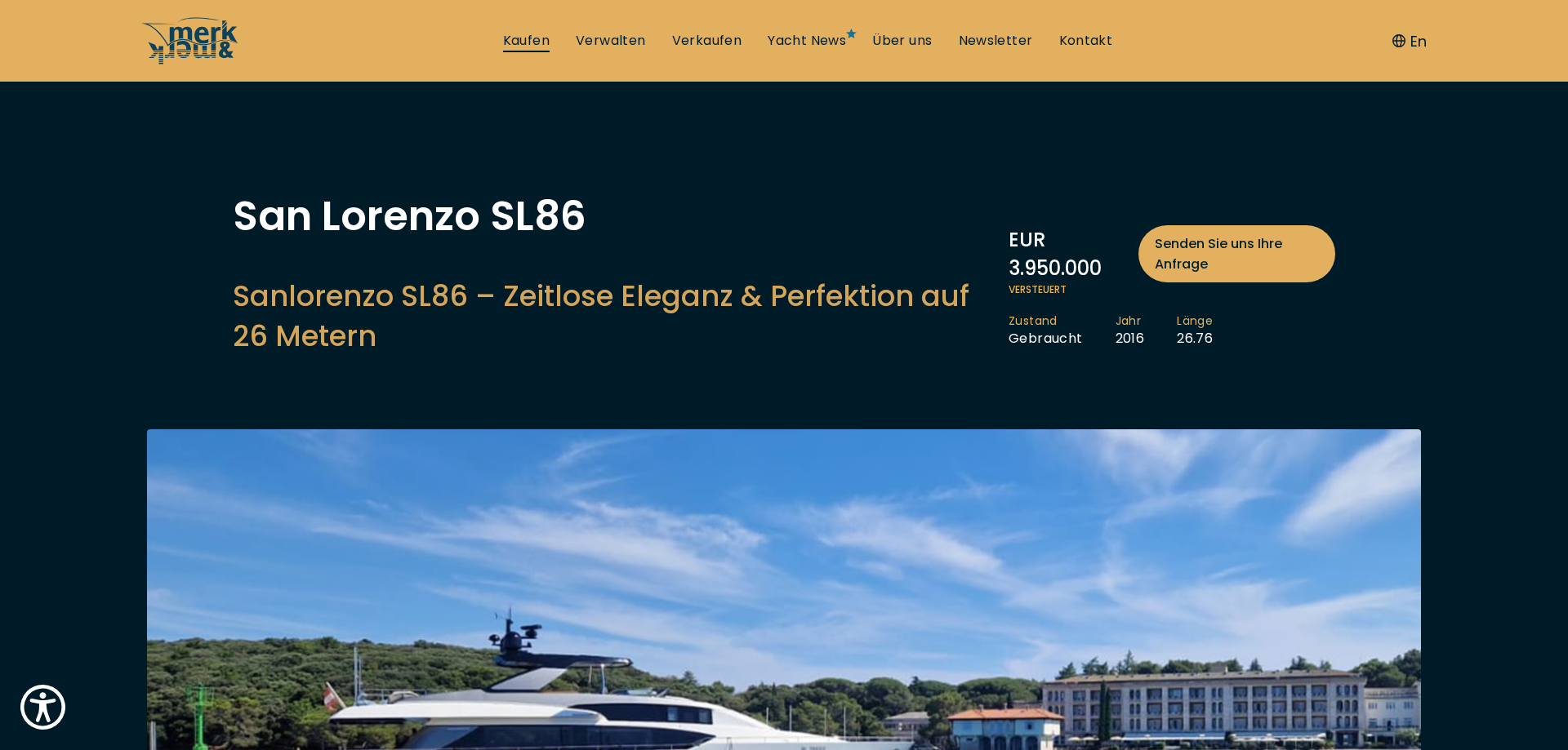
click at [538, 44] on link "Kaufen" at bounding box center [526, 41] width 46 height 18
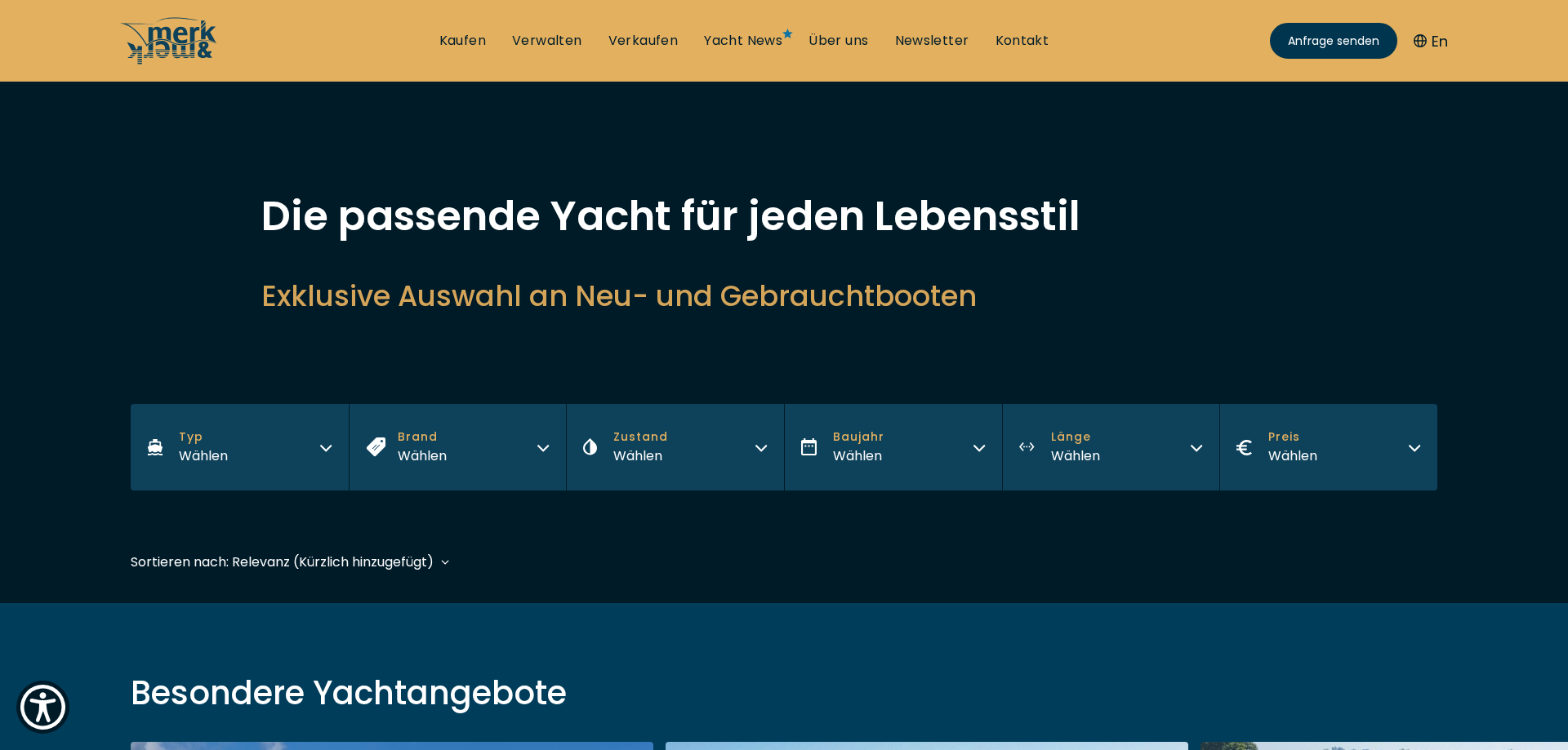
click at [1431, 43] on button "En" at bounding box center [1430, 41] width 34 height 22
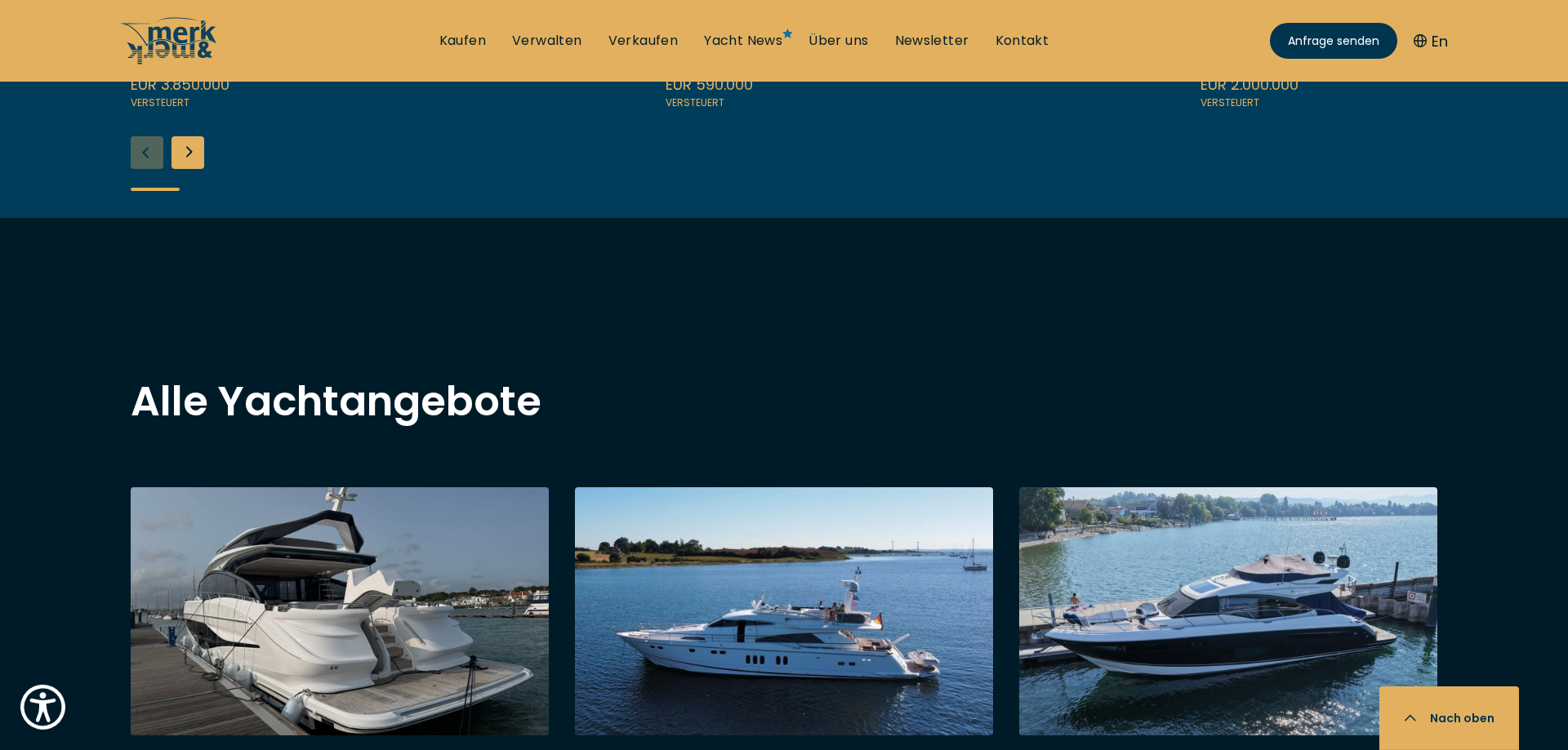
scroll to position [1222, 0]
